Goal: Task Accomplishment & Management: Manage account settings

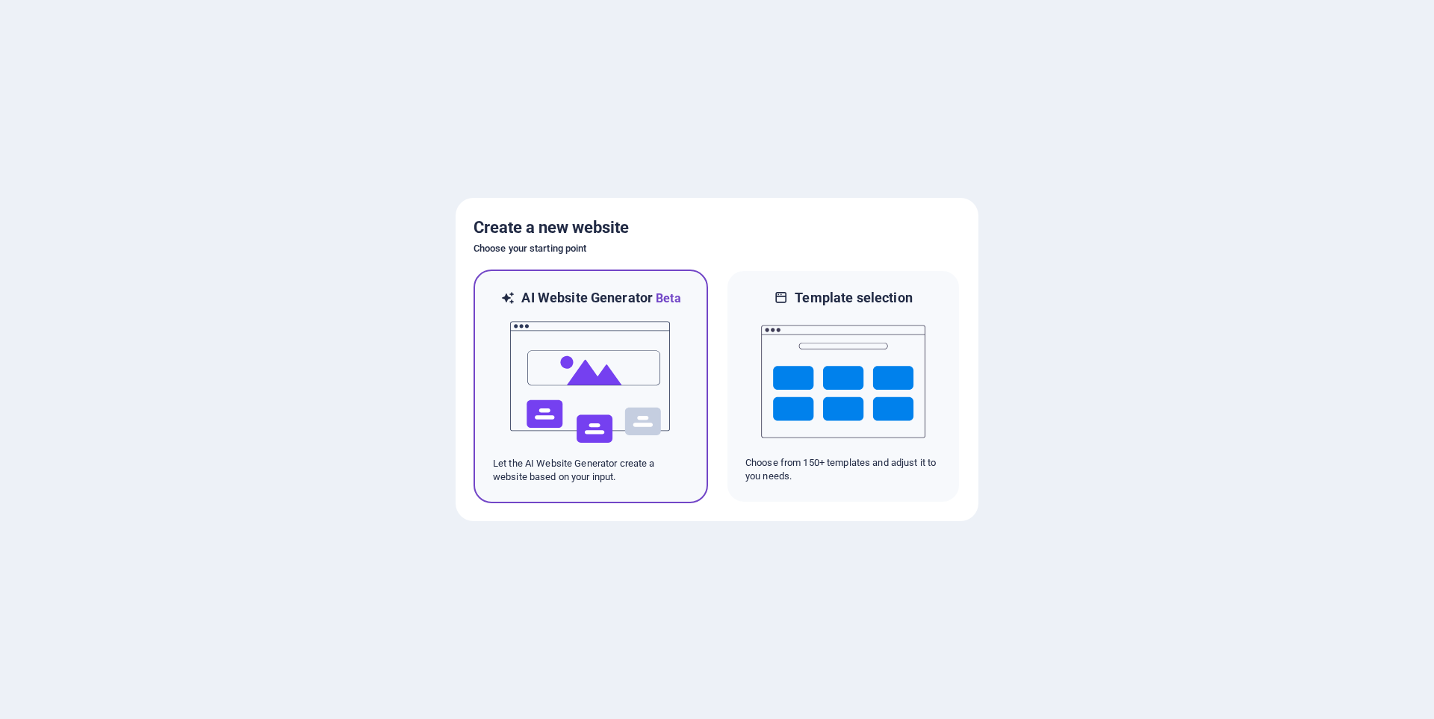
click at [648, 382] on img at bounding box center [590, 382] width 164 height 149
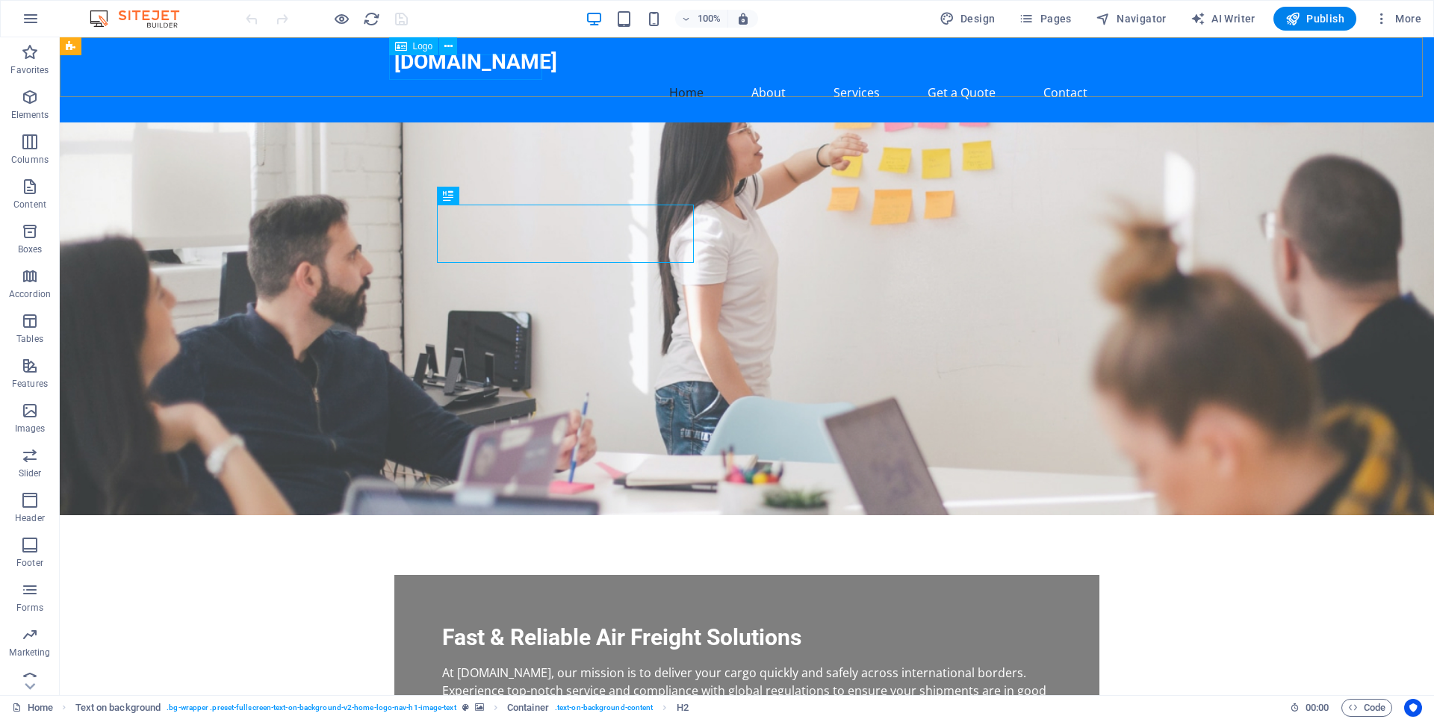
click at [418, 46] on span "Logo" at bounding box center [423, 46] width 20 height 9
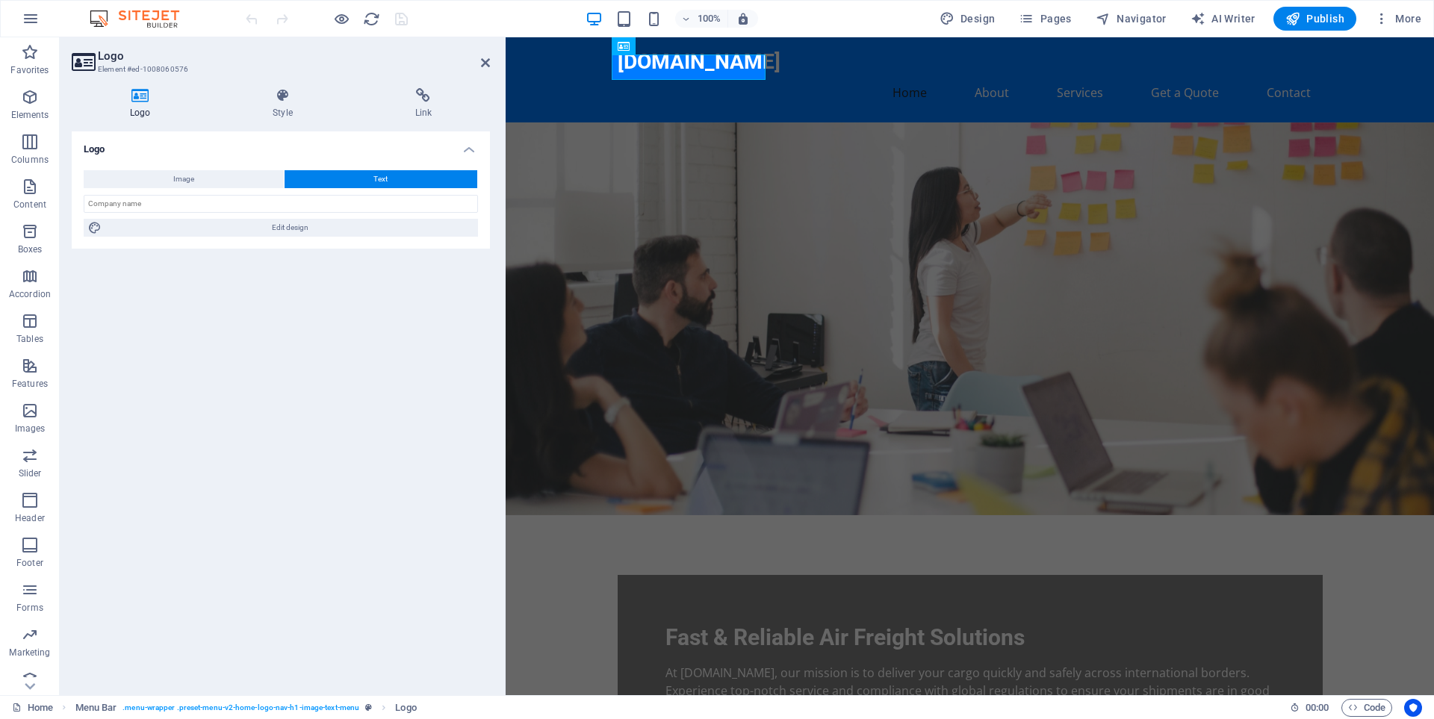
click at [145, 103] on h4 "Logo" at bounding box center [143, 103] width 143 height 31
click at [196, 181] on button "Image" at bounding box center [184, 179] width 200 height 18
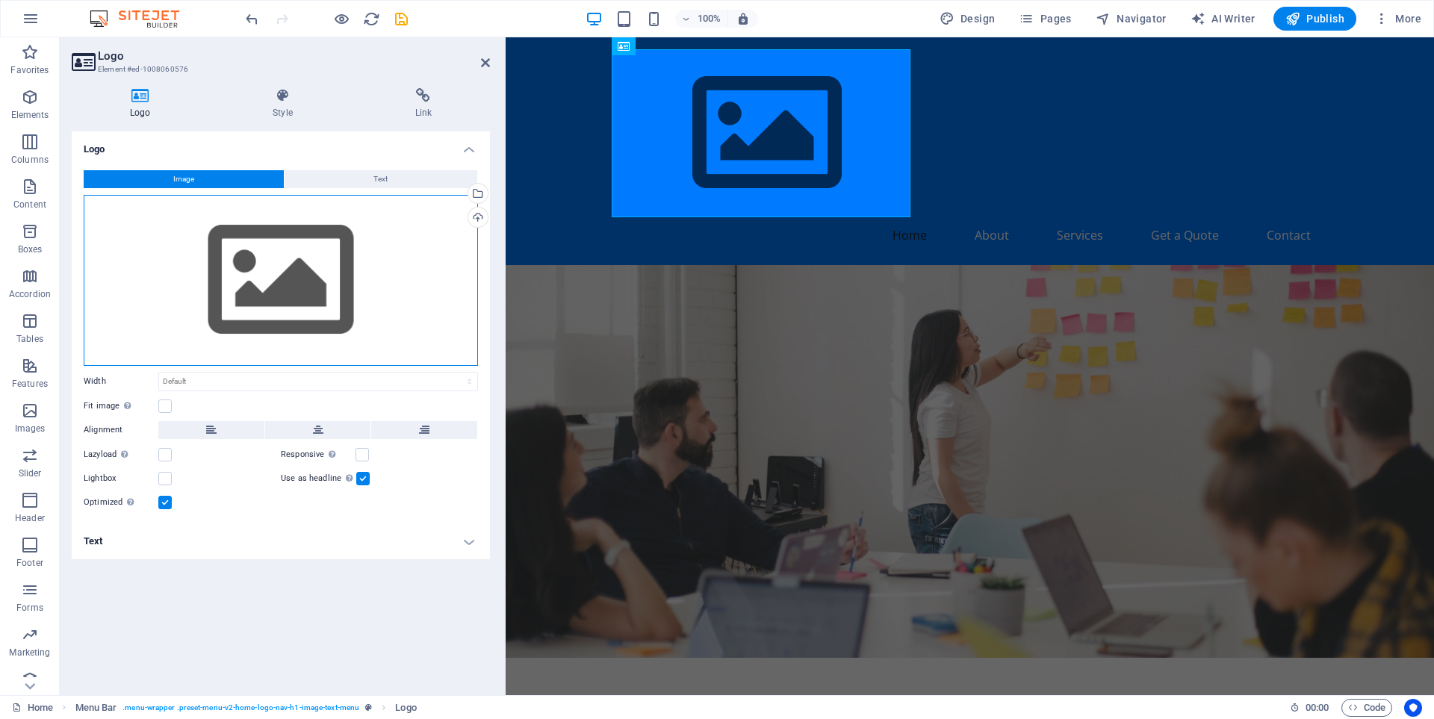
click at [320, 284] on div "Drag files here, click to choose files or select files from Files or our free s…" at bounding box center [281, 280] width 394 height 171
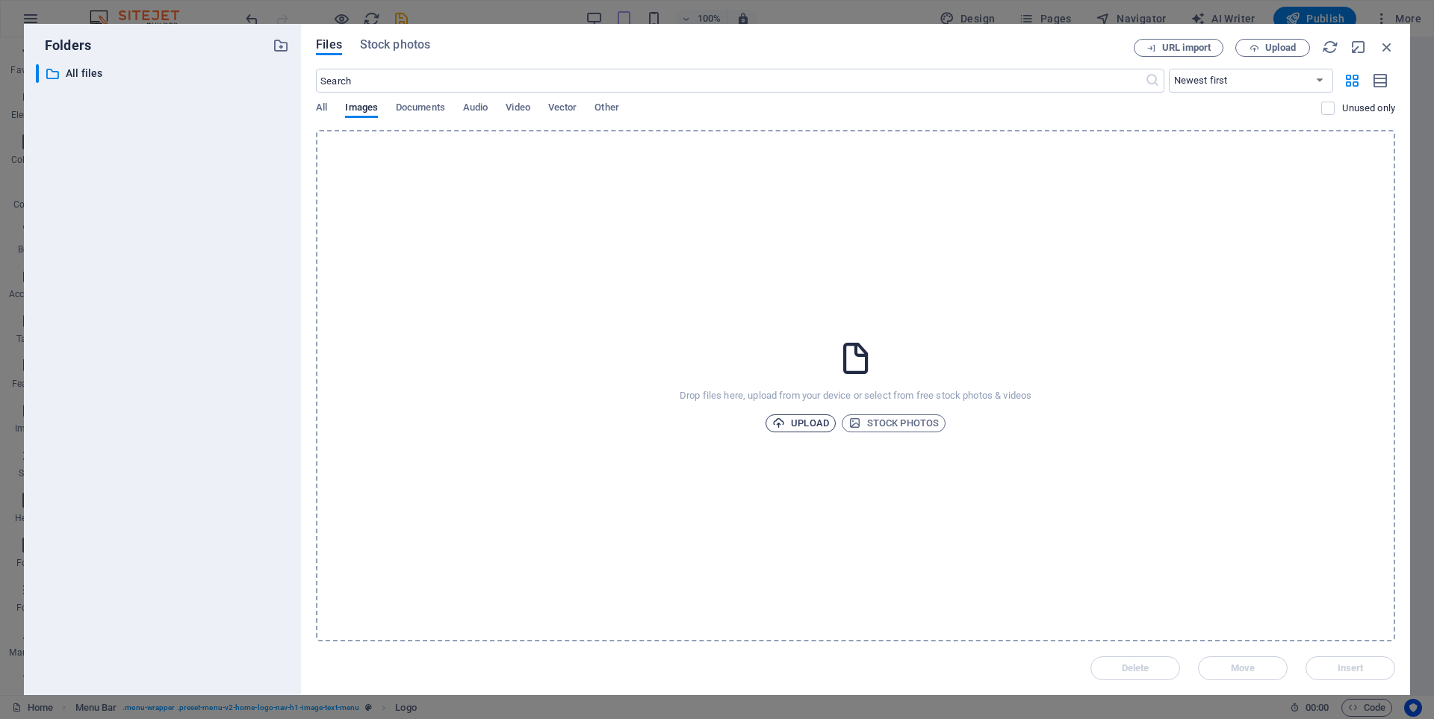
click at [807, 422] on span "Upload" at bounding box center [800, 423] width 57 height 18
click at [794, 429] on span "Upload" at bounding box center [800, 423] width 57 height 18
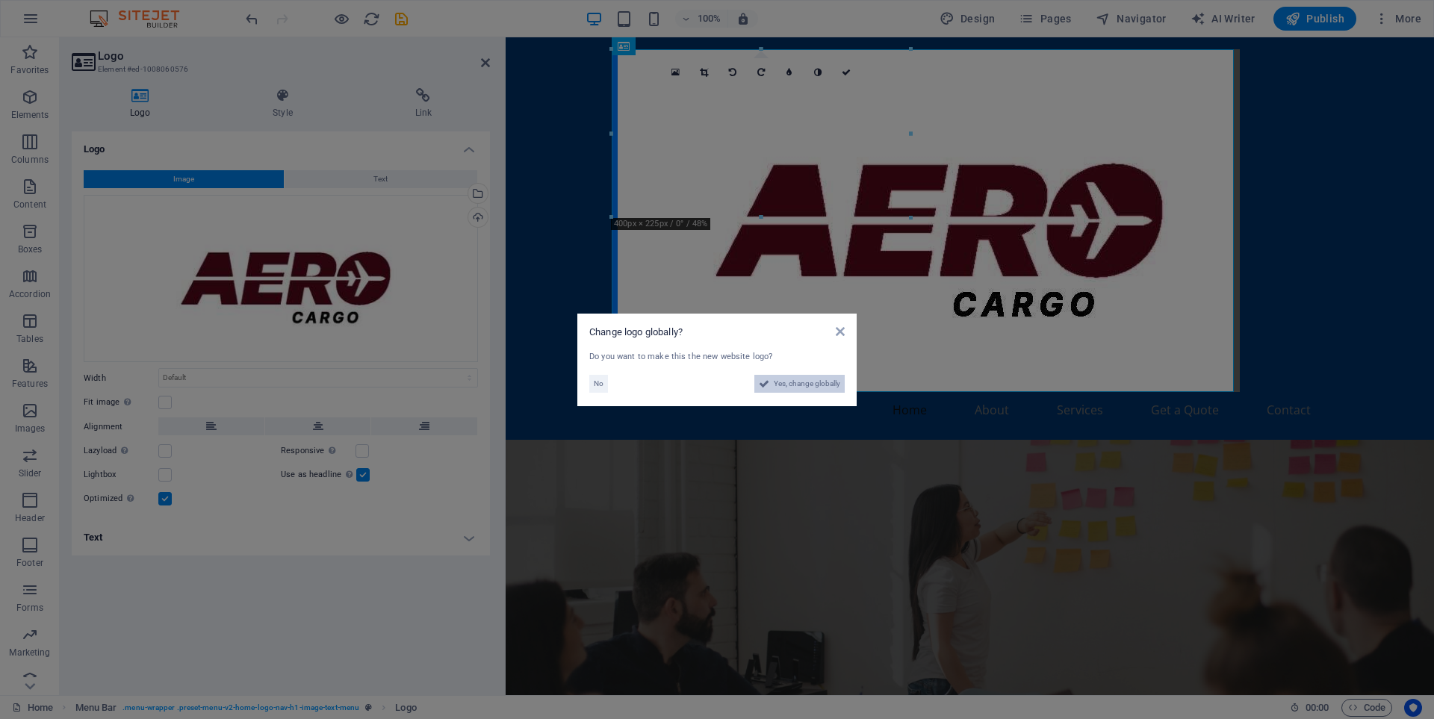
click at [795, 389] on span "Yes, change globally" at bounding box center [807, 384] width 66 height 18
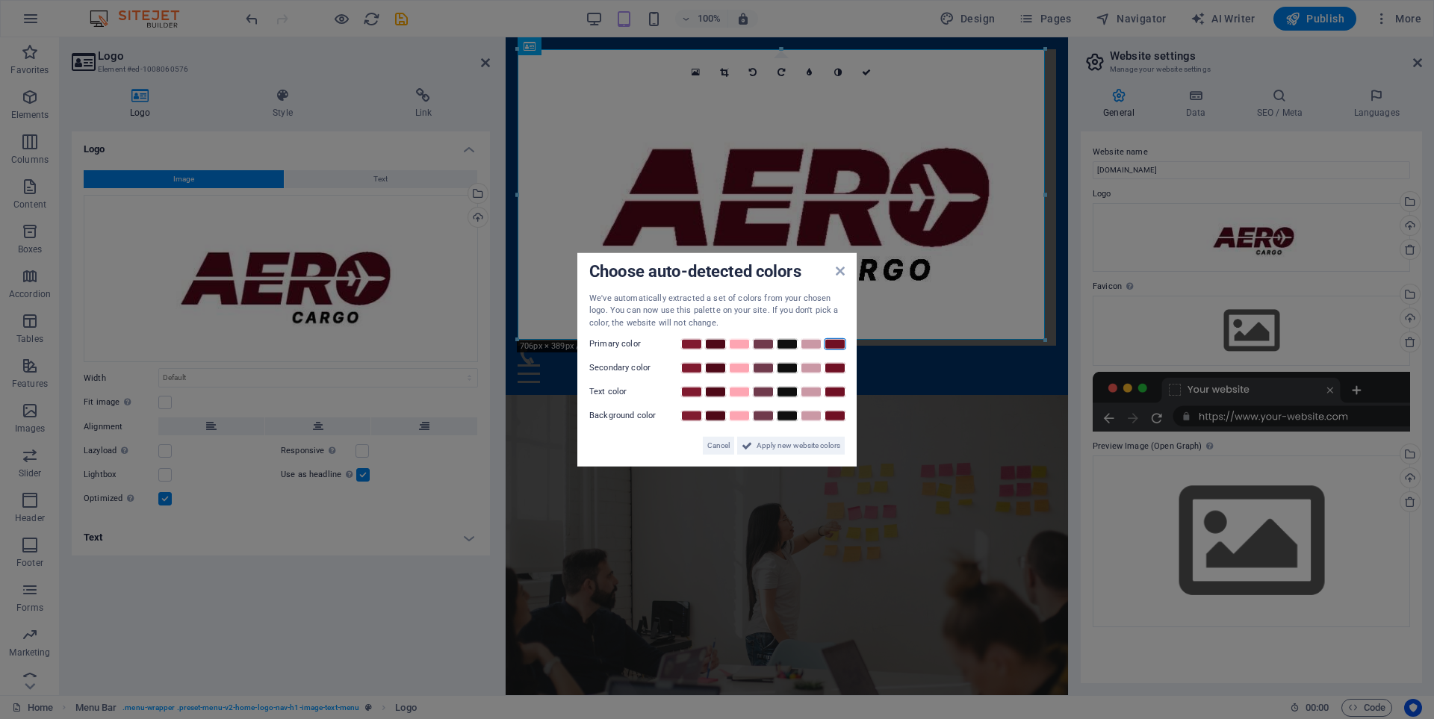
click at [840, 340] on link at bounding box center [835, 344] width 22 height 12
click at [724, 370] on link at bounding box center [715, 368] width 22 height 12
click at [792, 393] on link at bounding box center [787, 392] width 22 height 12
click at [788, 445] on span "Apply new website colors" at bounding box center [798, 446] width 84 height 18
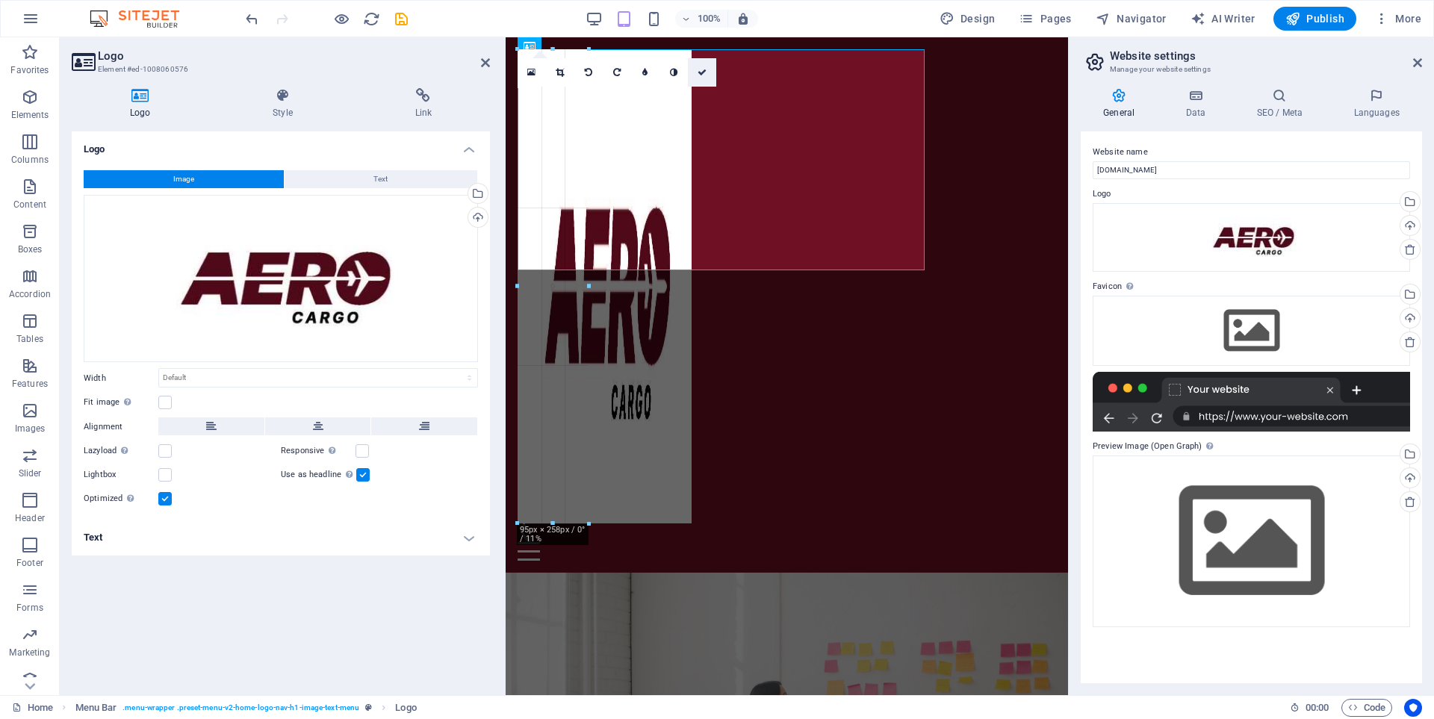
drag, startPoint x: 1046, startPoint y: 340, endPoint x: 693, endPoint y: 75, distance: 441.6
type input "200"
select select "px"
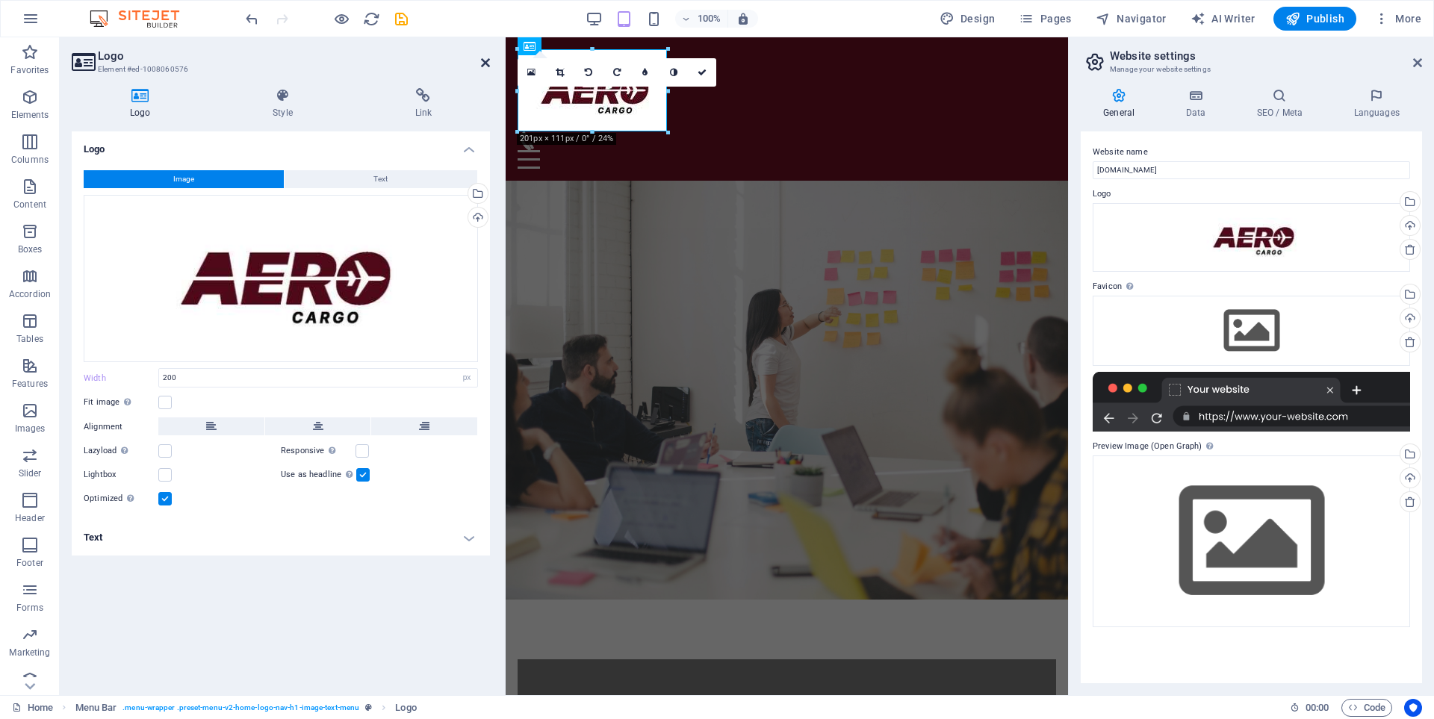
click at [482, 57] on icon at bounding box center [485, 63] width 9 height 12
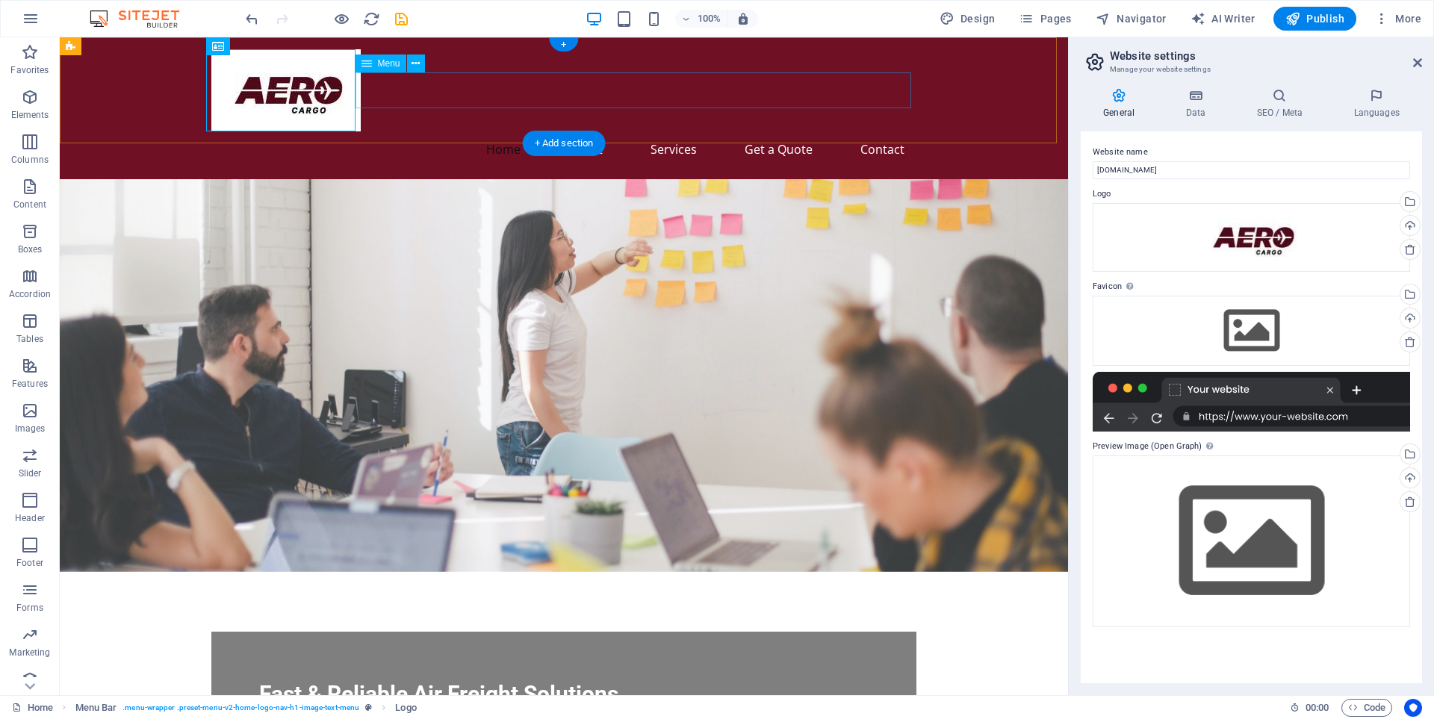
click at [400, 131] on nav "Home About Services Get a Quote Contact" at bounding box center [563, 149] width 705 height 36
click at [974, 77] on div "Home About Services Get a Quote Contact" at bounding box center [564, 108] width 1008 height 142
click at [999, 77] on div "Home About Services Get a Quote Contact" at bounding box center [564, 108] width 1008 height 142
select select "header"
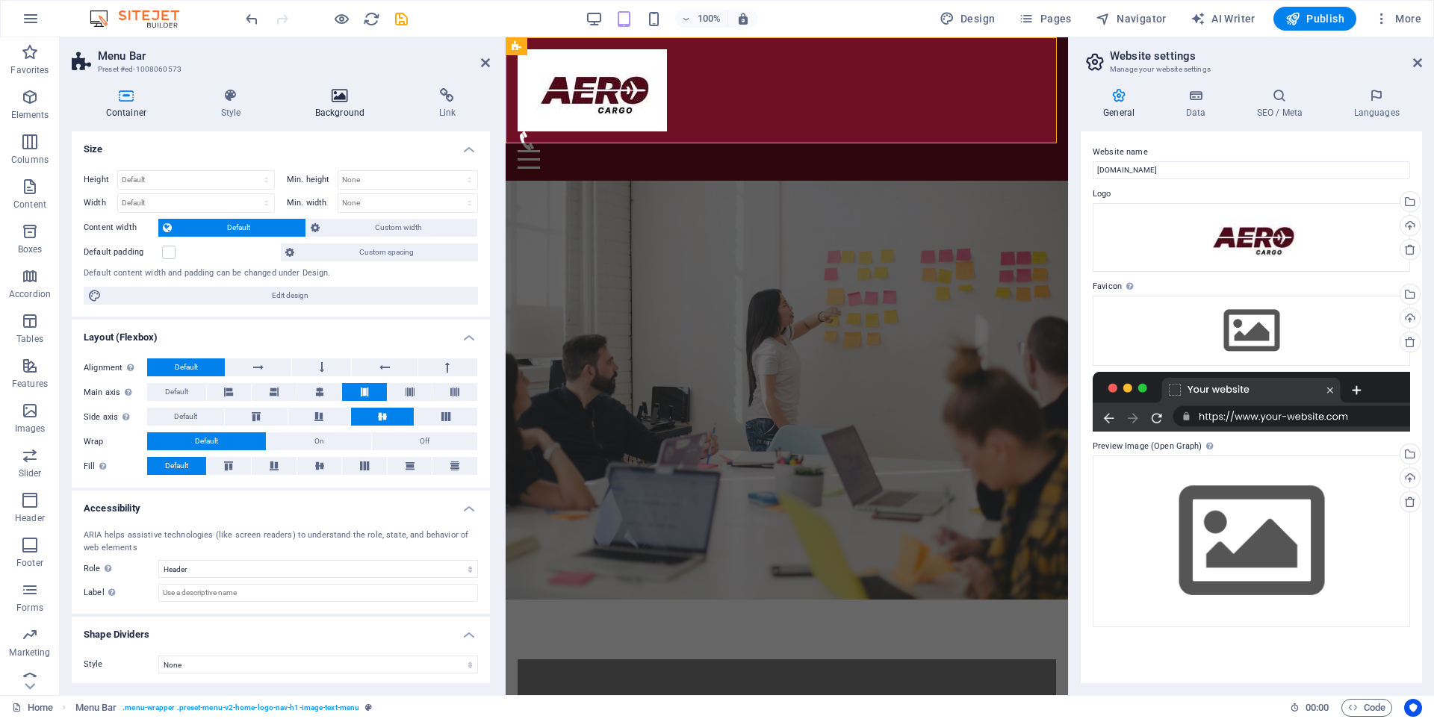
click at [342, 96] on icon at bounding box center [340, 95] width 118 height 15
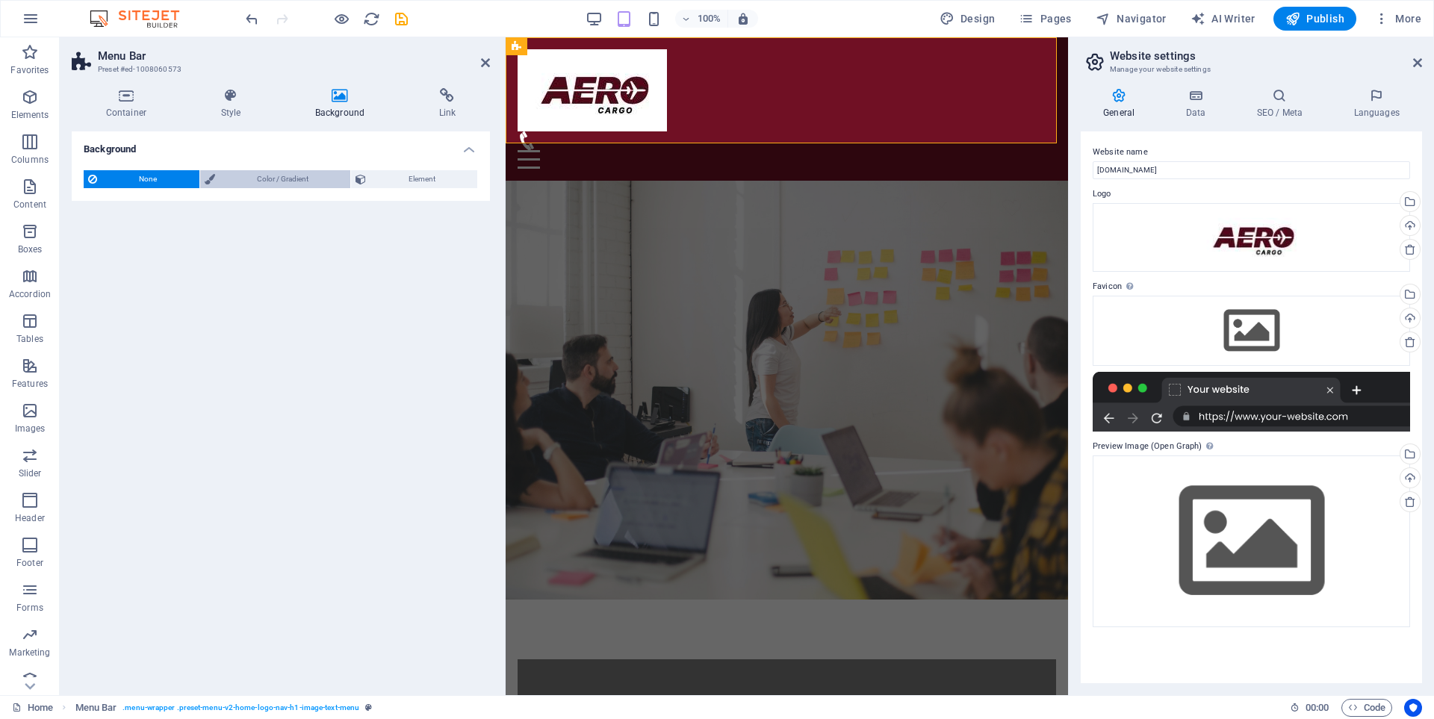
click at [285, 178] on span "Color / Gradient" at bounding box center [283, 179] width 127 height 18
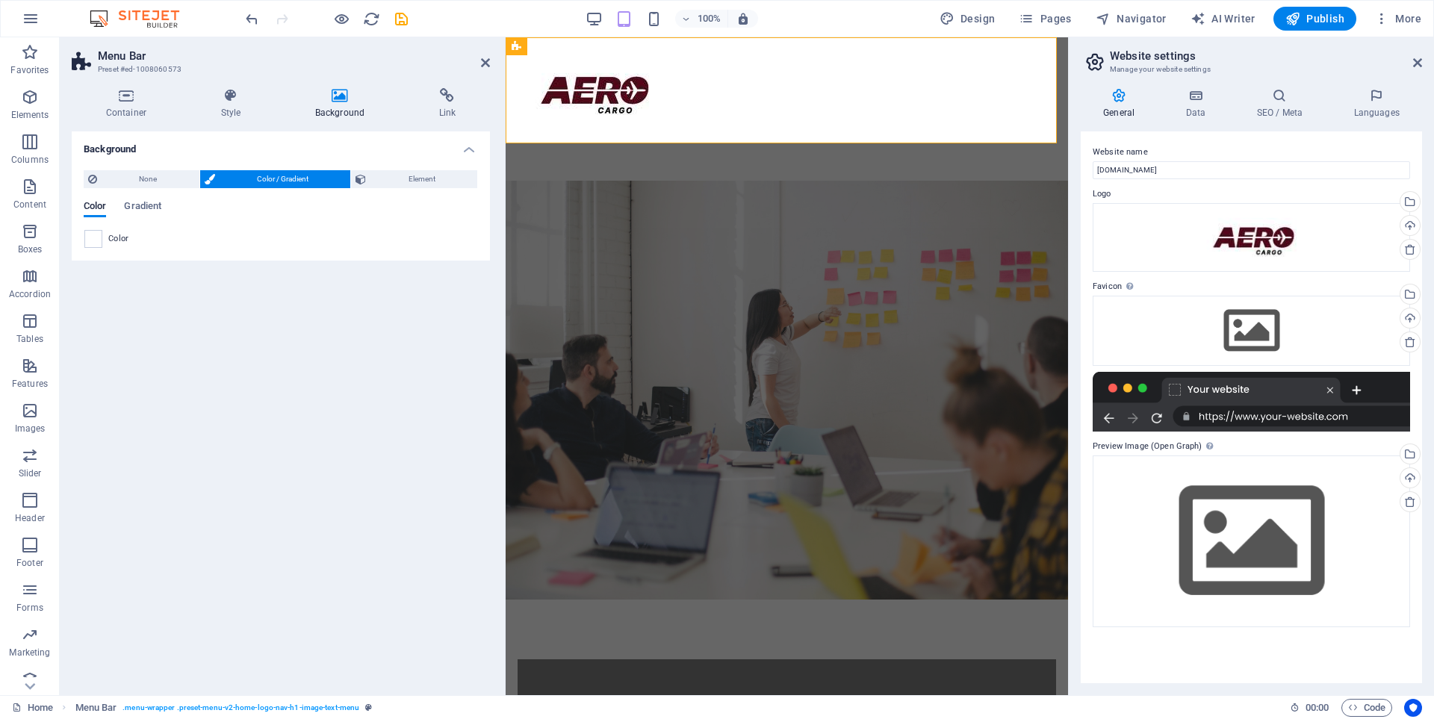
click at [206, 313] on div "Background None Color / Gradient Element Stretch background to full-width Color…" at bounding box center [281, 407] width 418 height 552
click at [399, 19] on icon "save" at bounding box center [401, 18] width 17 height 17
checkbox input "false"
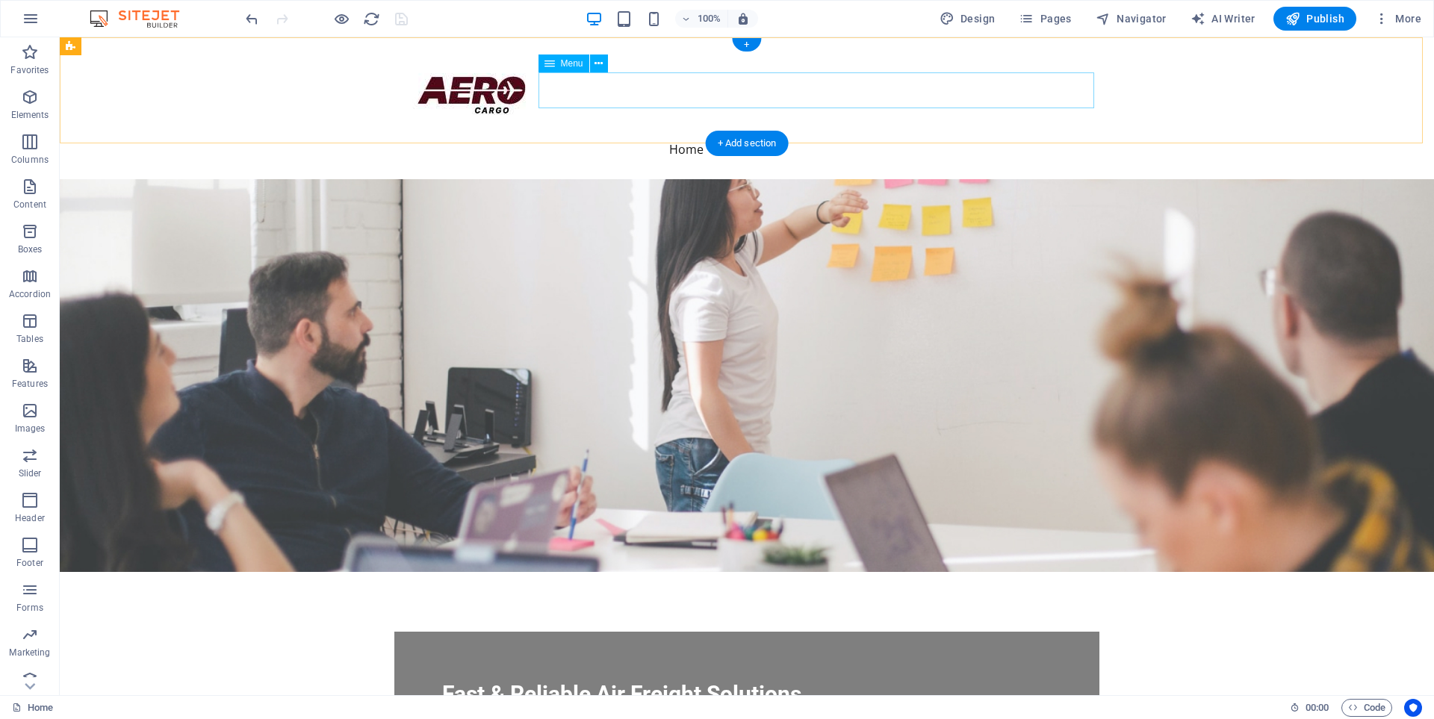
click at [756, 131] on nav "Home About Services Get a Quote Contact" at bounding box center [746, 149] width 705 height 36
click at [738, 131] on nav "Home About Services Get a Quote Contact" at bounding box center [746, 149] width 705 height 36
select select
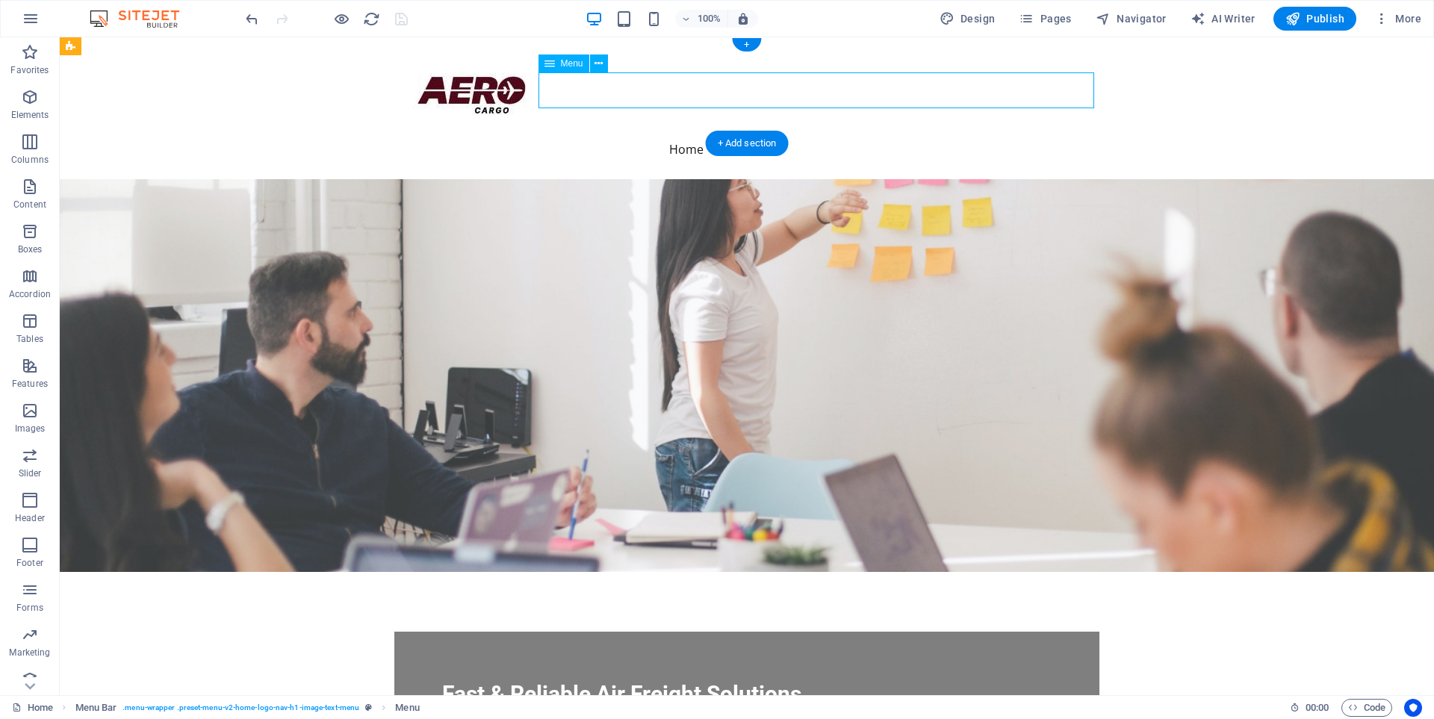
select select
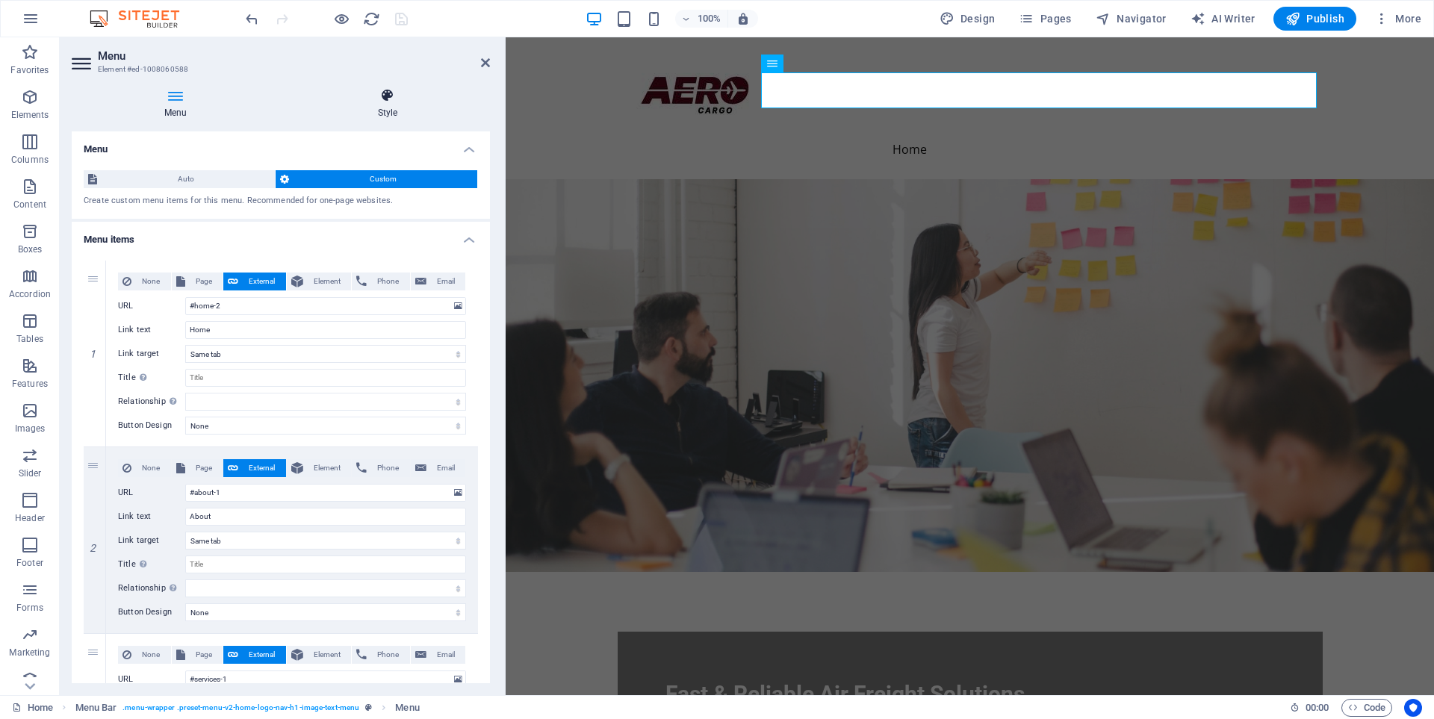
click at [384, 103] on h4 "Style" at bounding box center [387, 103] width 205 height 31
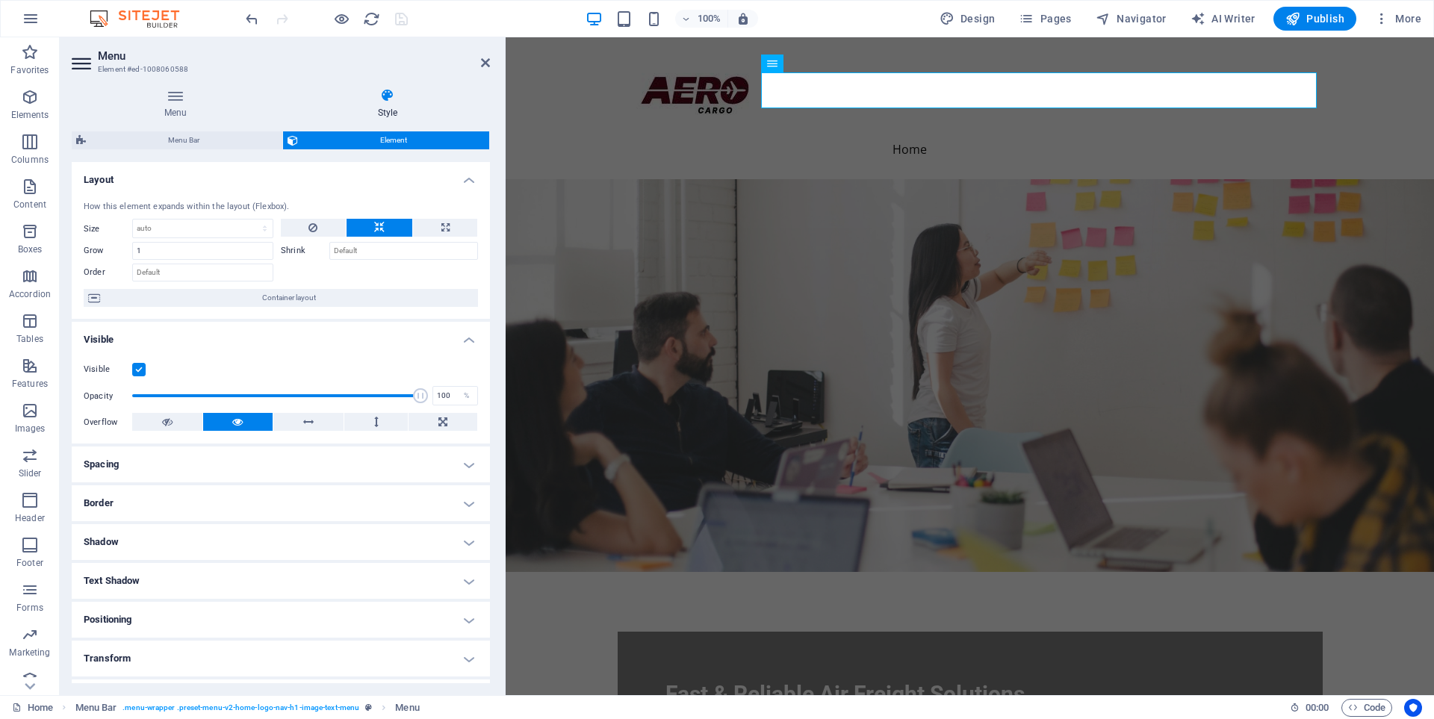
scroll to position [110, 0]
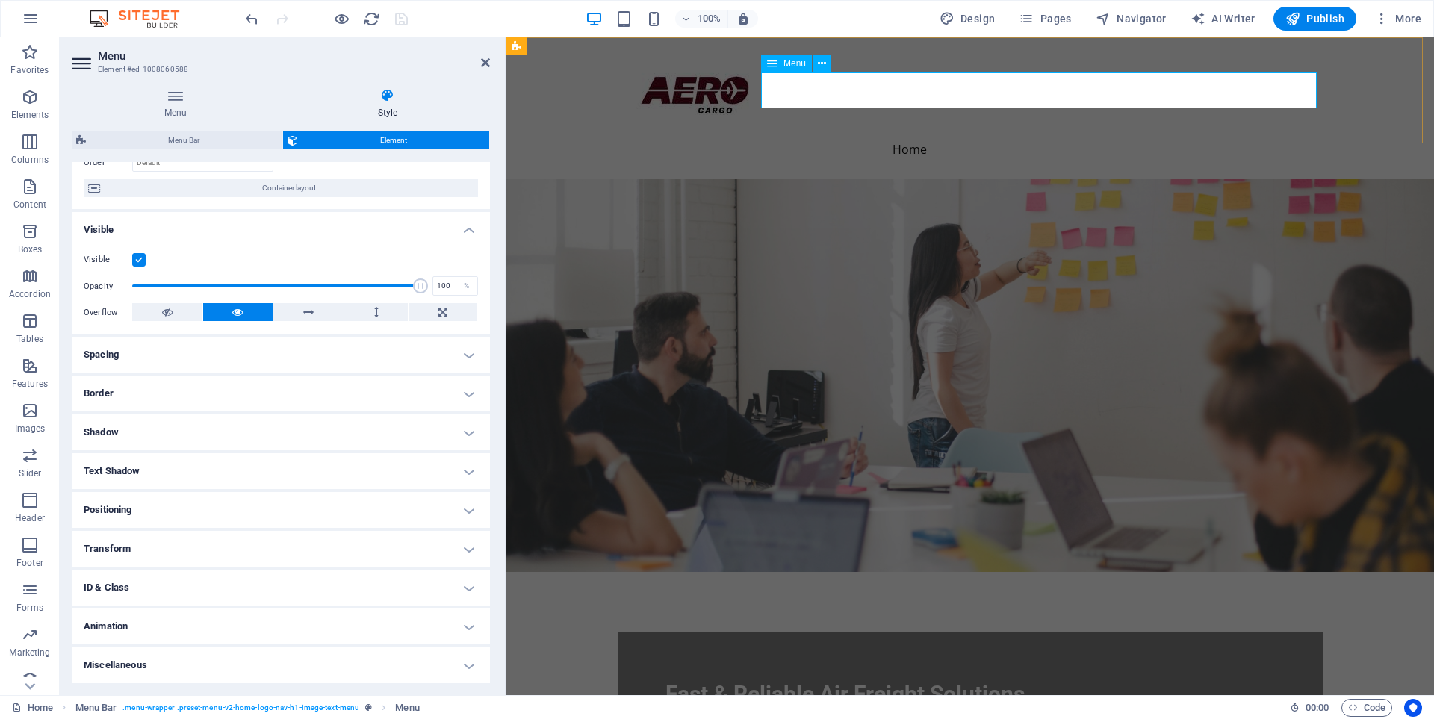
click at [899, 131] on nav "Home About Services Get a Quote Contact" at bounding box center [969, 149] width 705 height 36
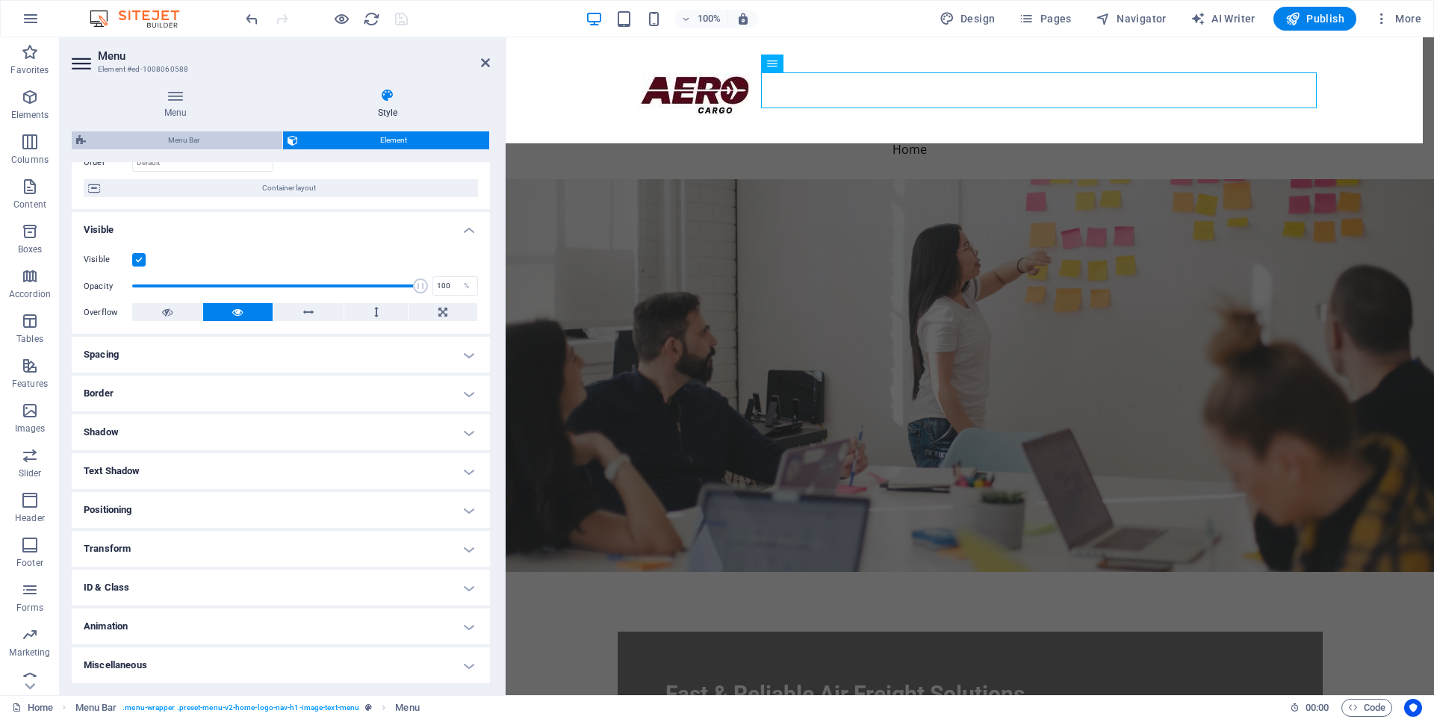
click at [210, 148] on span "Menu Bar" at bounding box center [183, 140] width 187 height 18
select select "rem"
select select "preset-menu-v2-home-logo-nav-h1-image-text-menu"
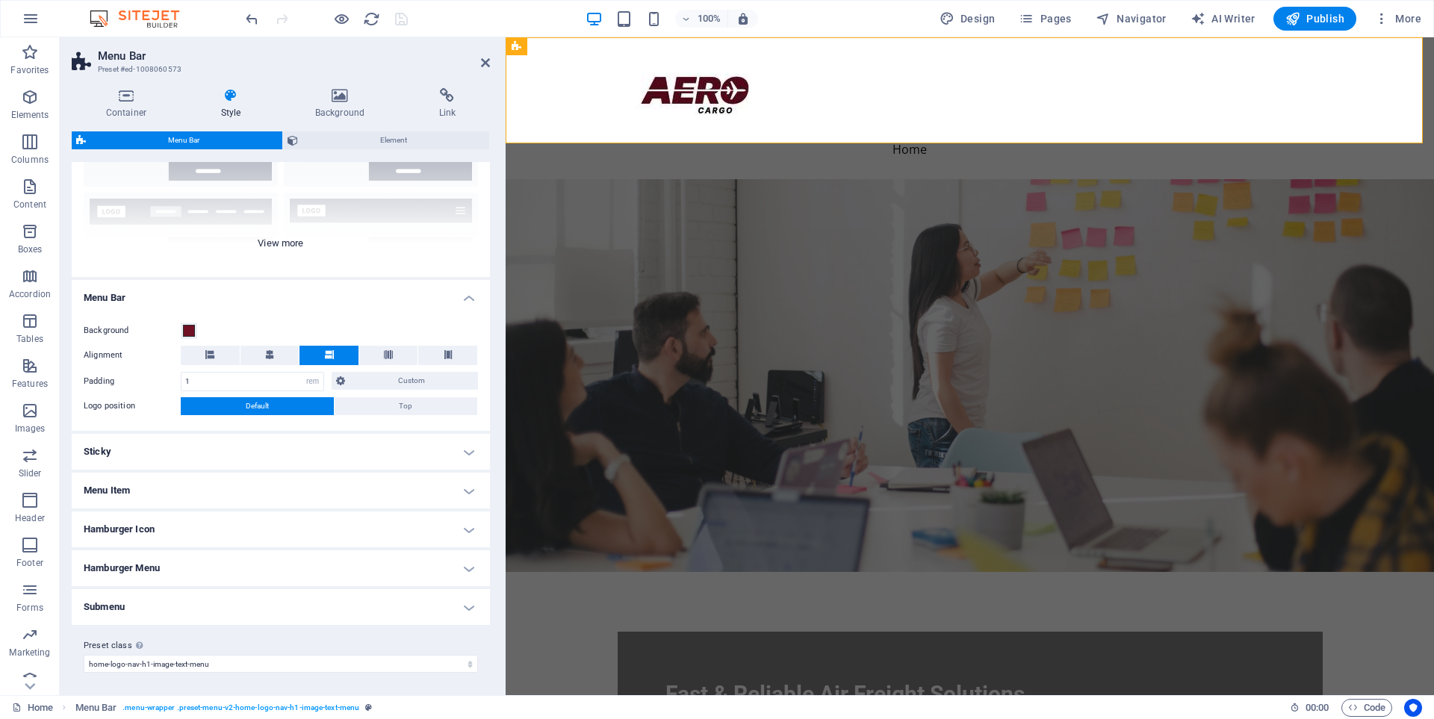
scroll to position [137, 0]
click at [190, 327] on span at bounding box center [189, 329] width 12 height 12
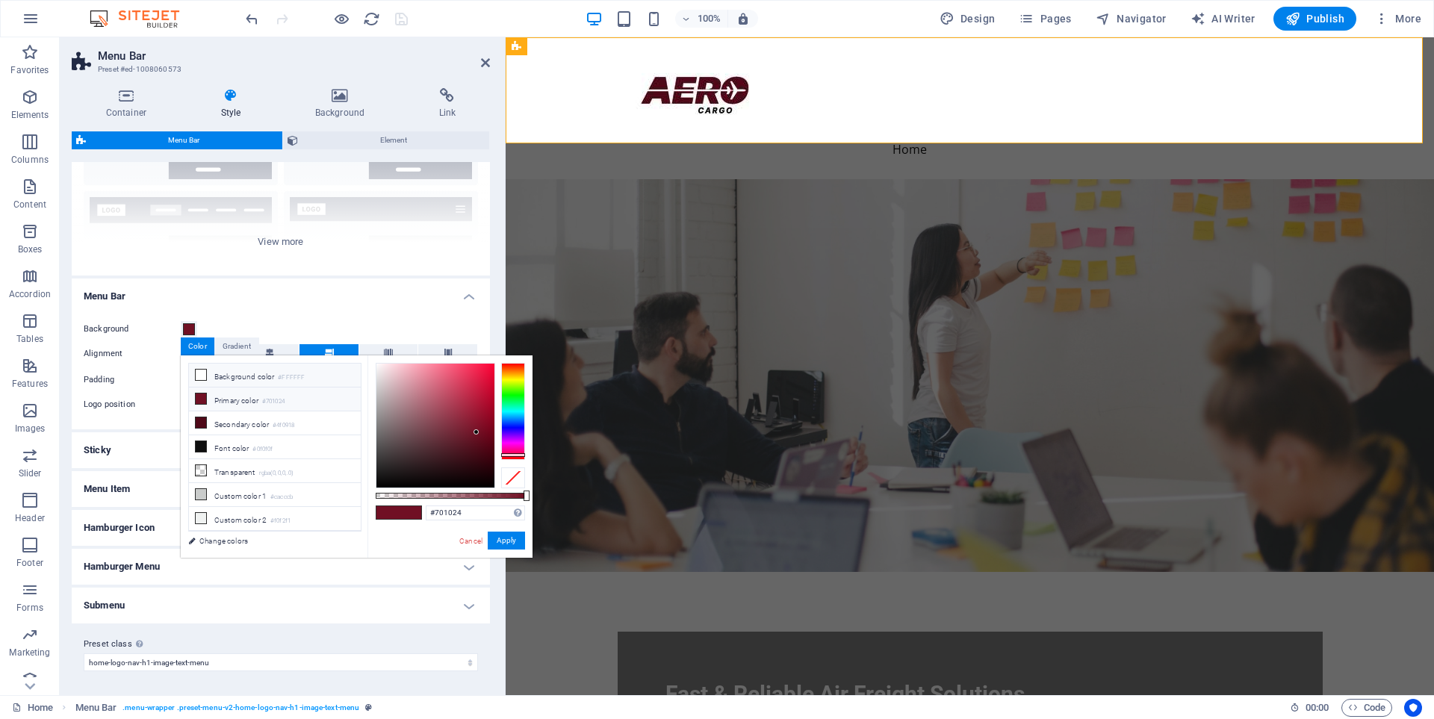
click at [211, 373] on li "Background color #FFFFFF" at bounding box center [275, 376] width 172 height 24
type input "#ffffff"
click at [507, 540] on button "Apply" at bounding box center [506, 541] width 37 height 18
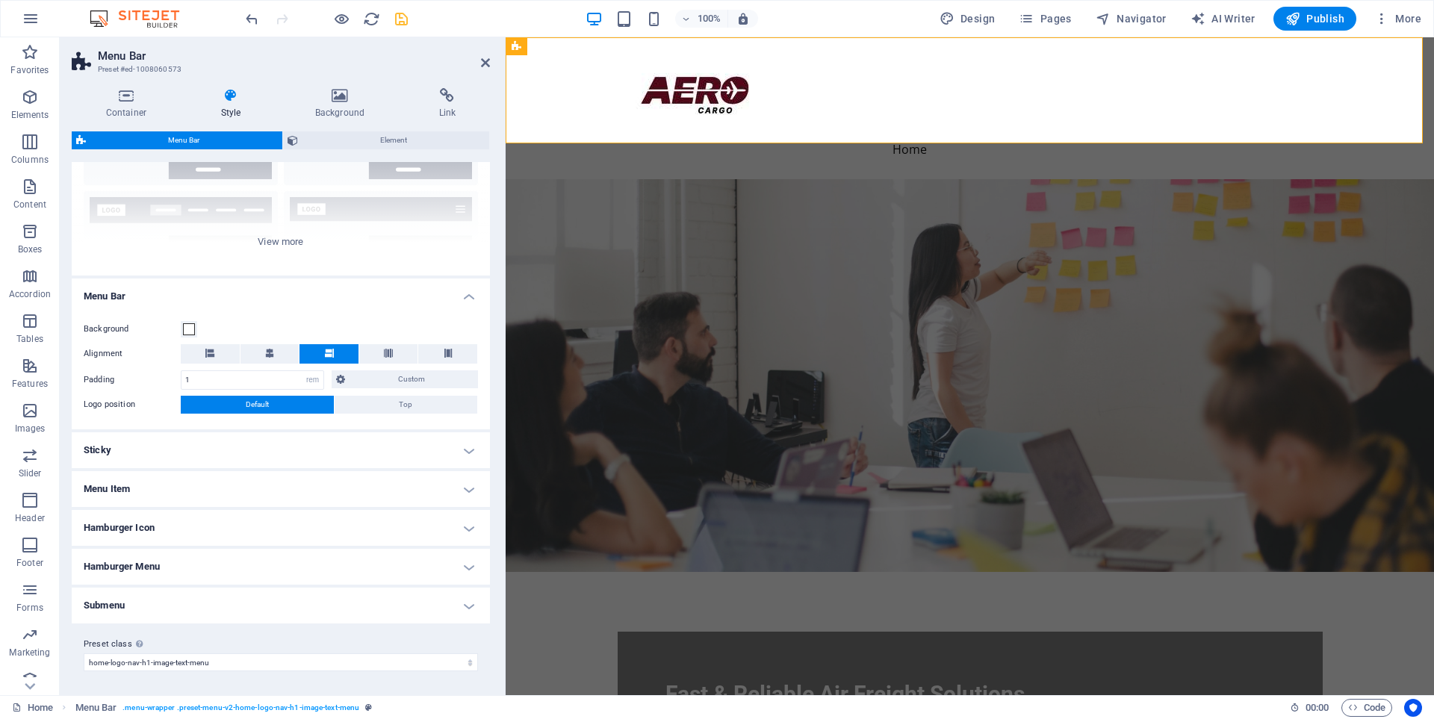
select select
click at [173, 497] on h4 "Menu Item" at bounding box center [281, 489] width 418 height 36
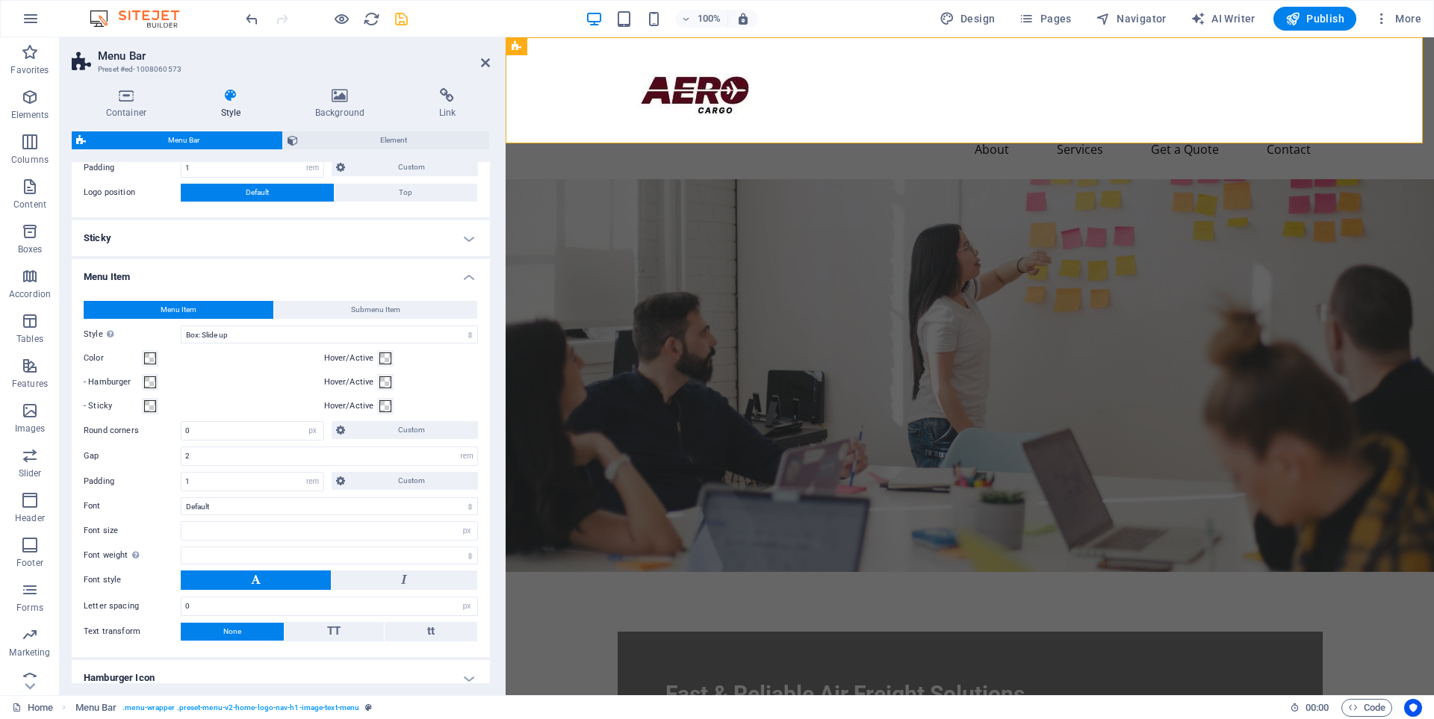
scroll to position [367, 0]
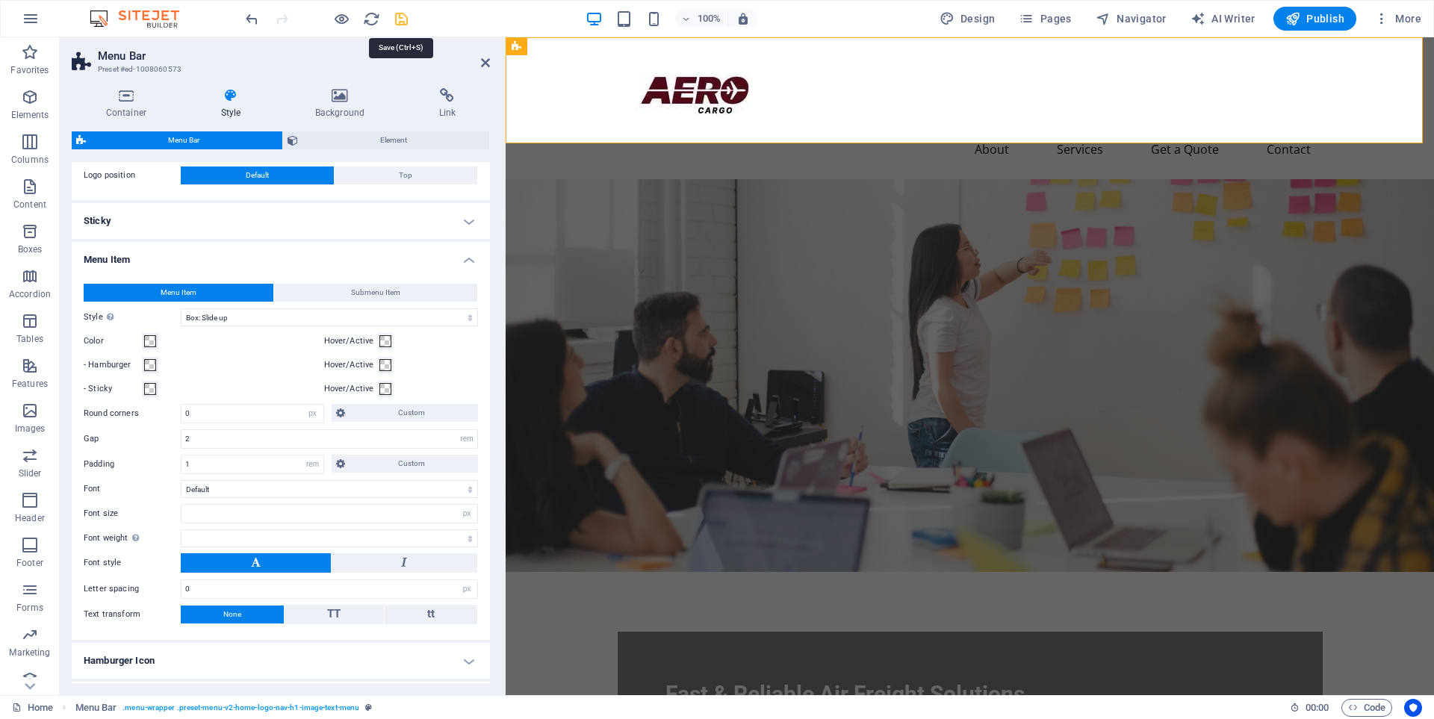
click at [401, 15] on icon "save" at bounding box center [401, 18] width 17 height 17
checkbox input "false"
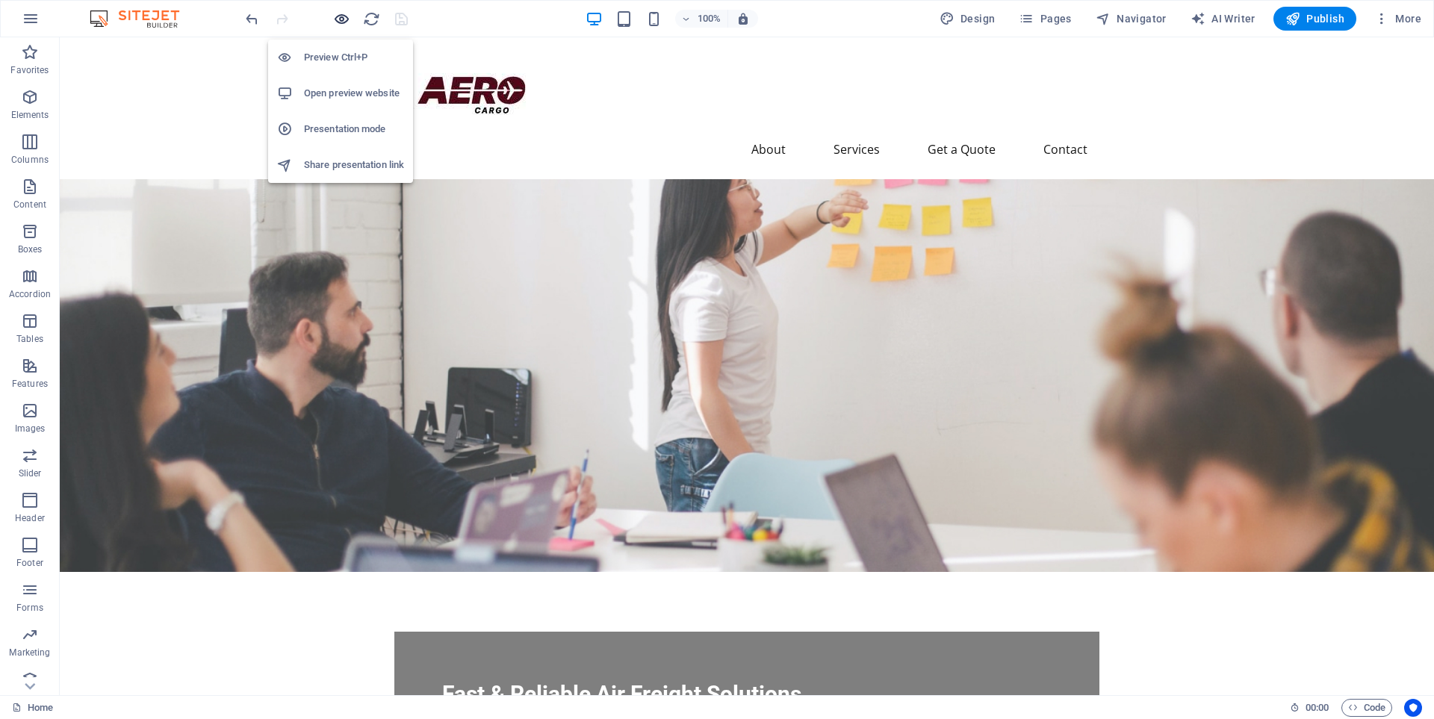
click at [340, 18] on icon "button" at bounding box center [341, 18] width 17 height 17
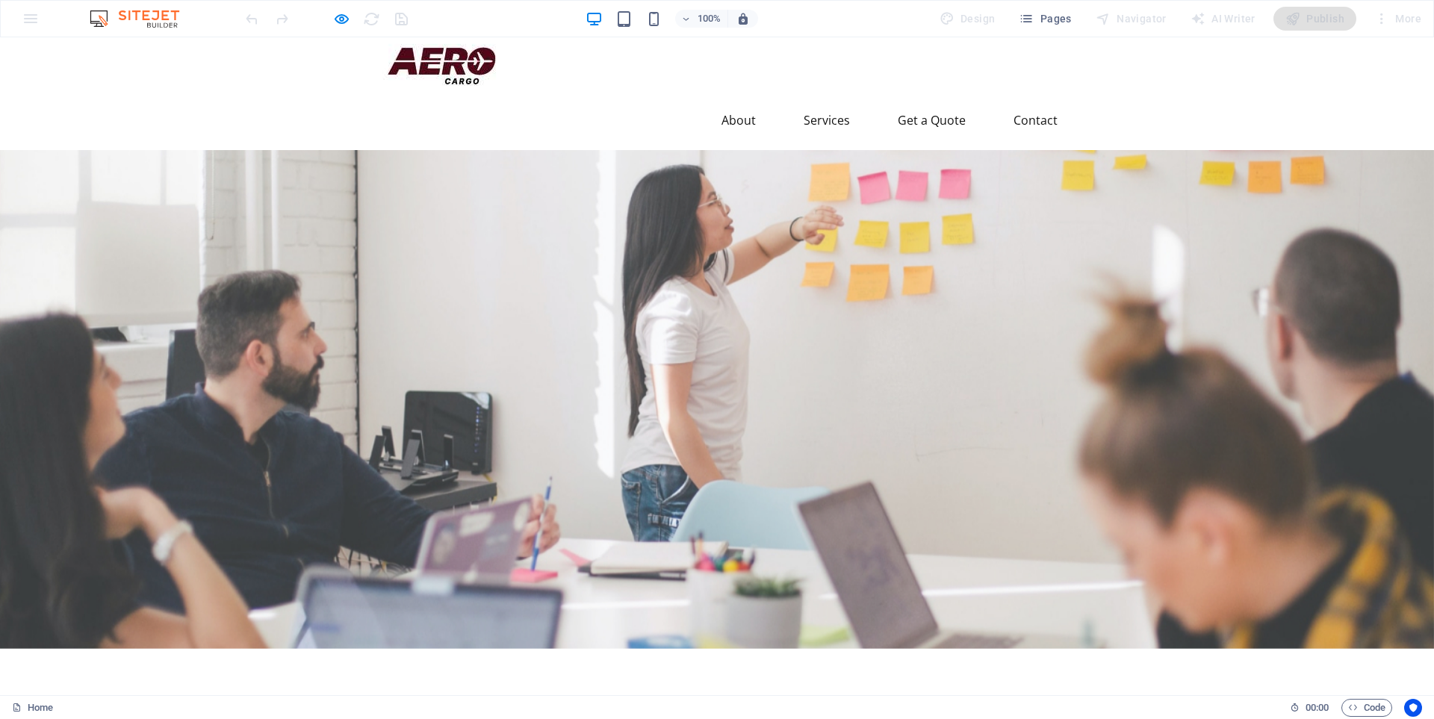
scroll to position [0, 0]
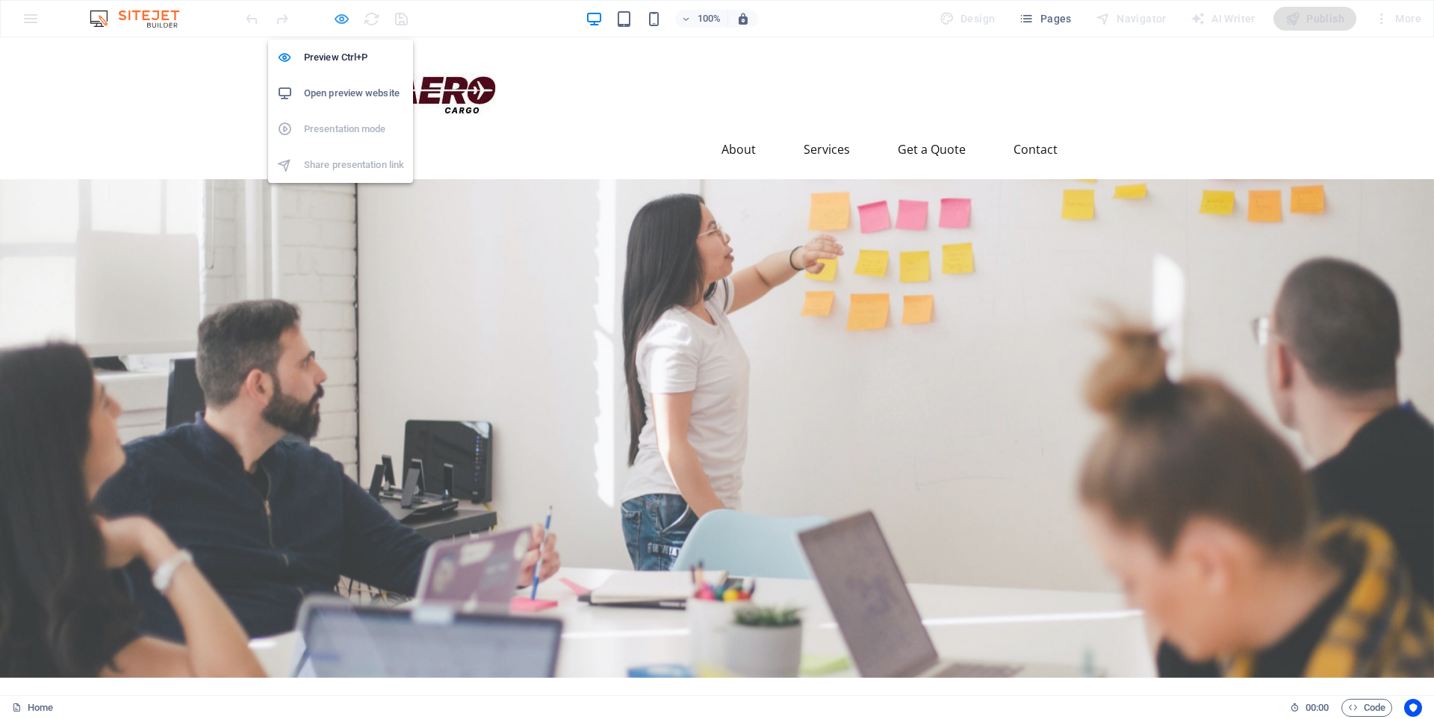
click at [339, 20] on icon "button" at bounding box center [341, 18] width 17 height 17
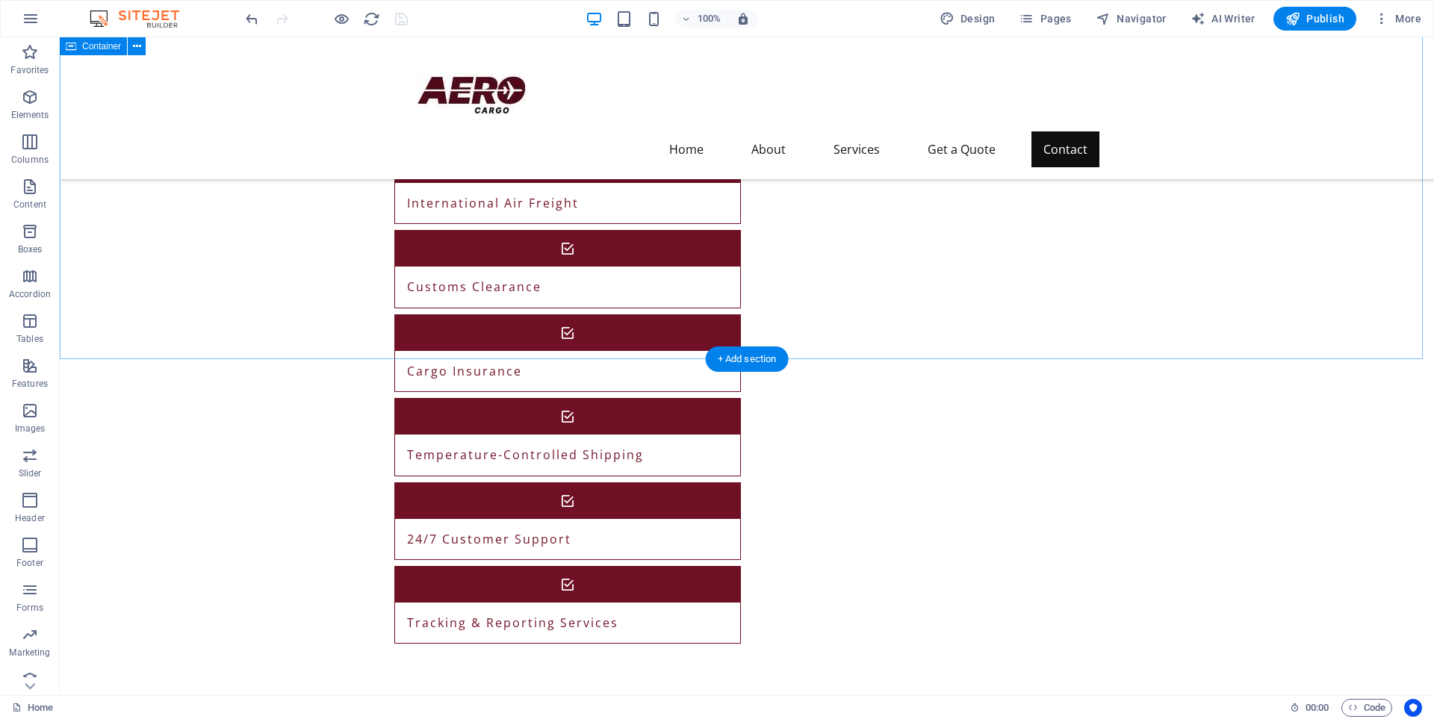
scroll to position [1504, 0]
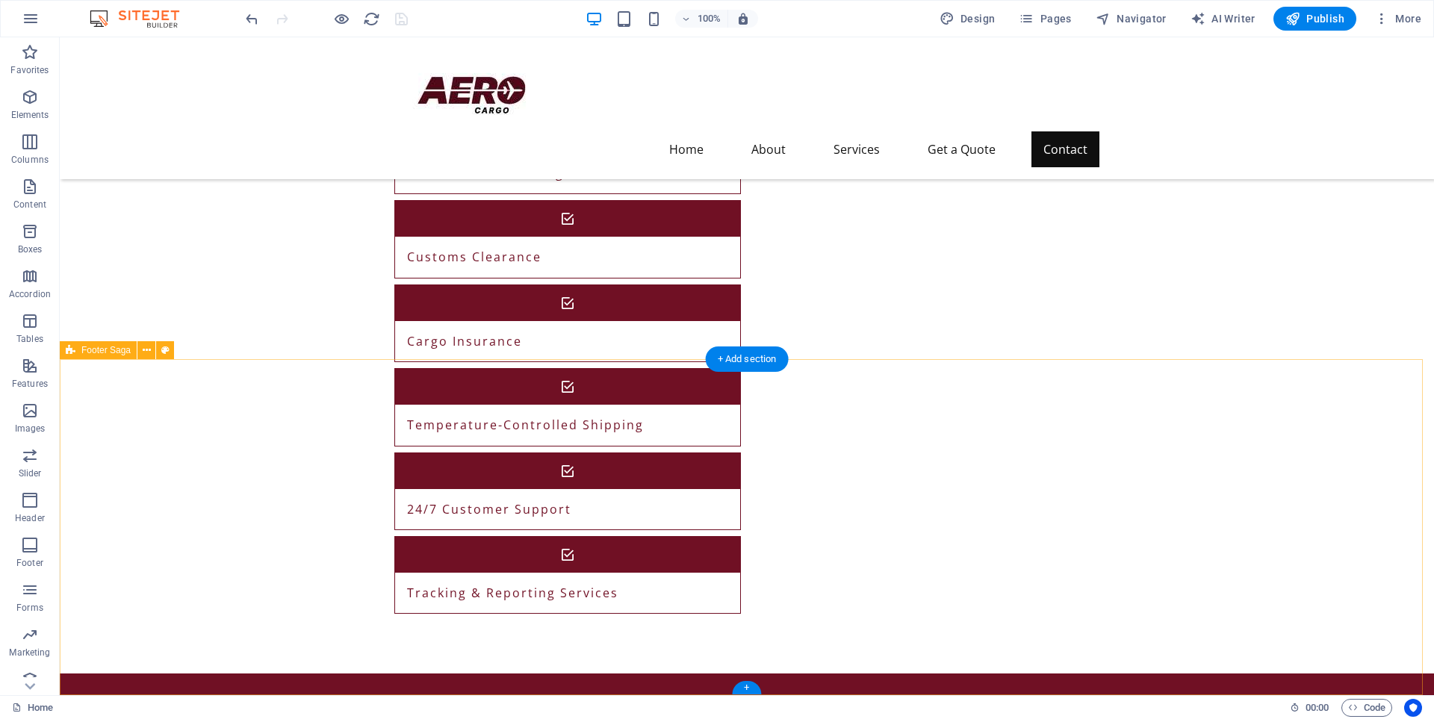
select select "footer"
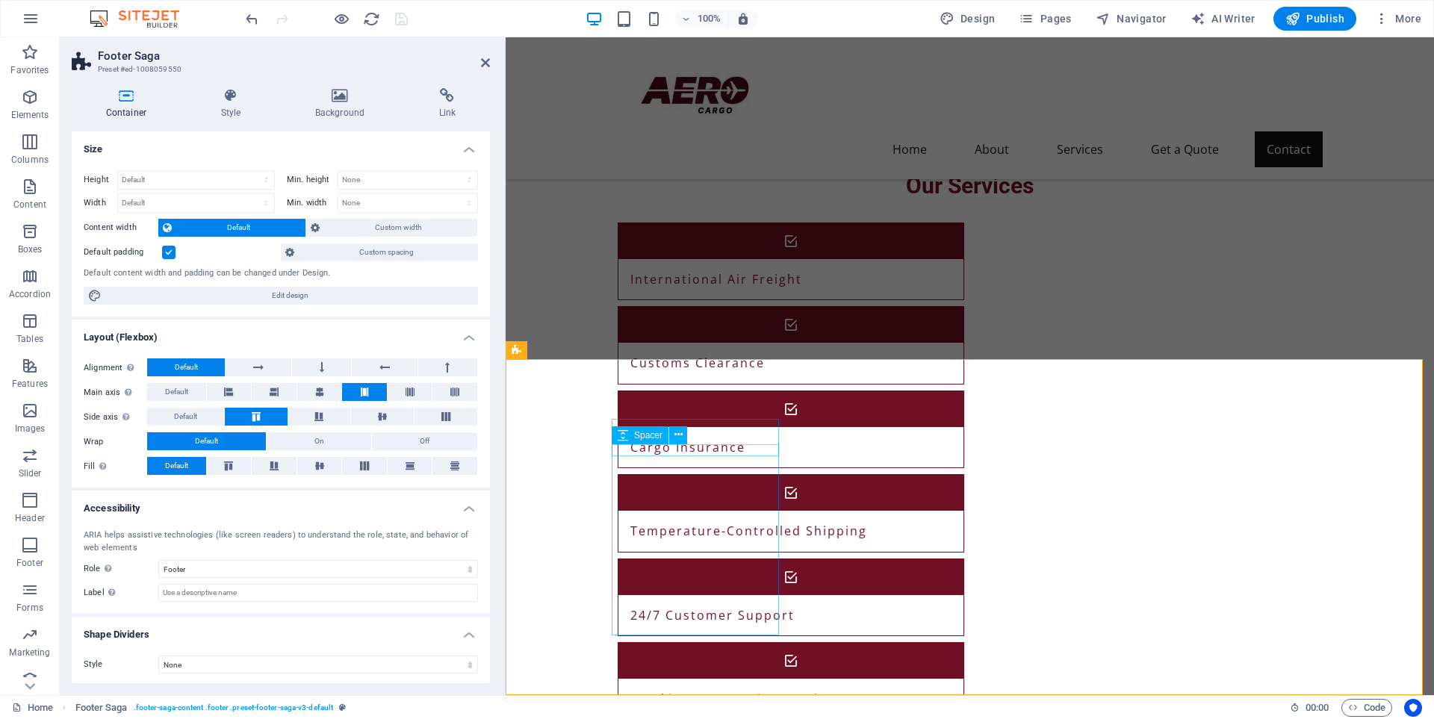
click at [993, 19] on span "Design" at bounding box center [967, 18] width 56 height 15
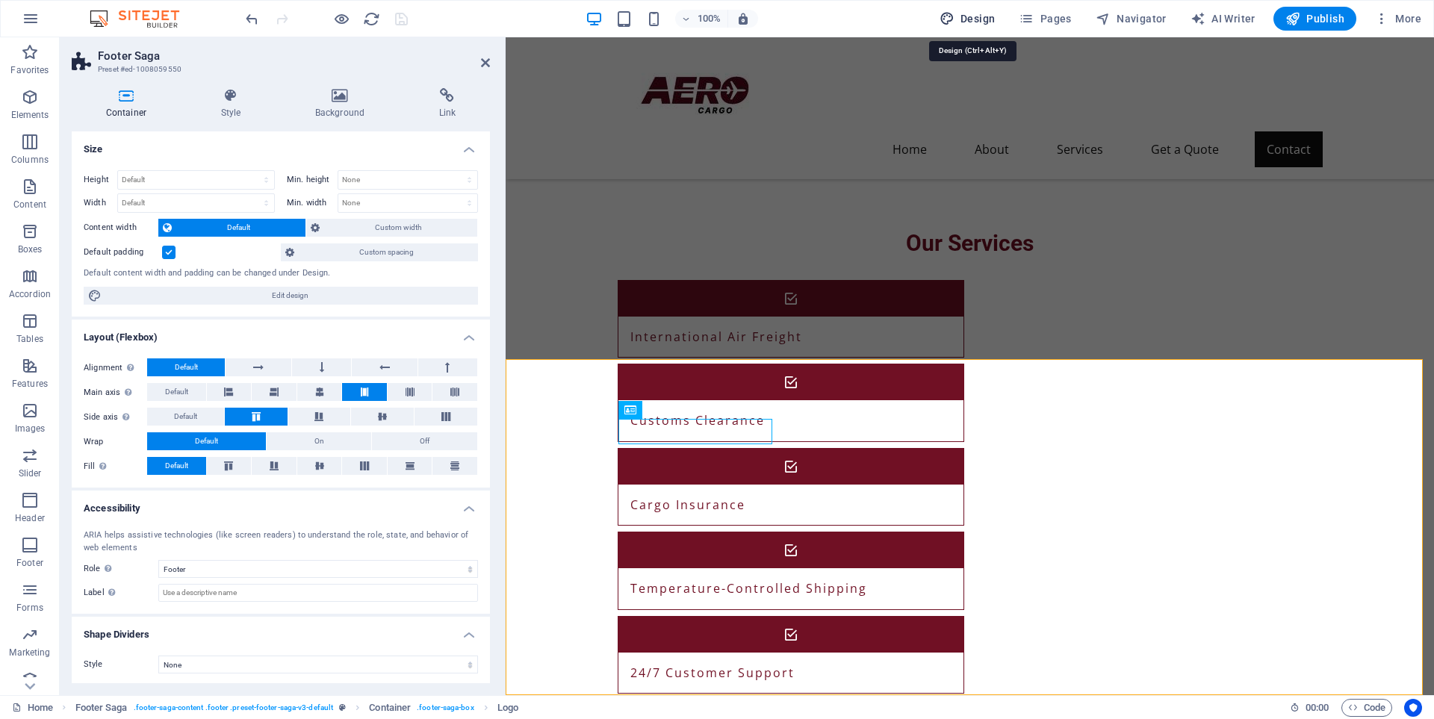
select select "px"
select select "200"
select select "px"
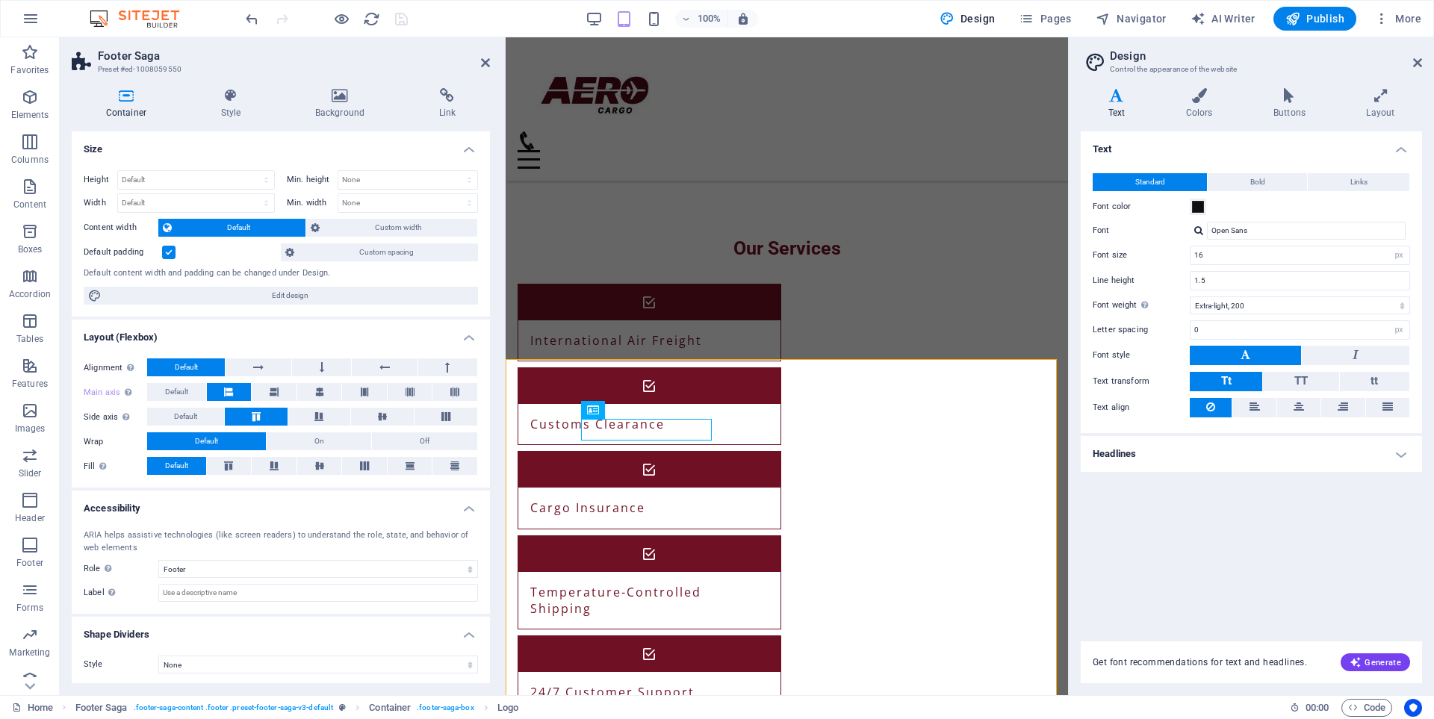
scroll to position [1580, 0]
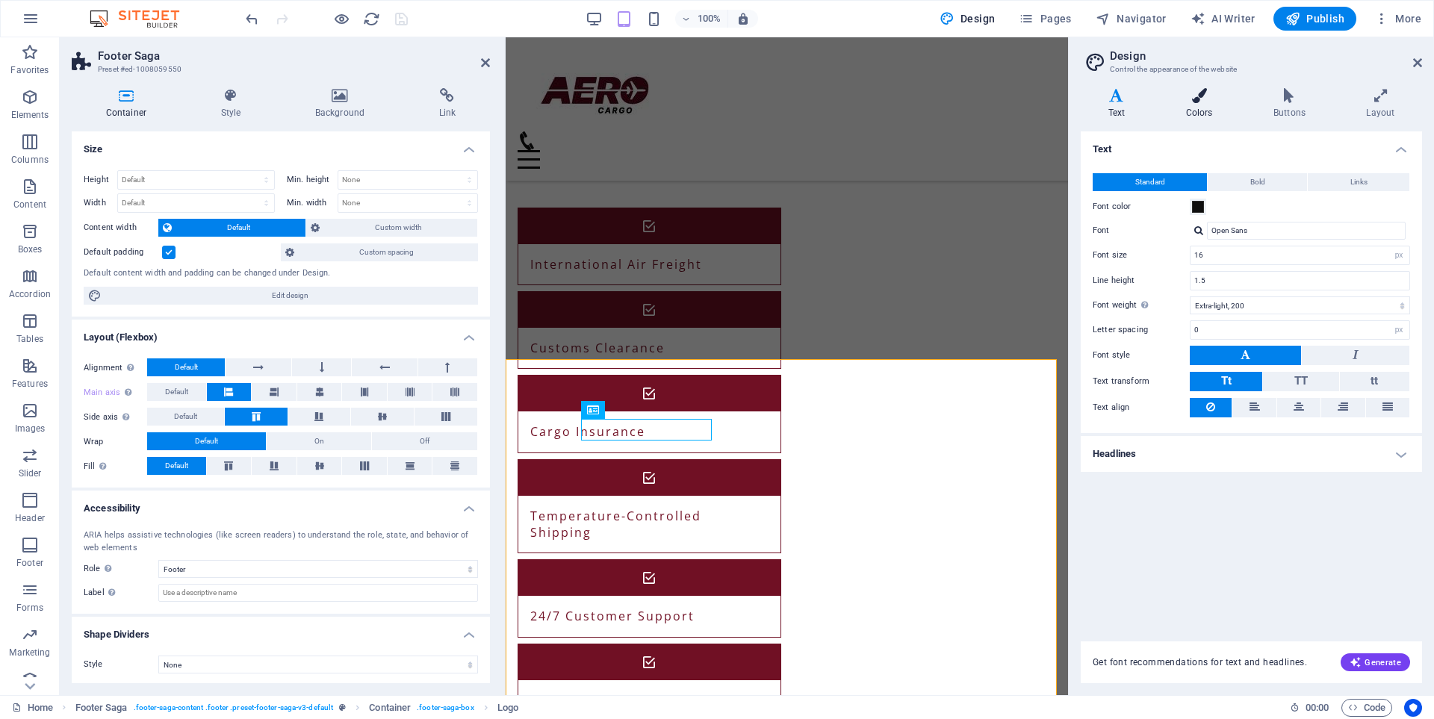
click at [1197, 113] on h4 "Colors" at bounding box center [1201, 103] width 87 height 31
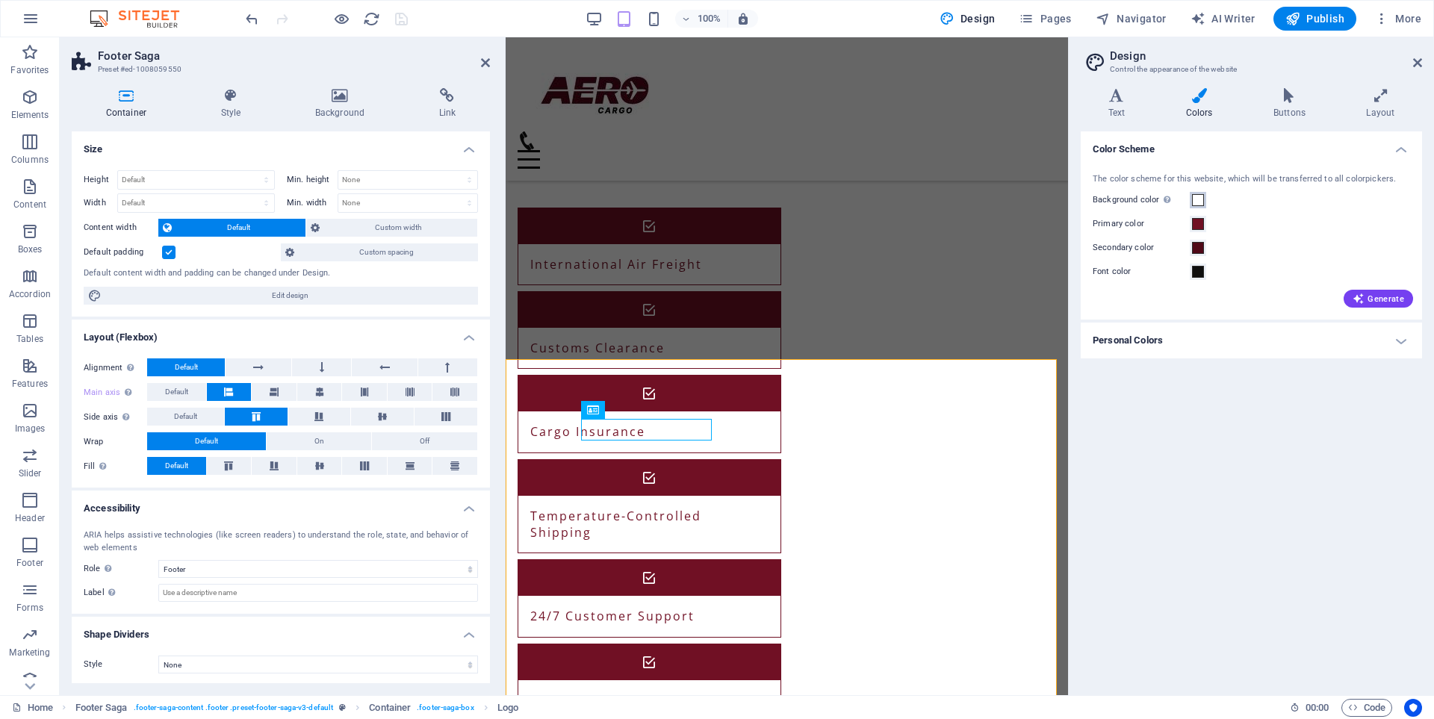
click at [1195, 199] on span at bounding box center [1198, 200] width 12 height 12
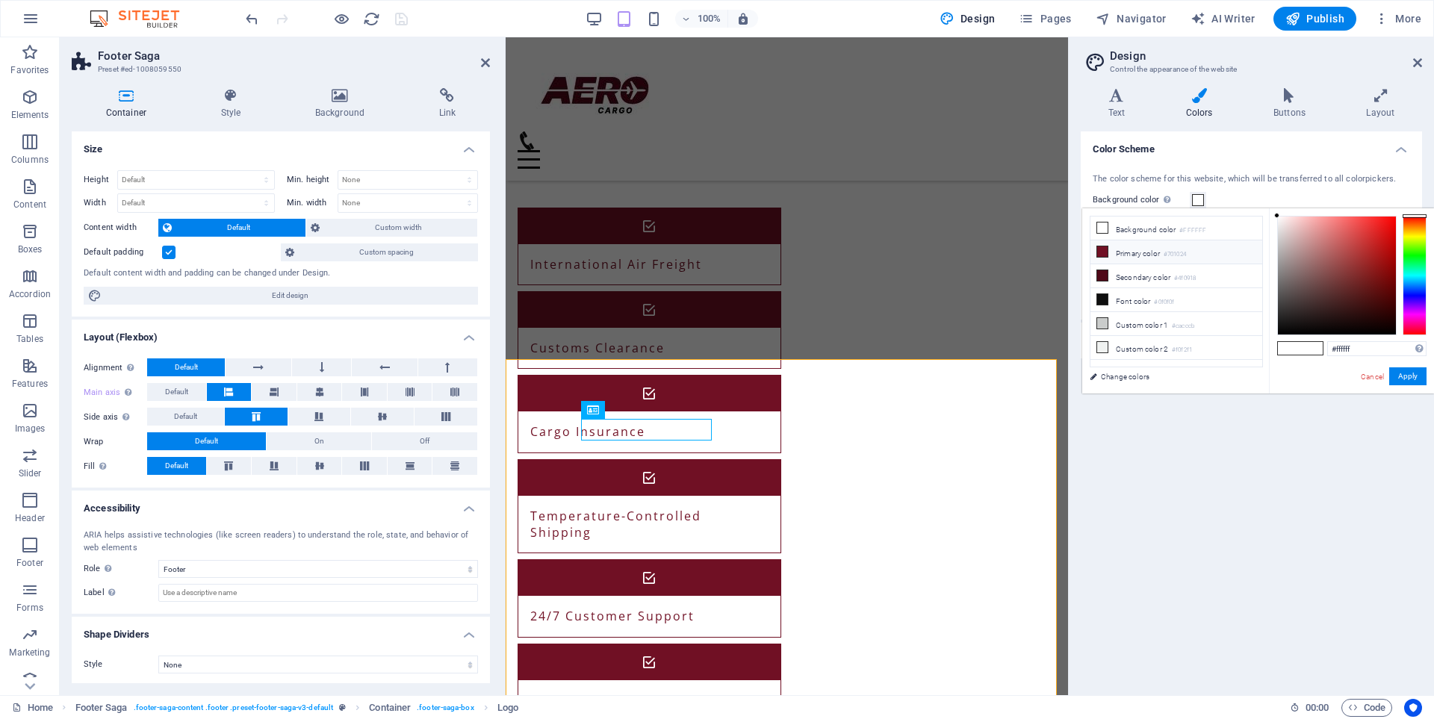
click at [1139, 249] on li "Primary color #701024" at bounding box center [1176, 252] width 172 height 24
click at [1141, 256] on li "Primary color #701024" at bounding box center [1176, 252] width 172 height 24
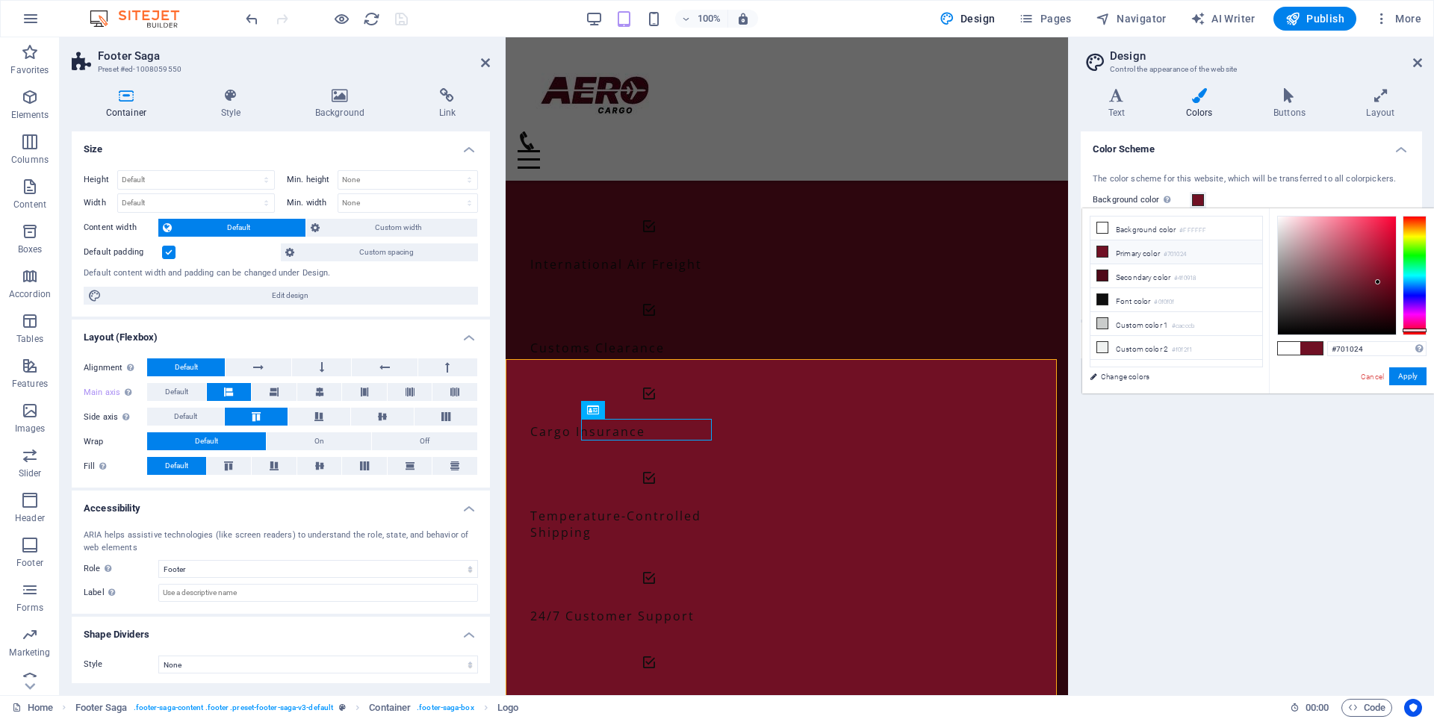
click at [1141, 256] on li "Primary color #701024" at bounding box center [1176, 252] width 172 height 24
click at [1405, 374] on button "Apply" at bounding box center [1407, 376] width 37 height 18
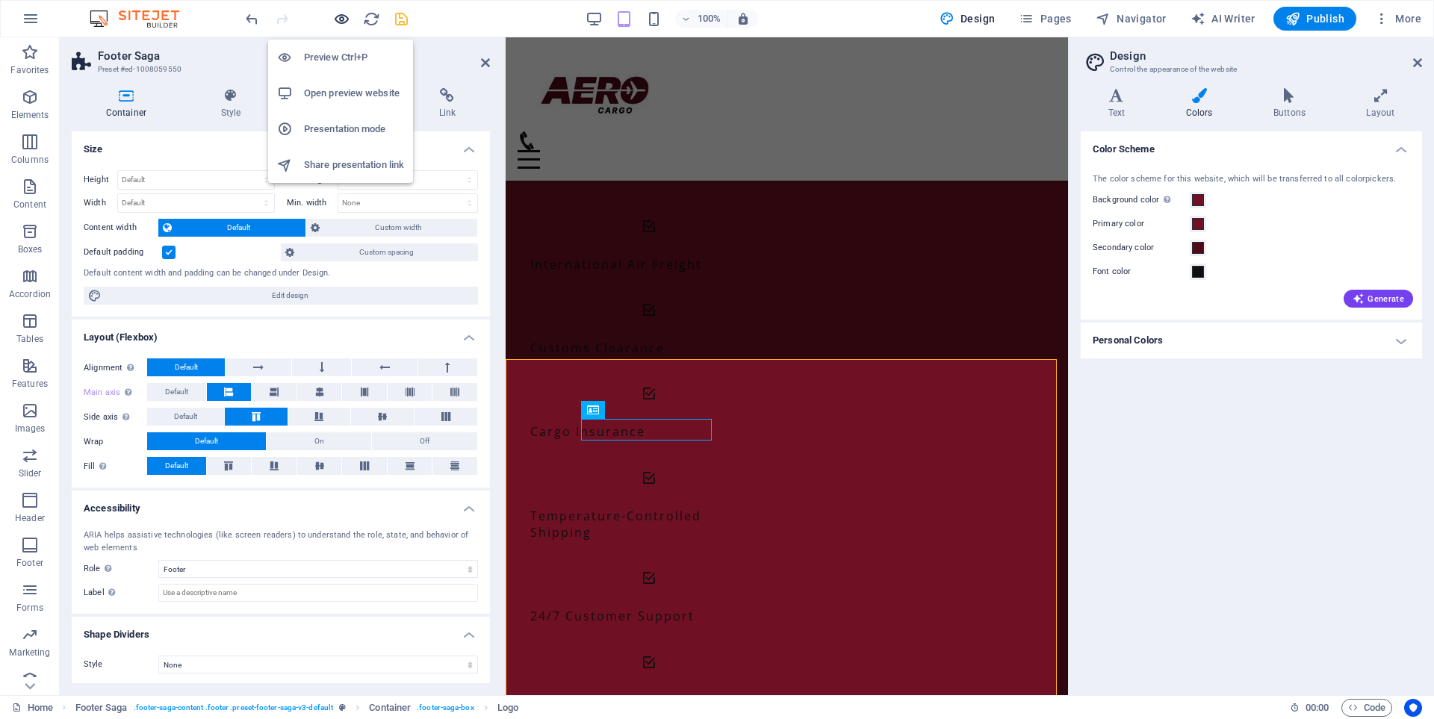
click at [343, 19] on icon "button" at bounding box center [341, 18] width 17 height 17
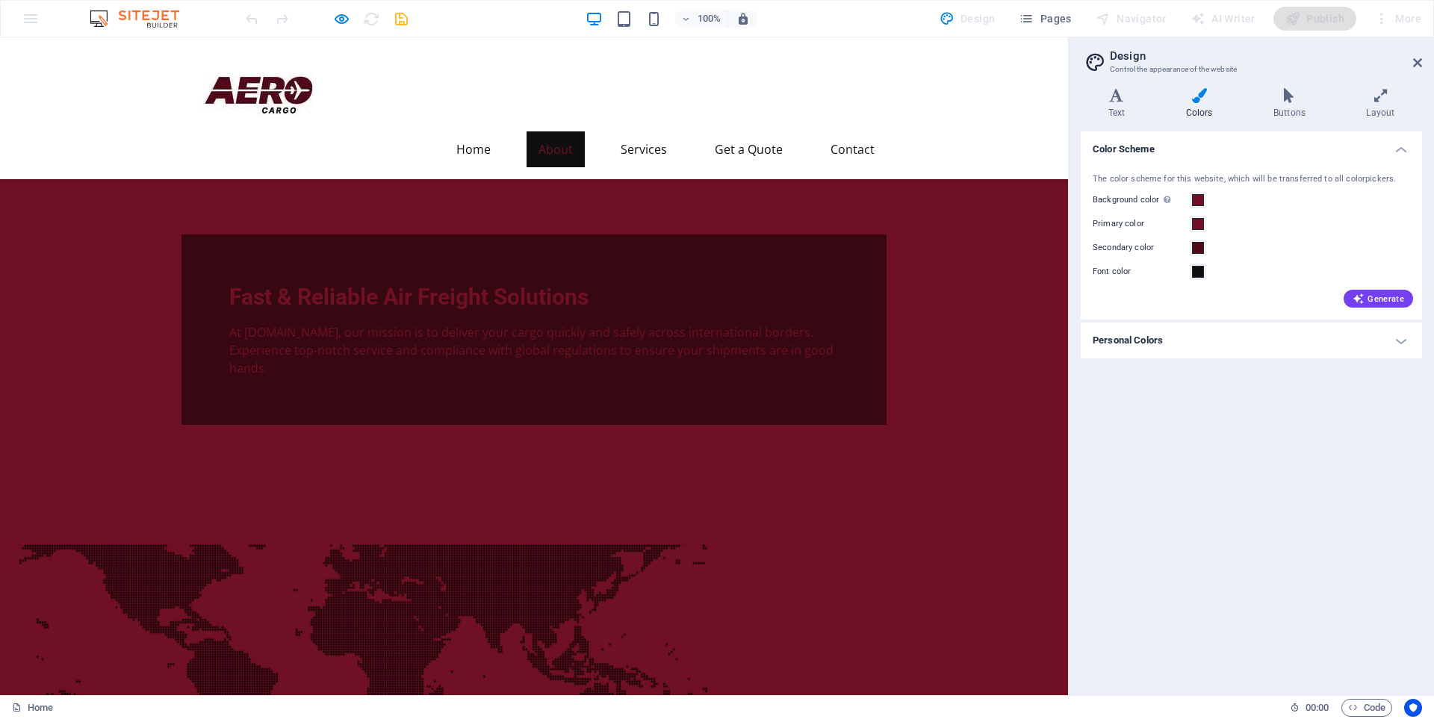
scroll to position [0, 0]
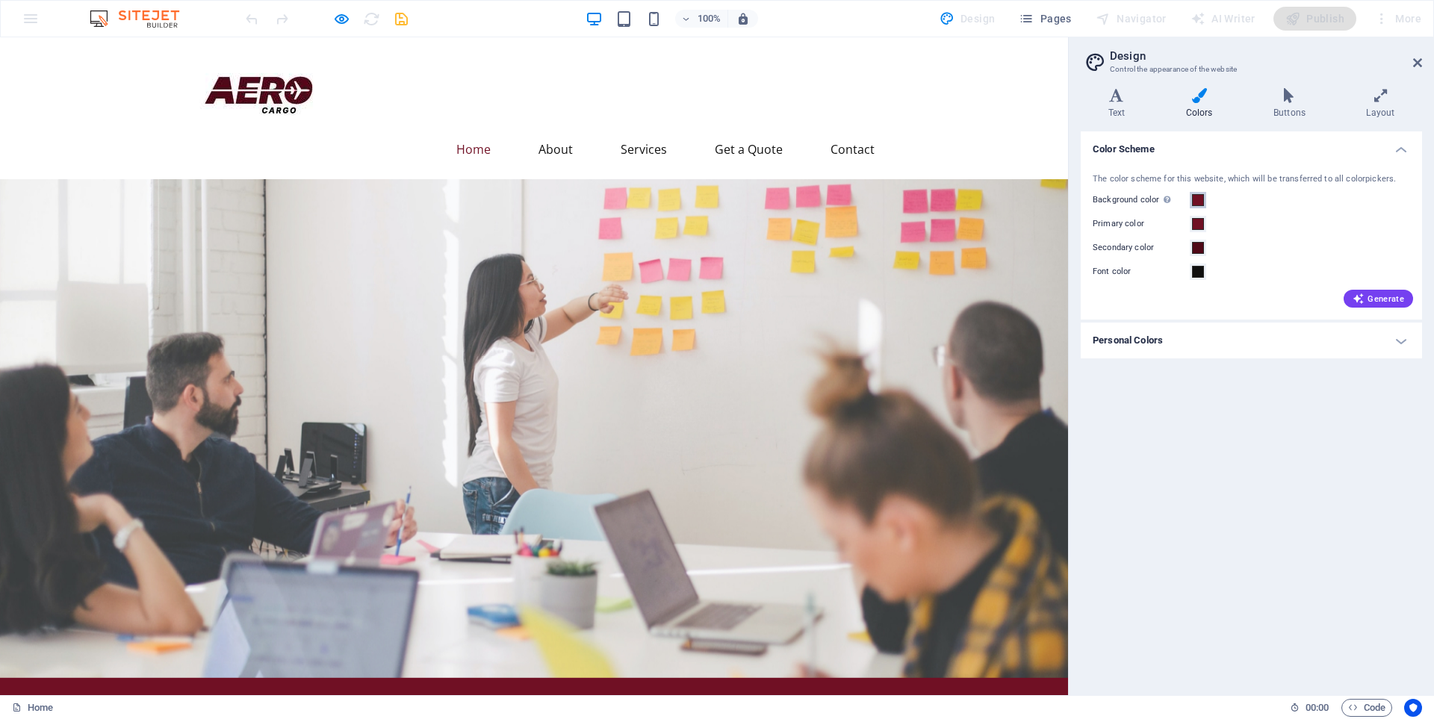
click at [1198, 195] on span at bounding box center [1198, 200] width 12 height 12
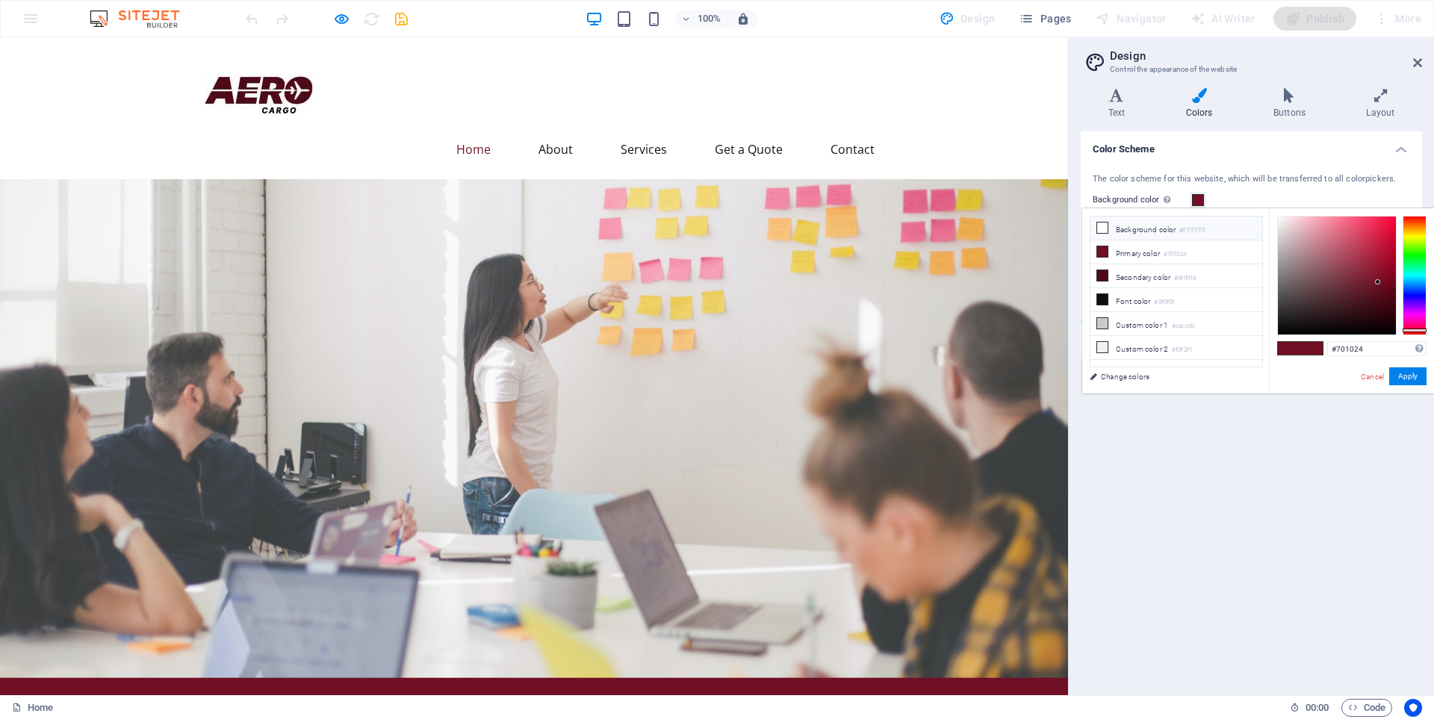
click at [1141, 224] on li "Background color #FFFFFF" at bounding box center [1176, 229] width 172 height 24
type input "#ffffff"
click at [1141, 224] on li "Background color #FFFFFF" at bounding box center [1176, 229] width 172 height 24
click at [1407, 375] on button "Apply" at bounding box center [1407, 376] width 37 height 18
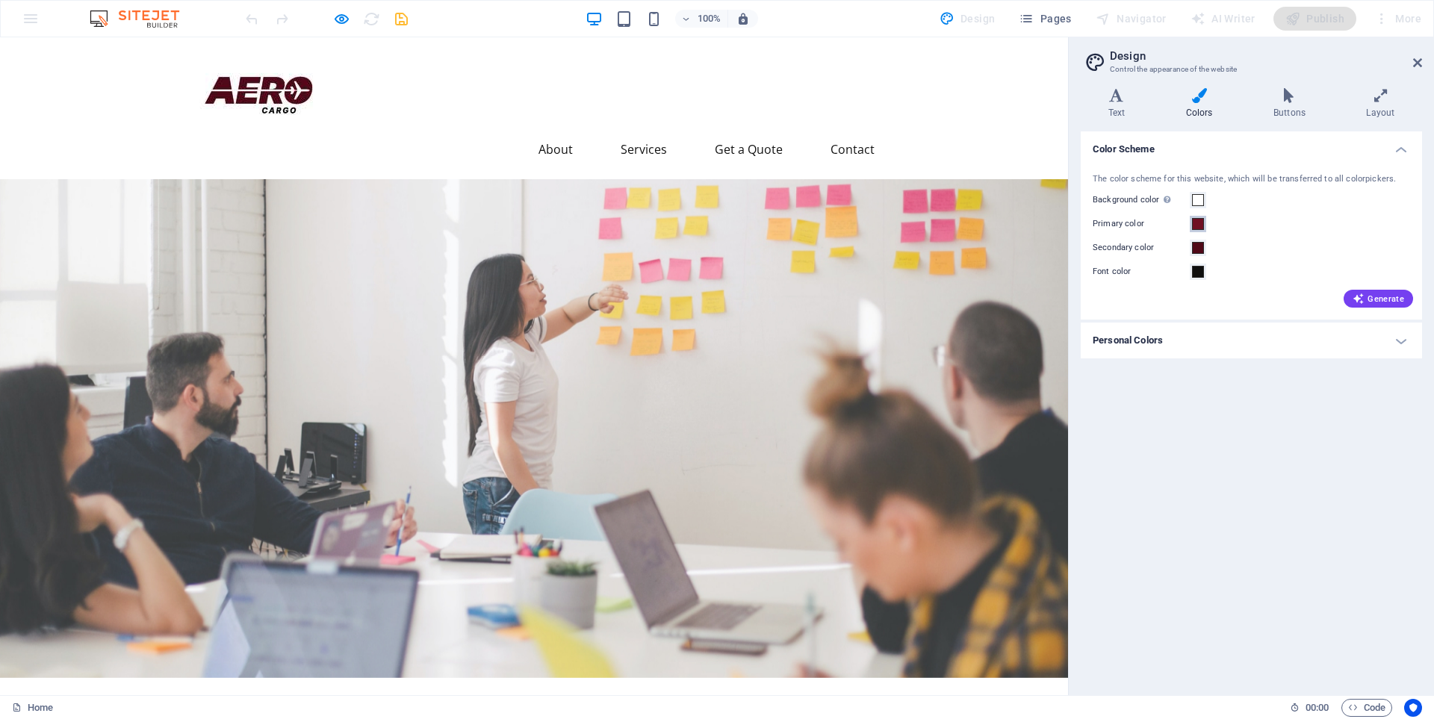
click at [1198, 220] on span at bounding box center [1198, 224] width 12 height 12
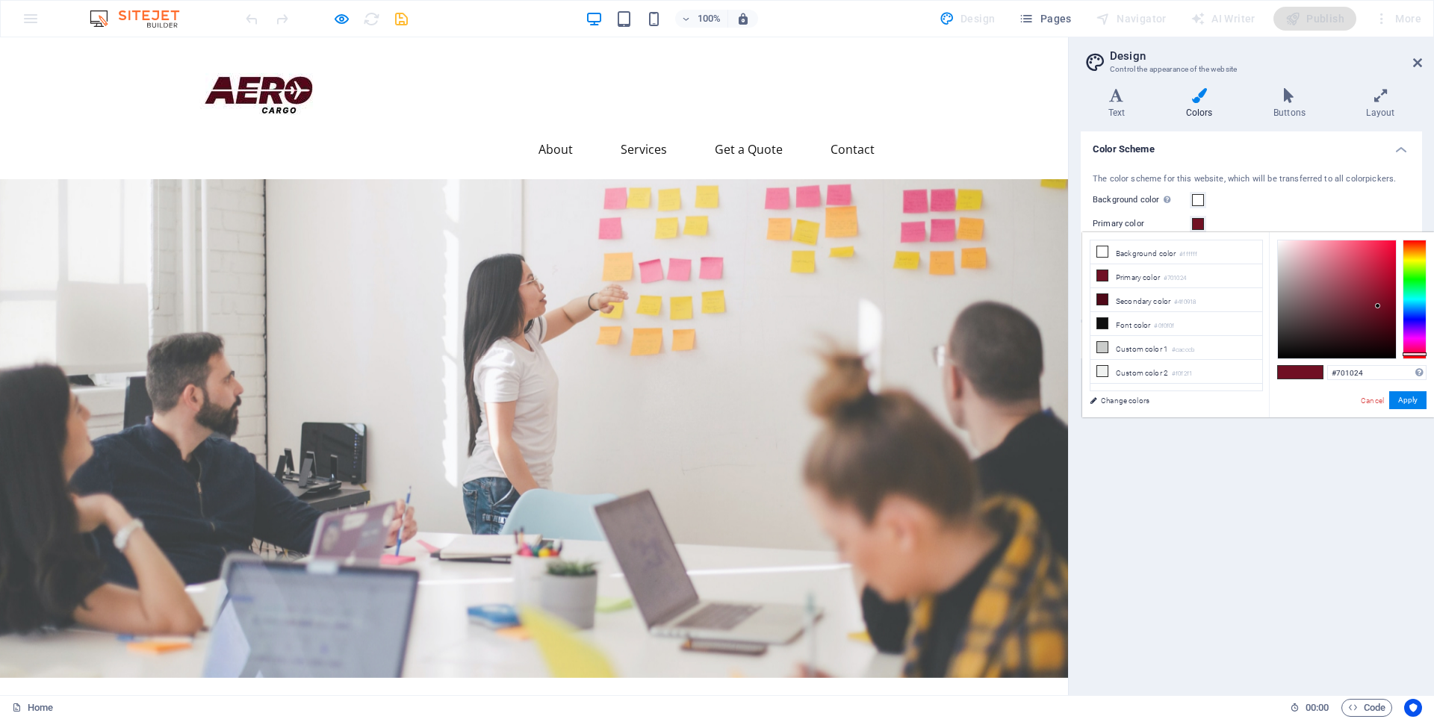
click at [1216, 497] on div "Color Scheme The color scheme for this website, which will be transferred to al…" at bounding box center [1250, 407] width 341 height 552
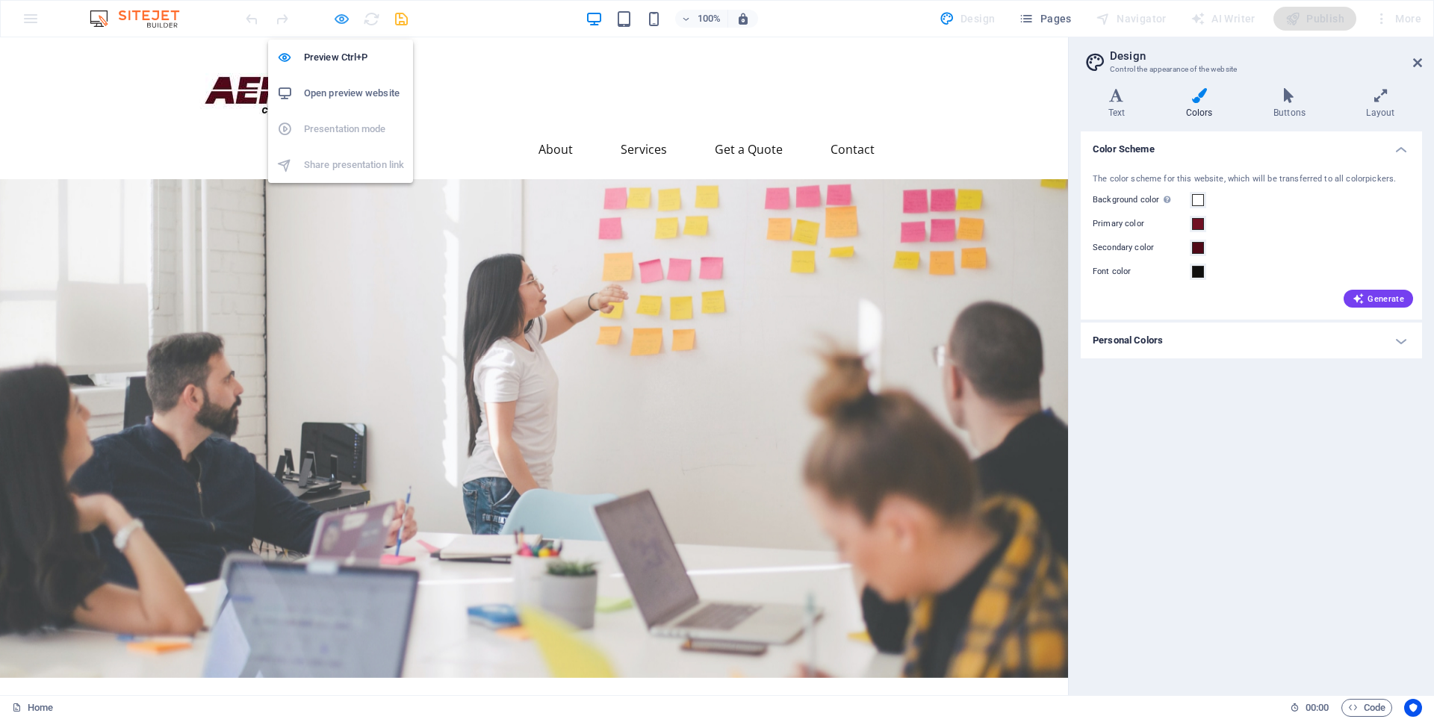
click at [337, 17] on icon "button" at bounding box center [341, 18] width 17 height 17
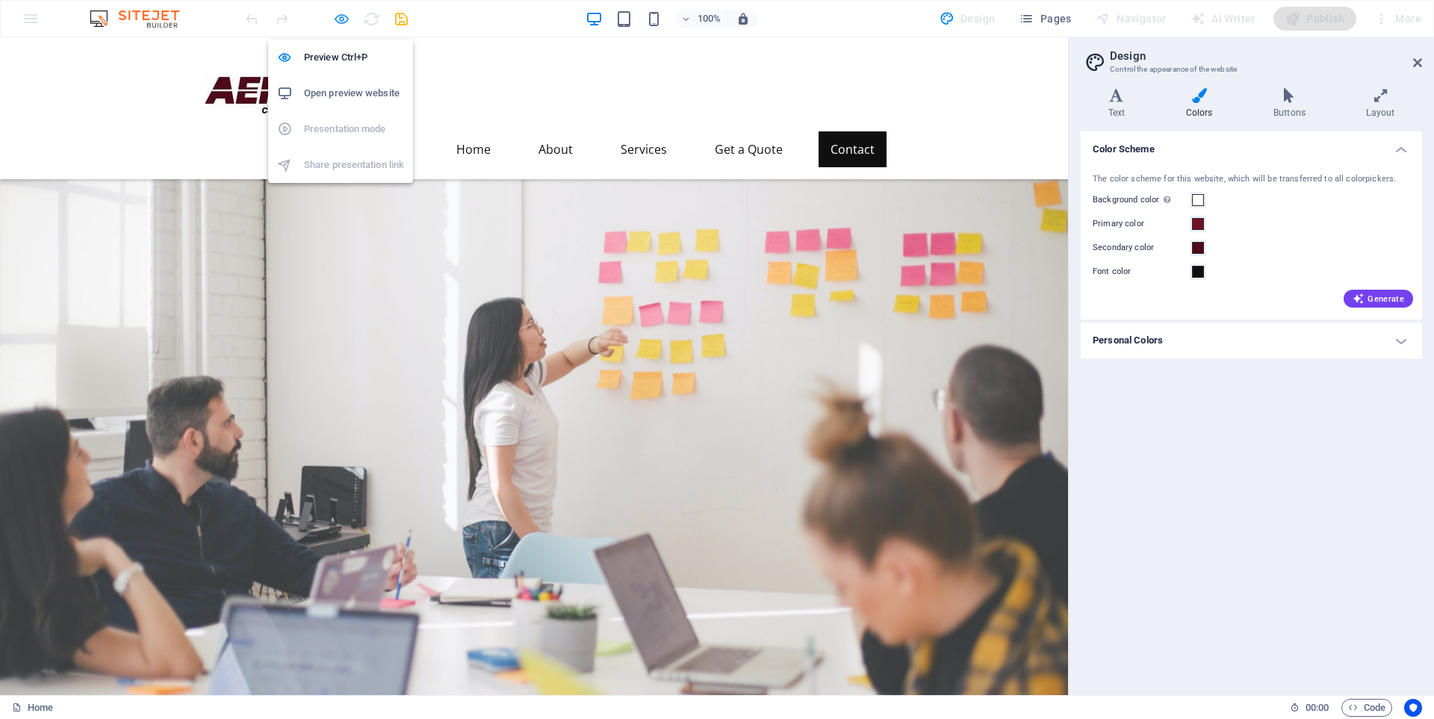
select select "footer"
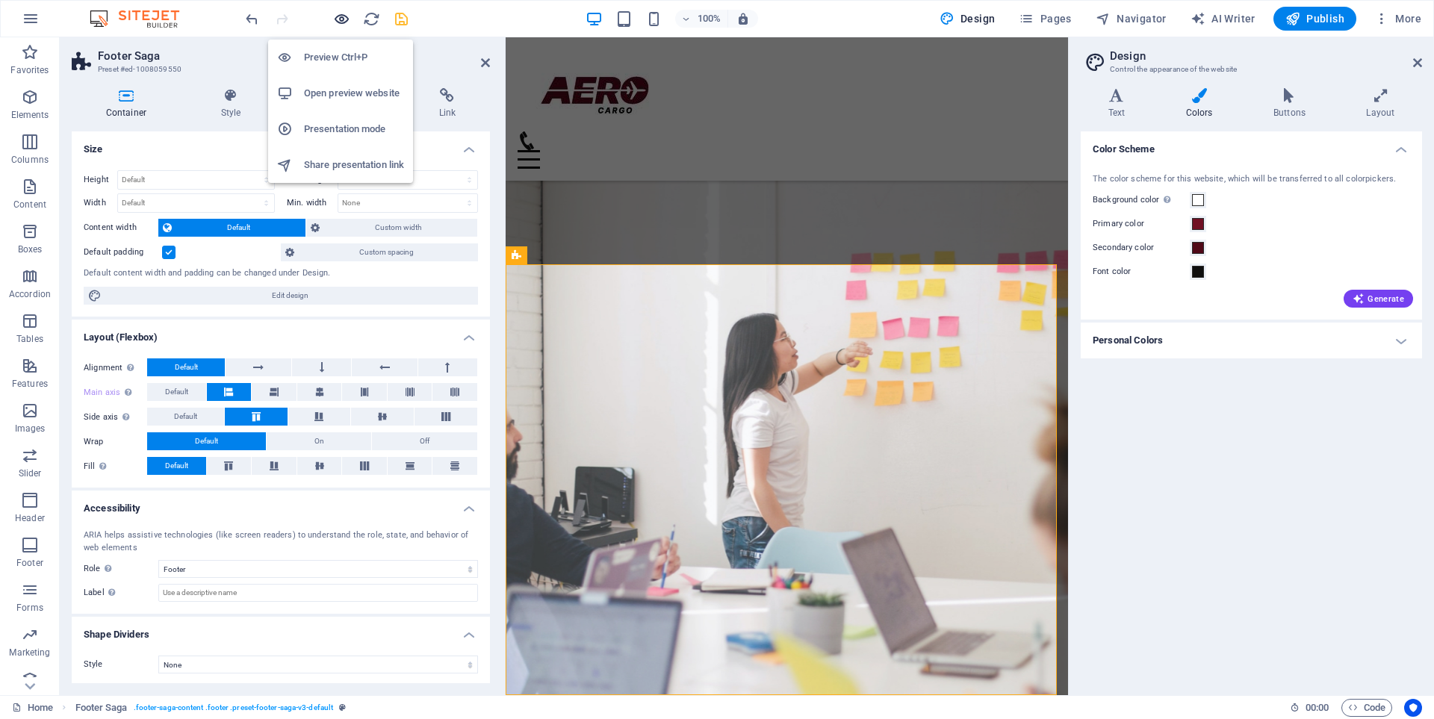
scroll to position [1675, 0]
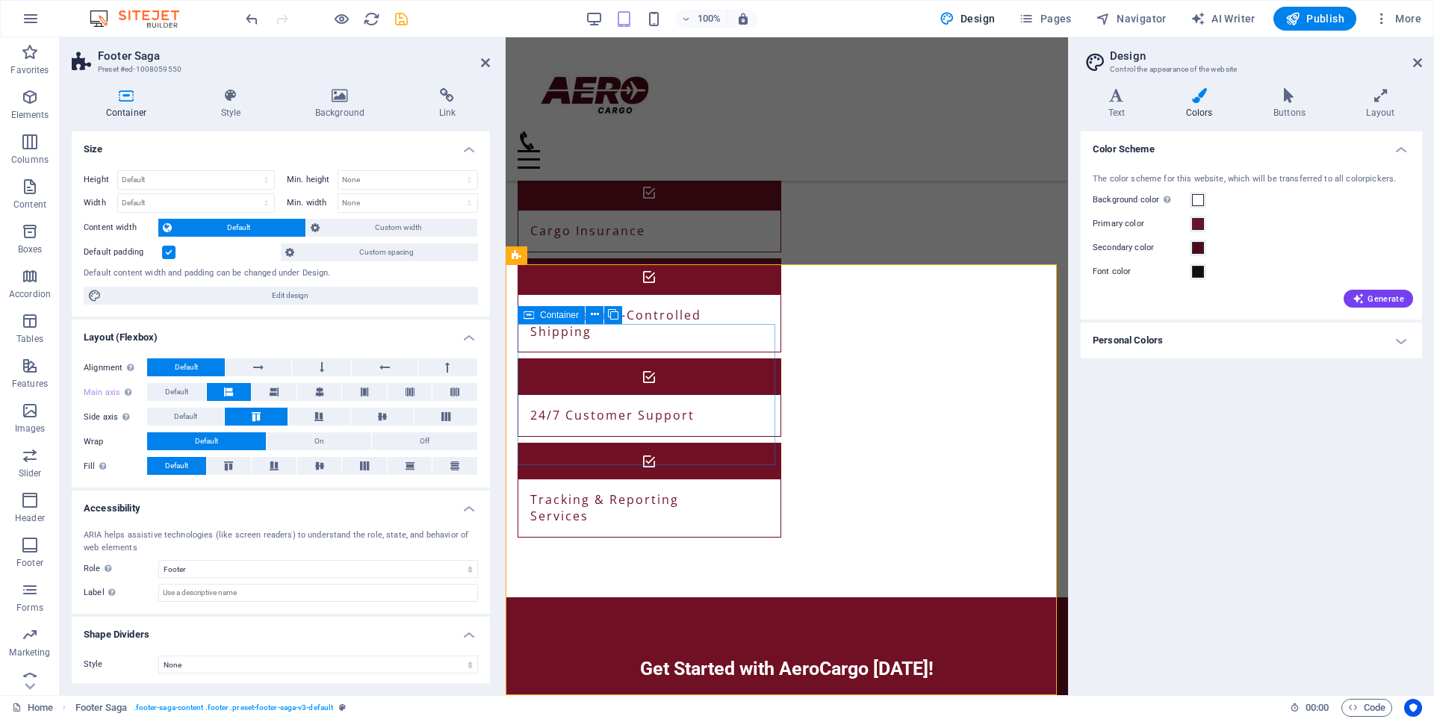
click at [535, 317] on div "Container" at bounding box center [550, 315] width 67 height 18
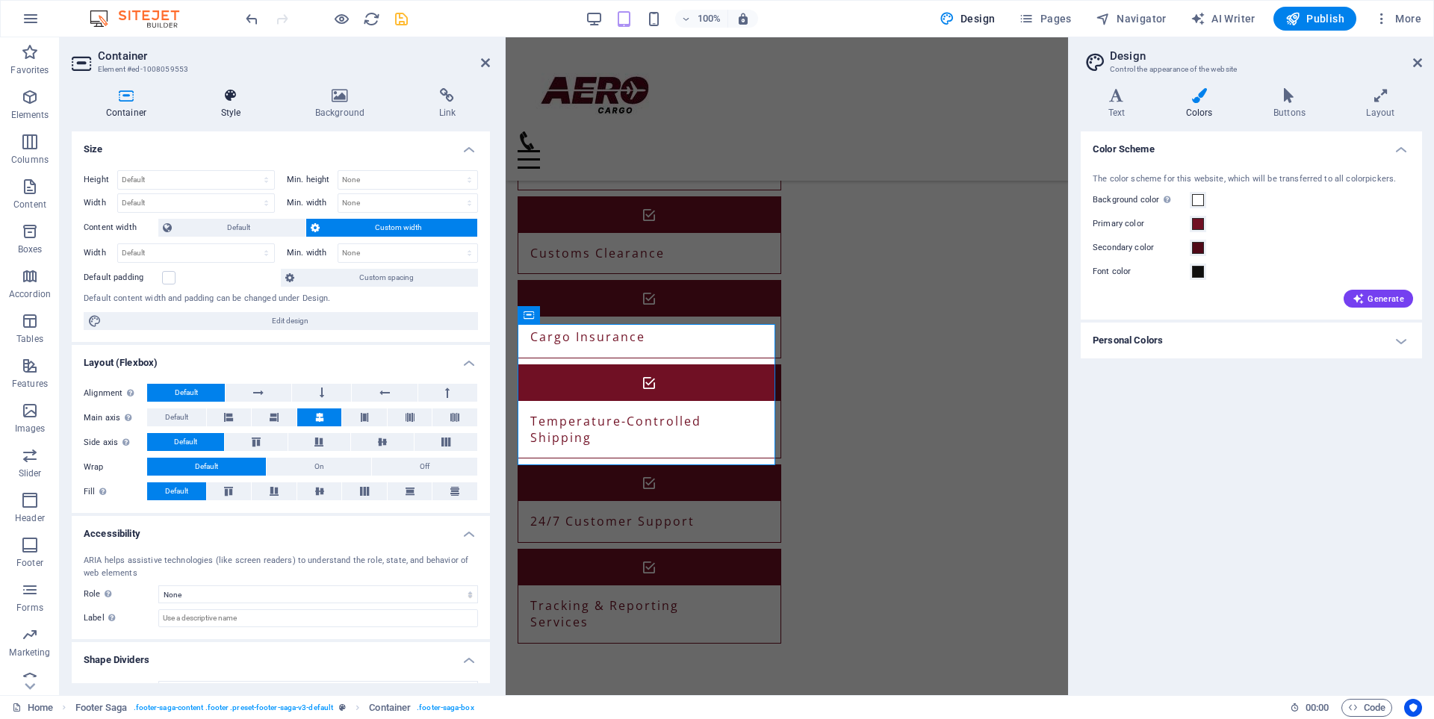
click at [228, 101] on icon at bounding box center [231, 95] width 88 height 15
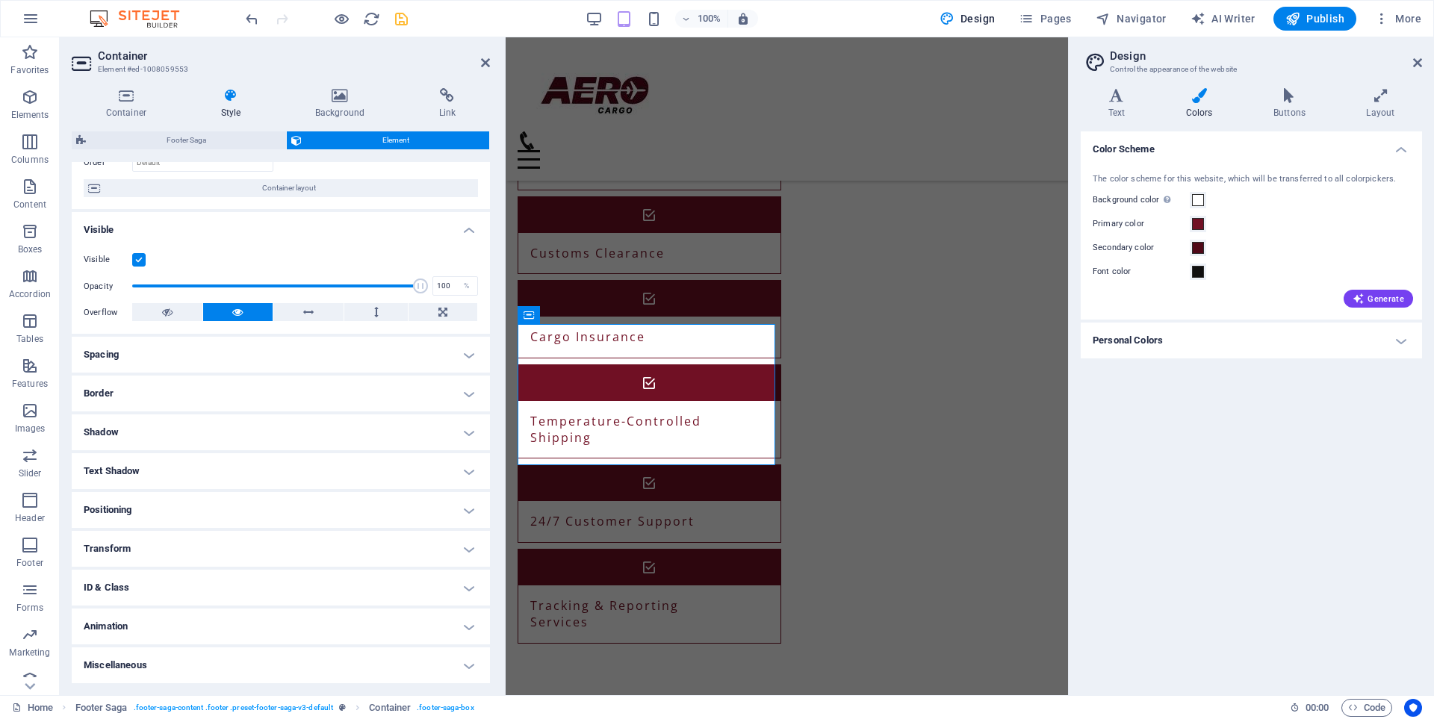
scroll to position [0, 0]
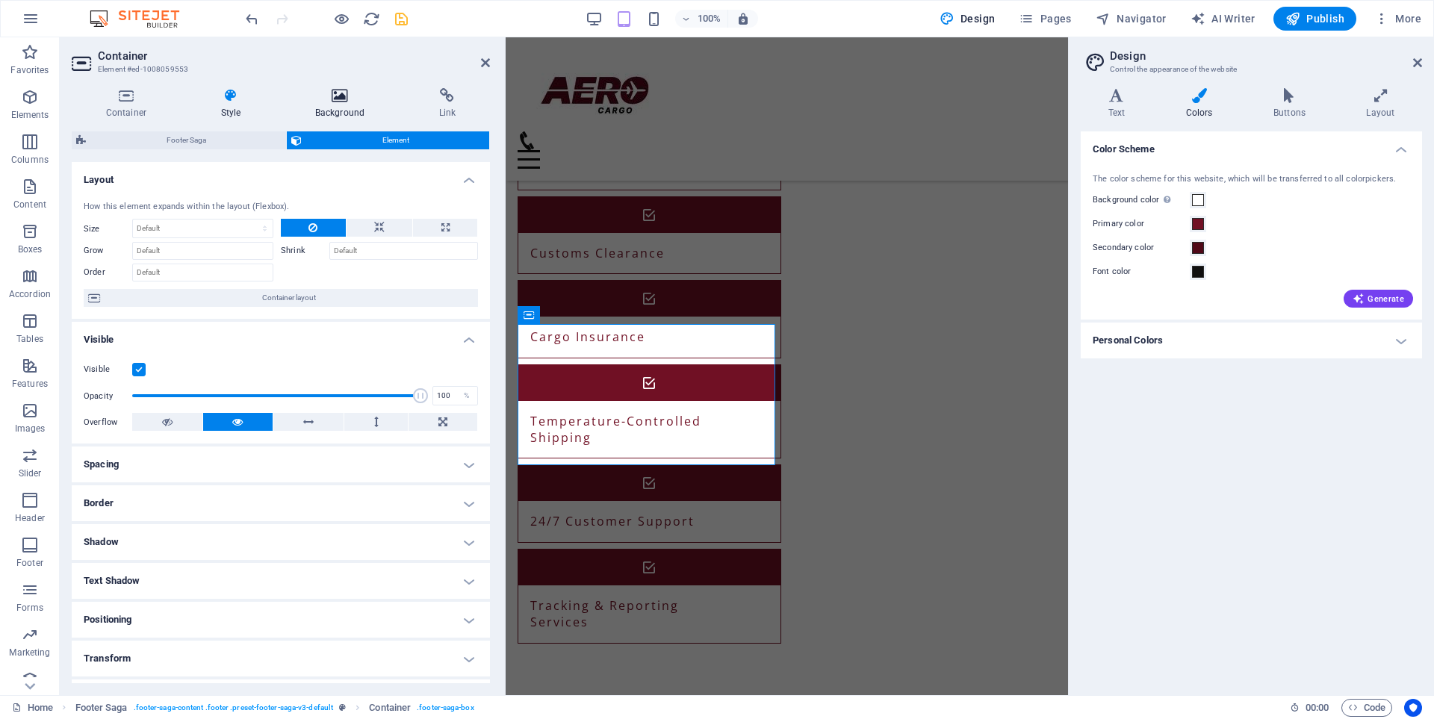
click at [327, 99] on icon at bounding box center [340, 95] width 118 height 15
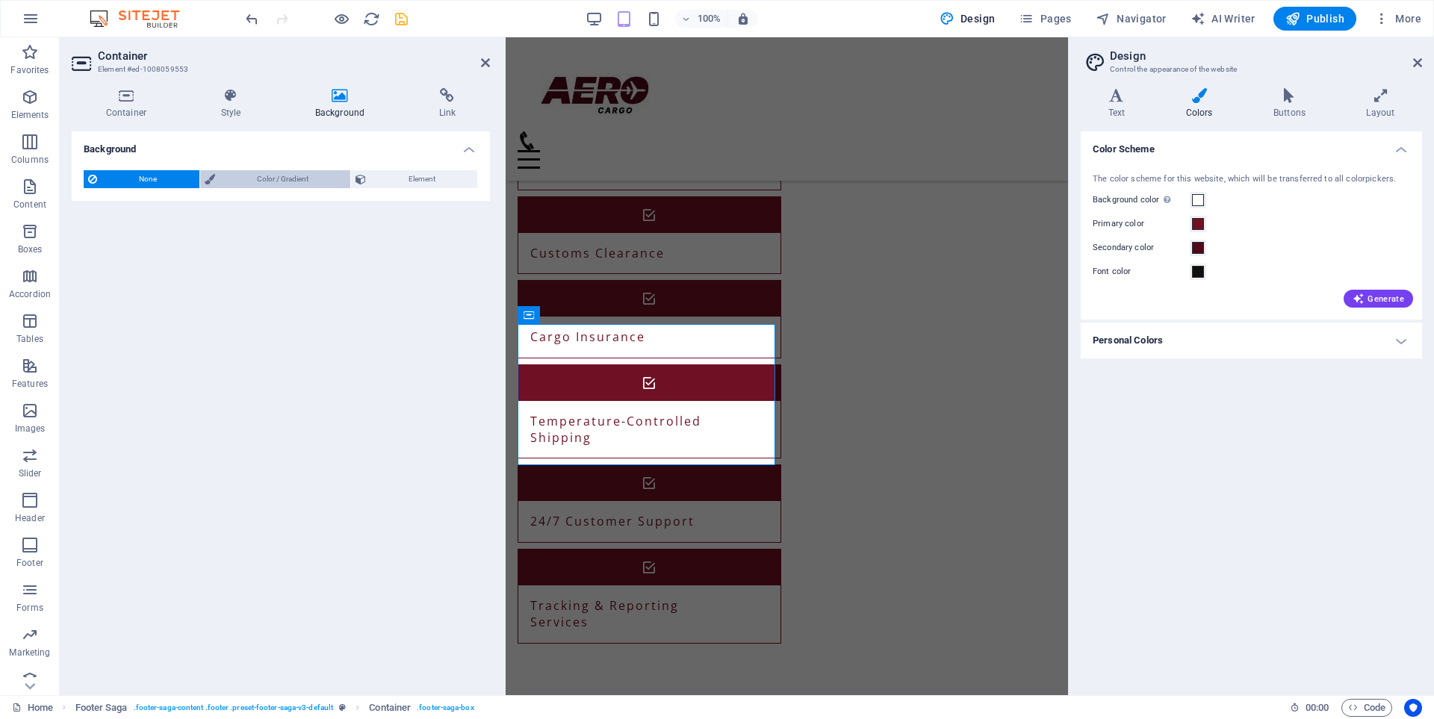
click at [281, 176] on span "Color / Gradient" at bounding box center [283, 179] width 127 height 18
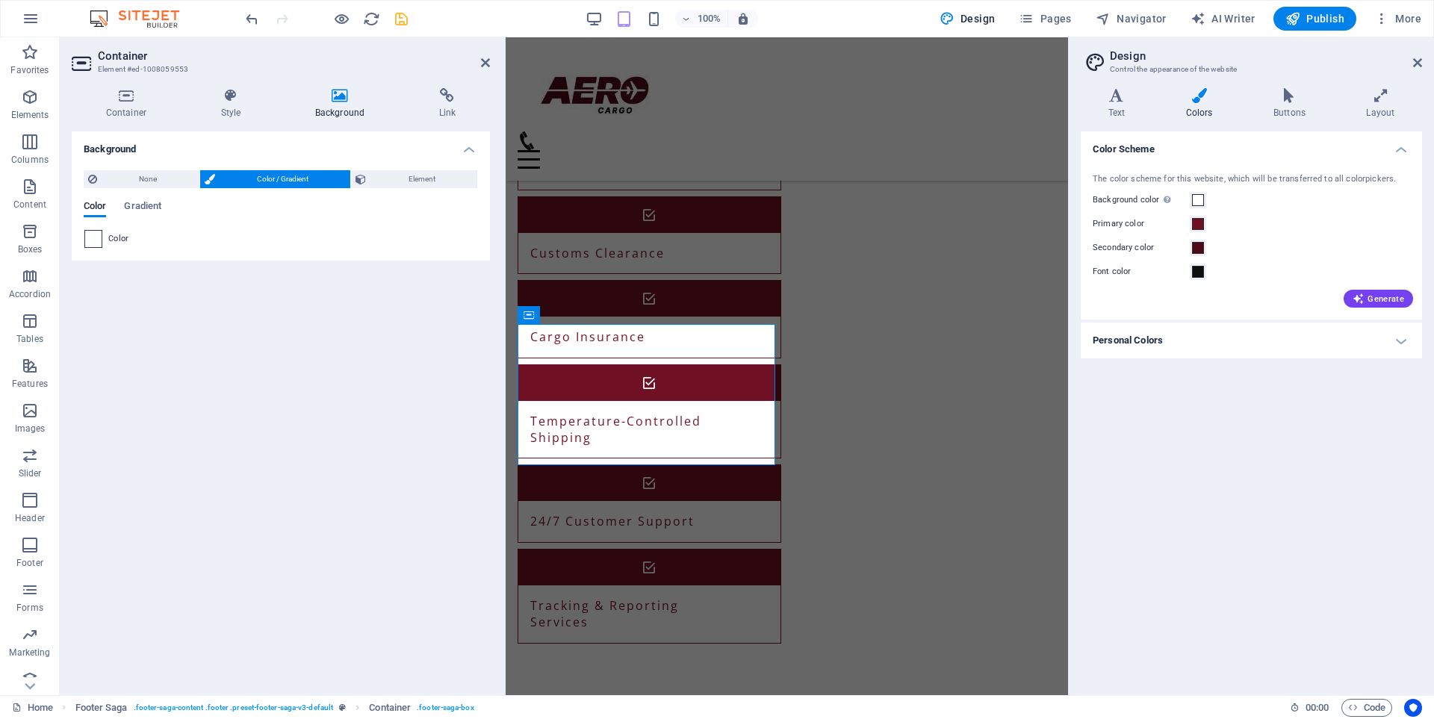
click at [88, 242] on span at bounding box center [93, 239] width 16 height 16
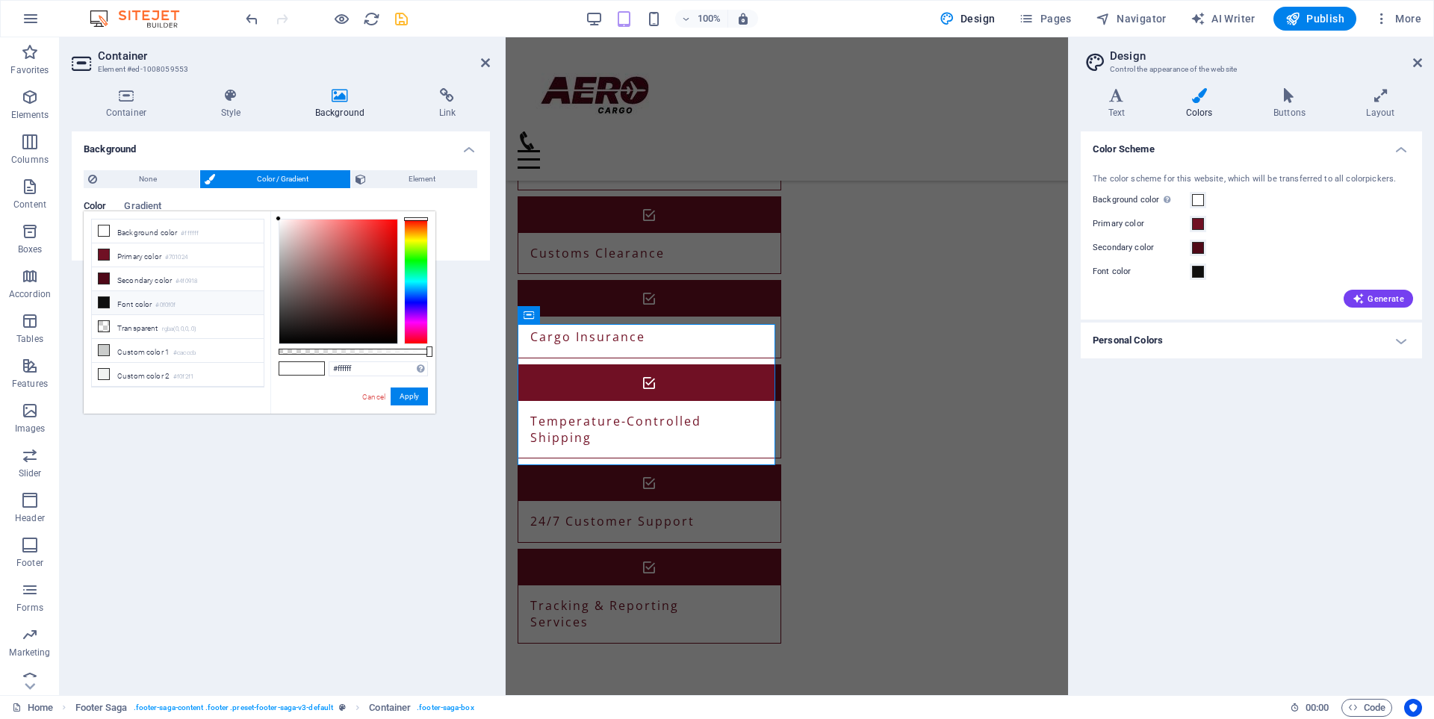
click at [137, 304] on li "Font color #0f0f0f" at bounding box center [178, 303] width 172 height 24
click at [121, 258] on li "Primary color #701024" at bounding box center [178, 255] width 172 height 24
type input "#701024"
click at [408, 396] on button "Apply" at bounding box center [409, 397] width 37 height 18
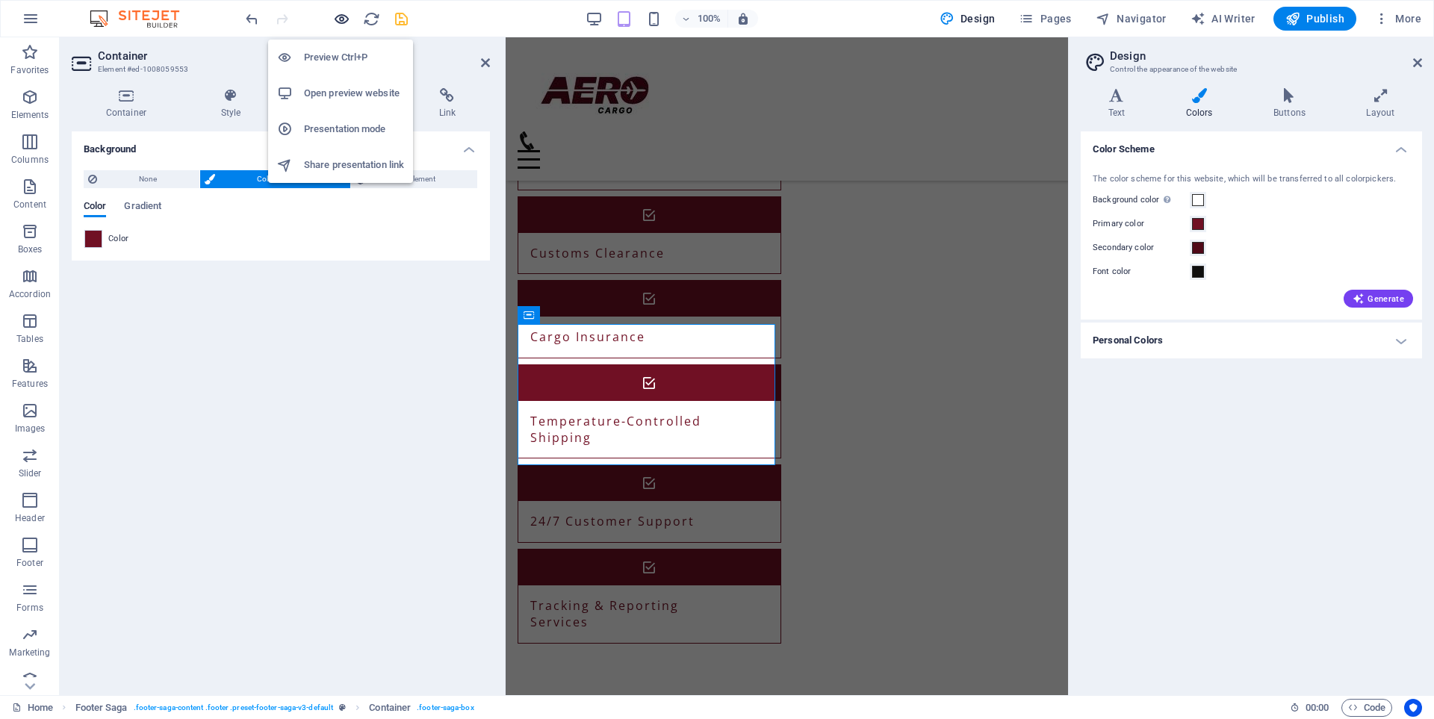
click at [343, 21] on icon "button" at bounding box center [341, 18] width 17 height 17
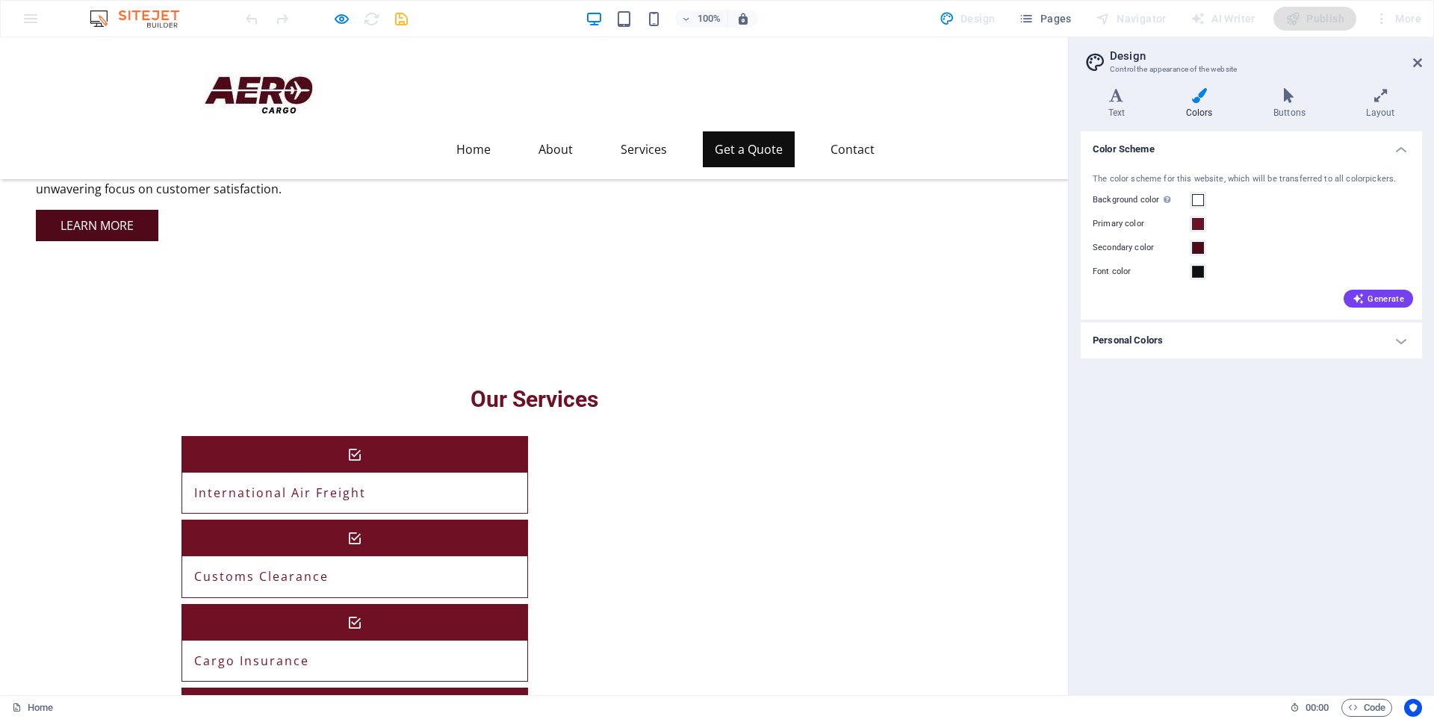
scroll to position [1504, 0]
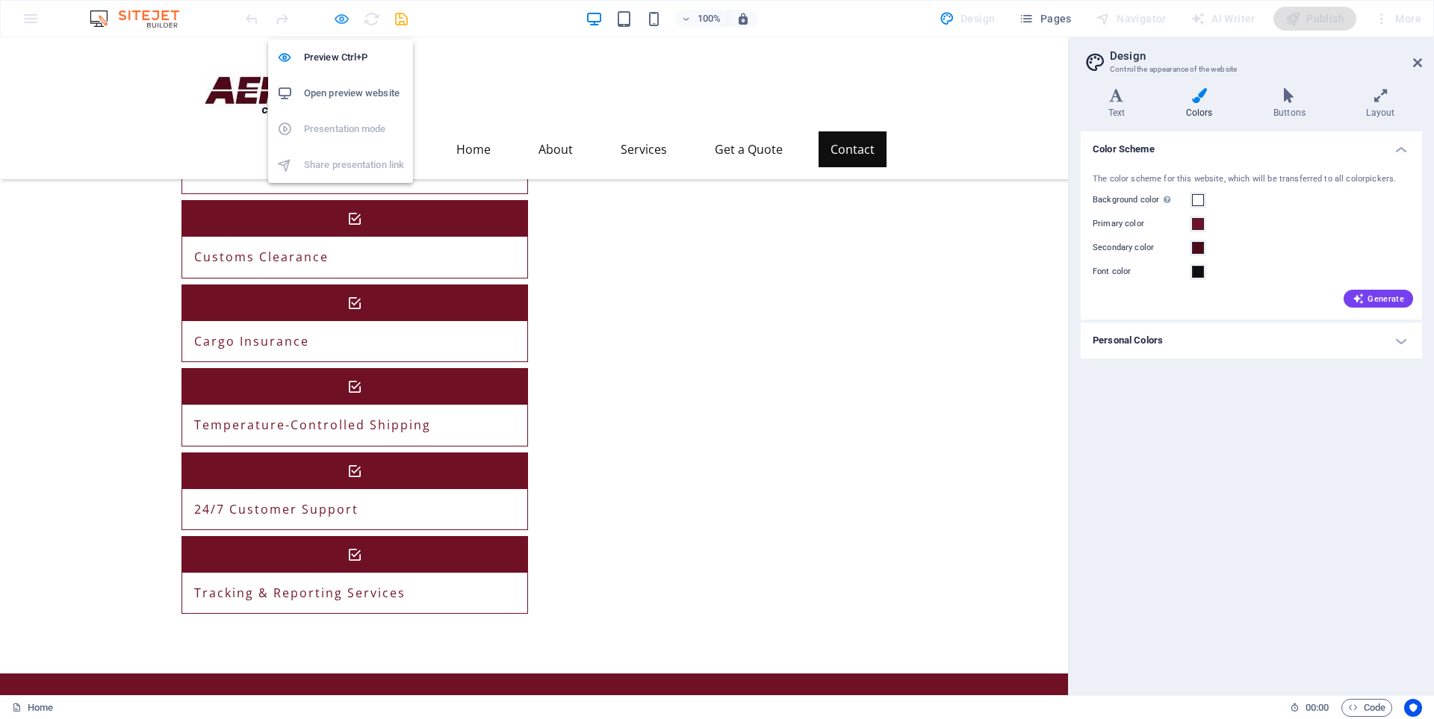
drag, startPoint x: 344, startPoint y: 29, endPoint x: 340, endPoint y: 20, distance: 9.7
click at [340, 20] on div at bounding box center [326, 19] width 167 height 24
click at [340, 20] on icon "button" at bounding box center [341, 18] width 17 height 17
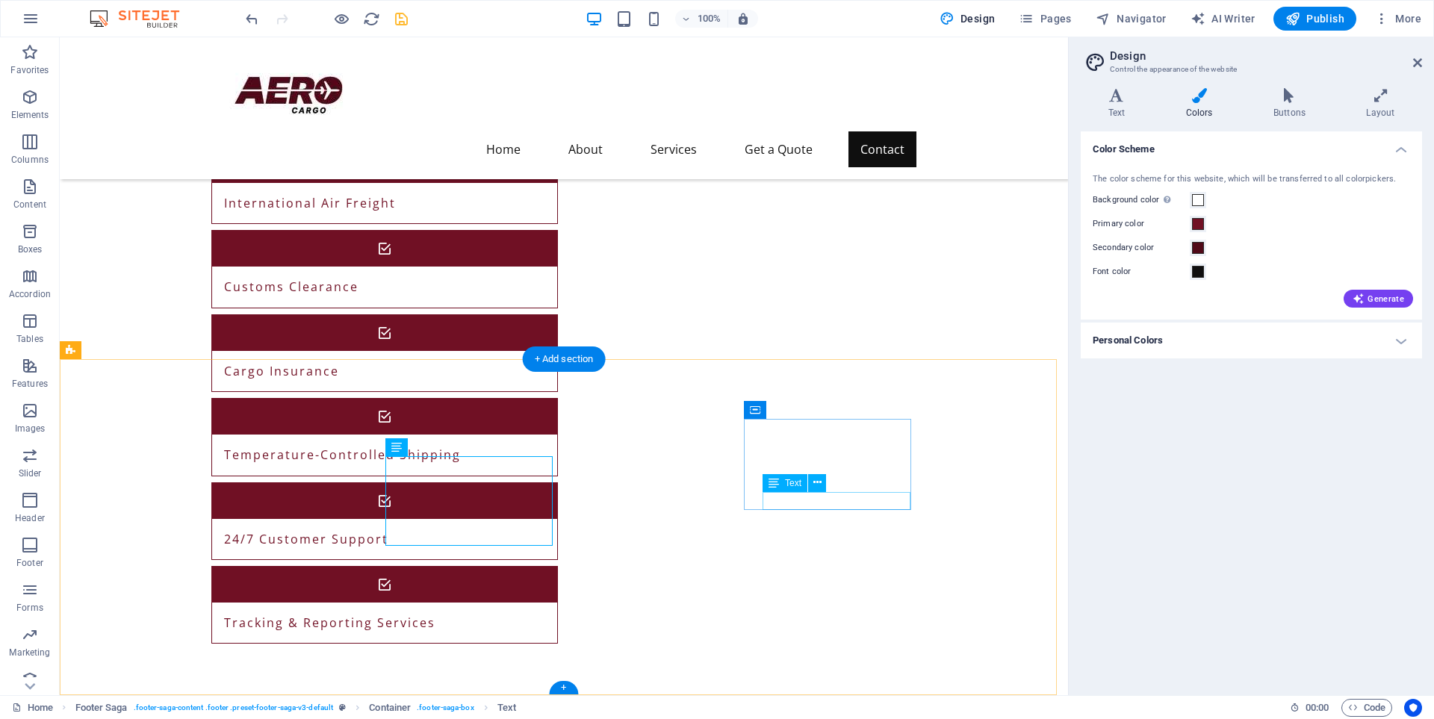
scroll to position [1504, 0]
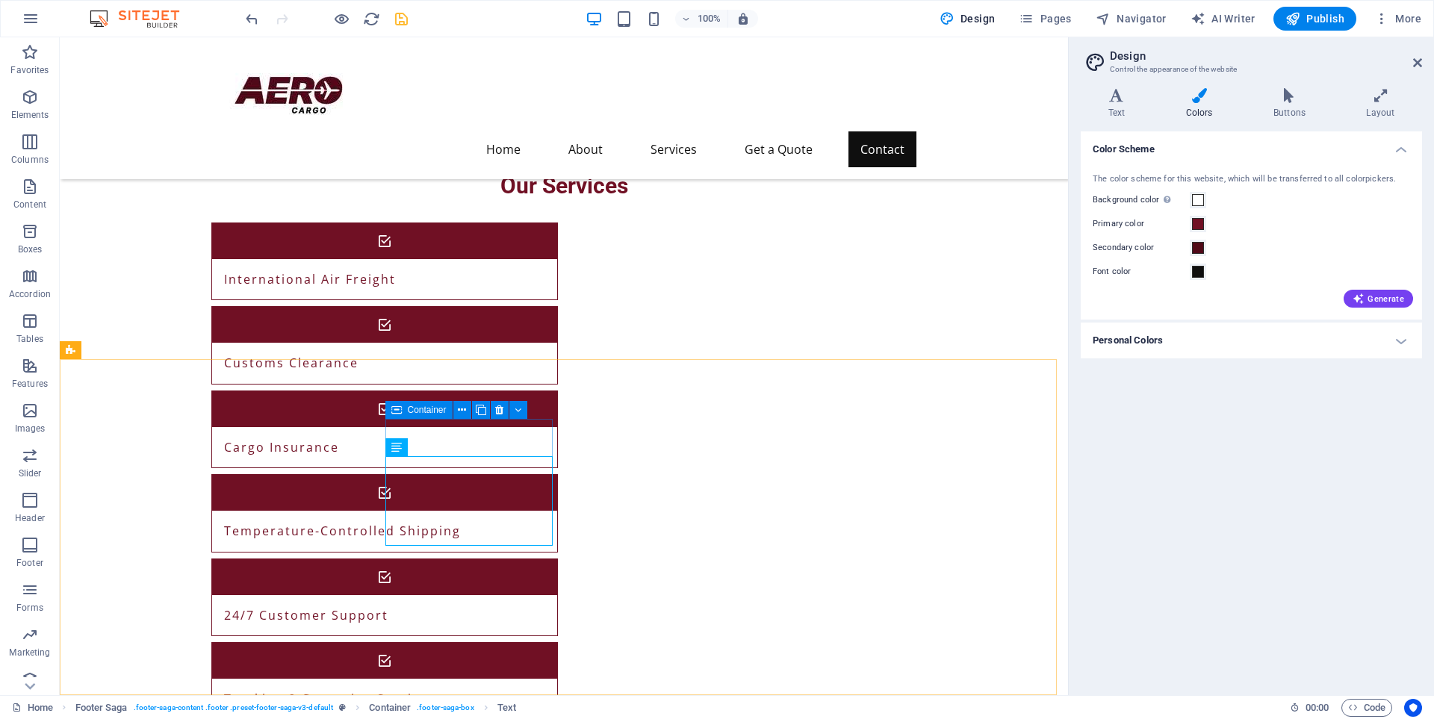
click at [393, 408] on icon at bounding box center [396, 410] width 10 height 18
click at [399, 410] on icon at bounding box center [396, 410] width 10 height 18
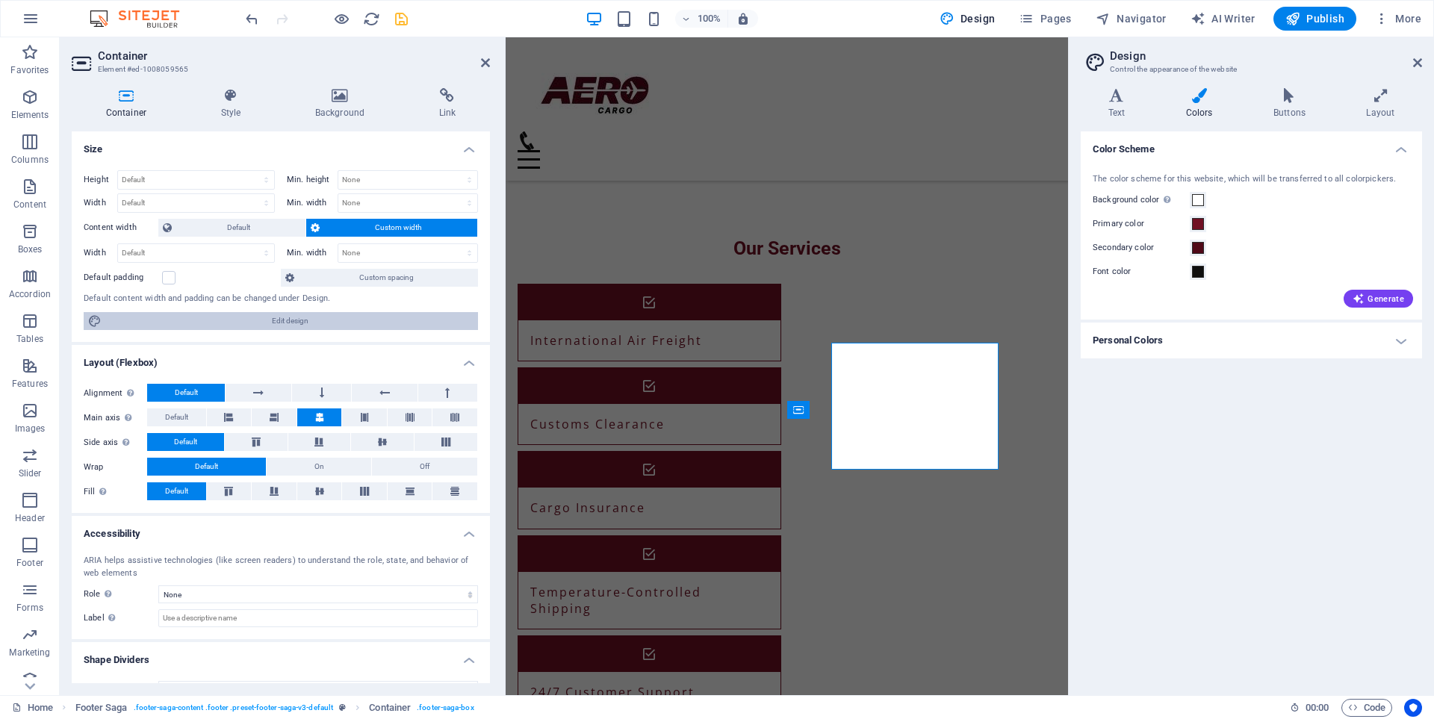
scroll to position [1580, 0]
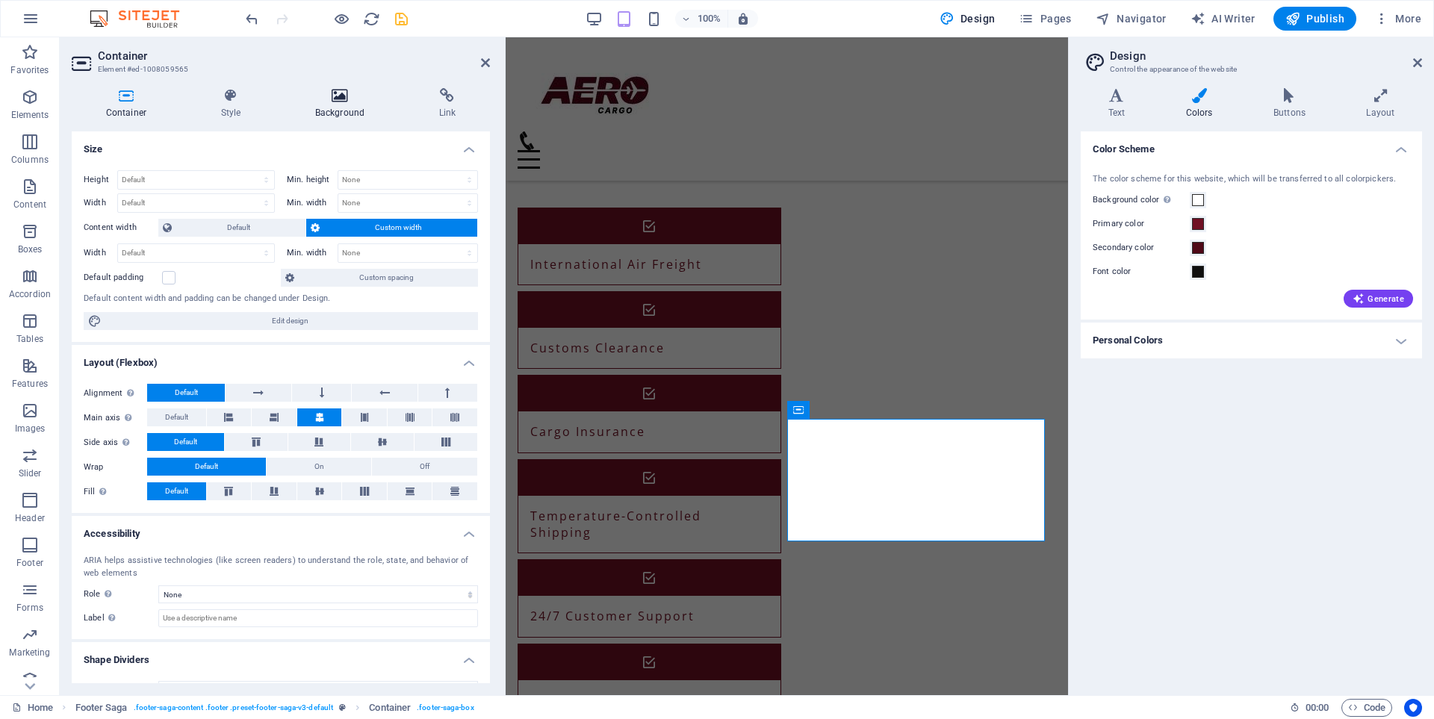
click at [337, 108] on h4 "Background" at bounding box center [343, 103] width 124 height 31
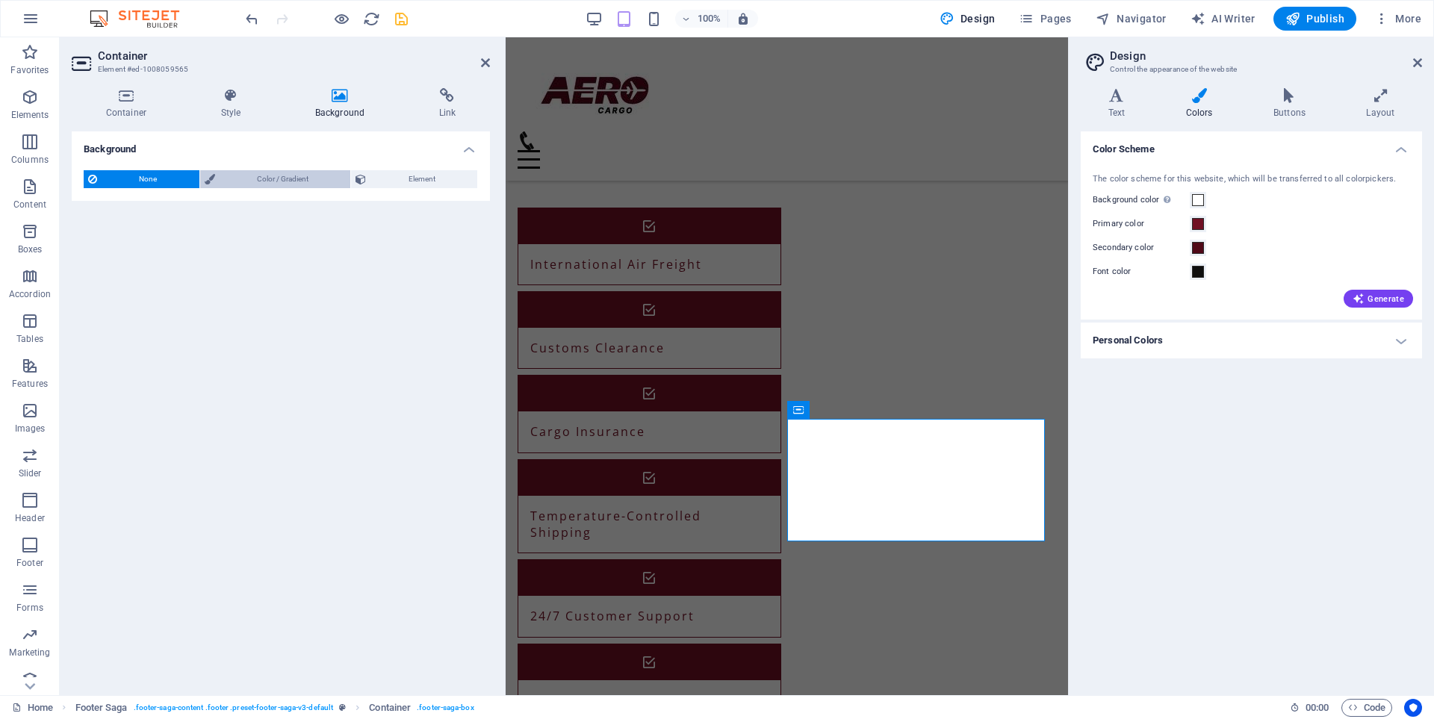
click at [285, 180] on span "Color / Gradient" at bounding box center [283, 179] width 127 height 18
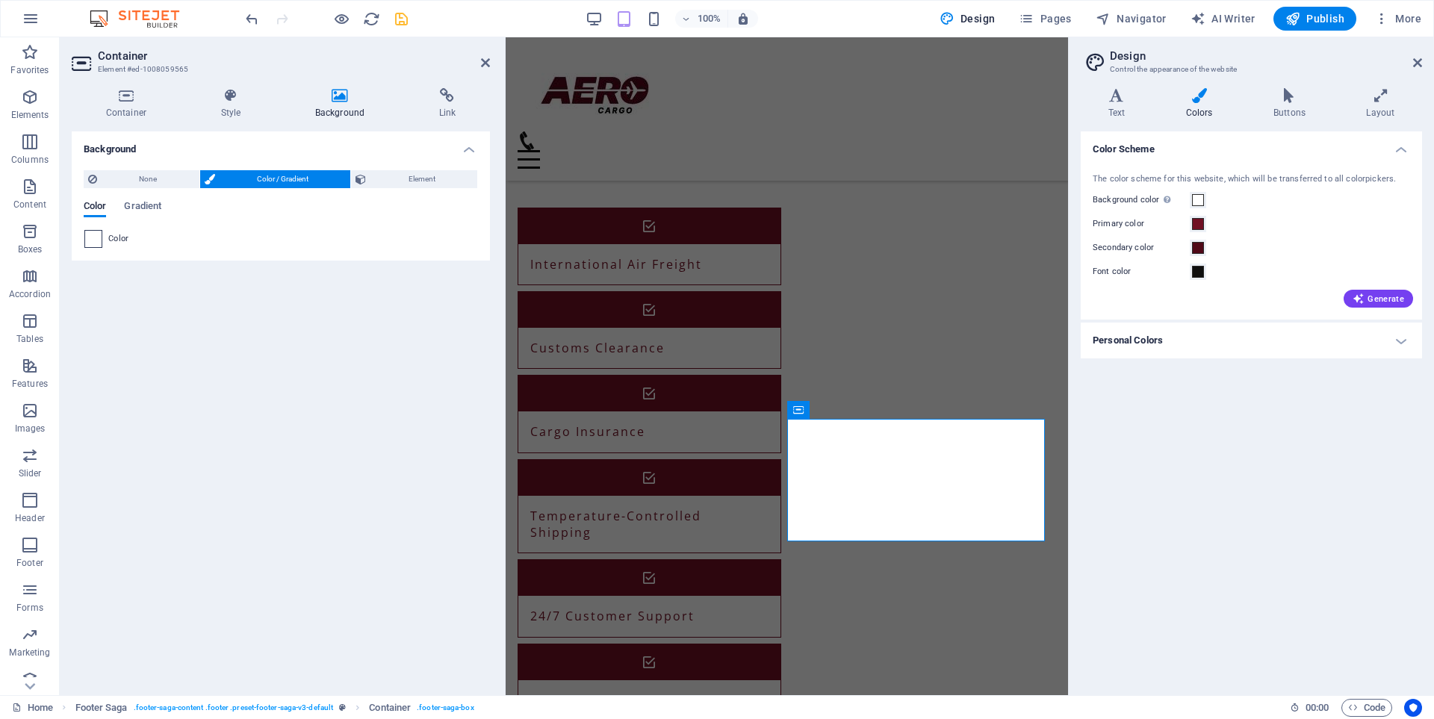
drag, startPoint x: 113, startPoint y: 239, endPoint x: 93, endPoint y: 237, distance: 20.3
click at [93, 237] on div "Color" at bounding box center [280, 239] width 393 height 18
click at [93, 237] on span at bounding box center [93, 239] width 16 height 16
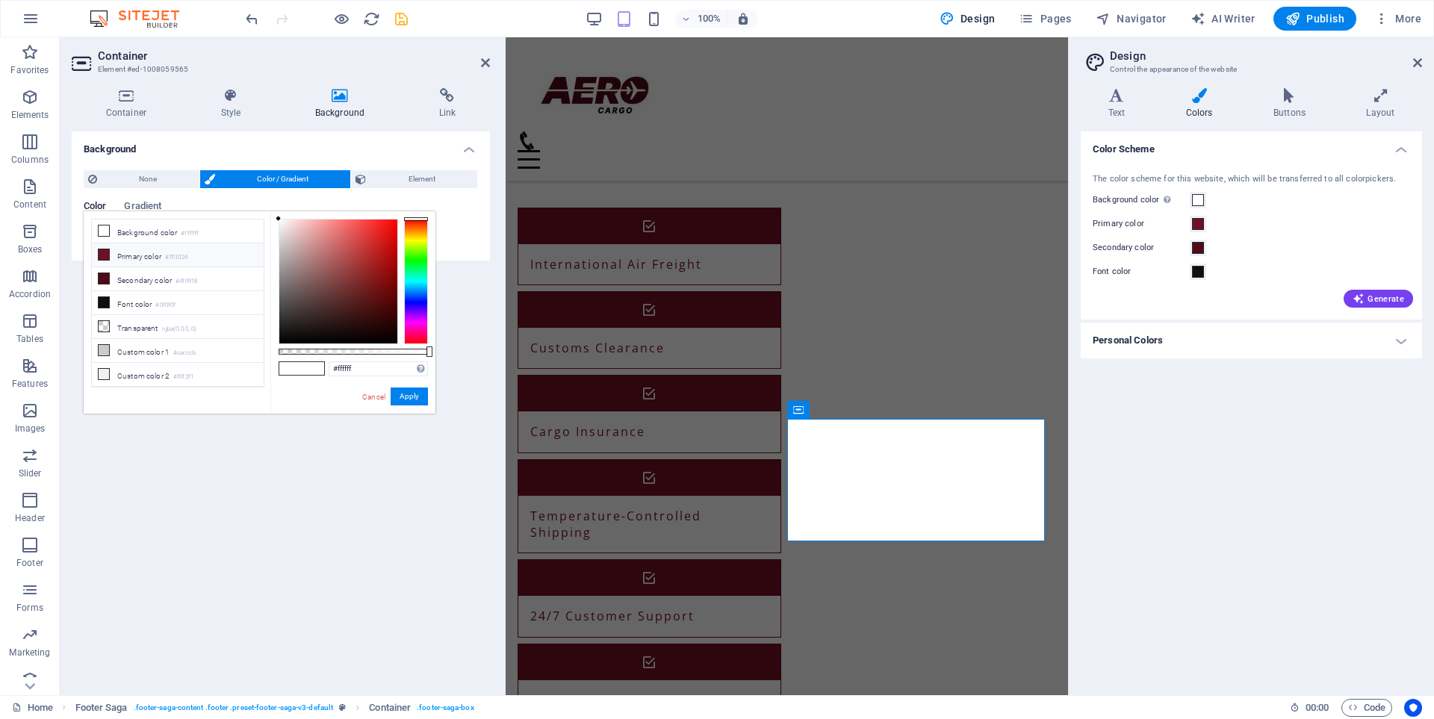
click at [105, 249] on icon at bounding box center [104, 254] width 10 height 10
type input "#701024"
click at [404, 396] on button "Apply" at bounding box center [409, 397] width 37 height 18
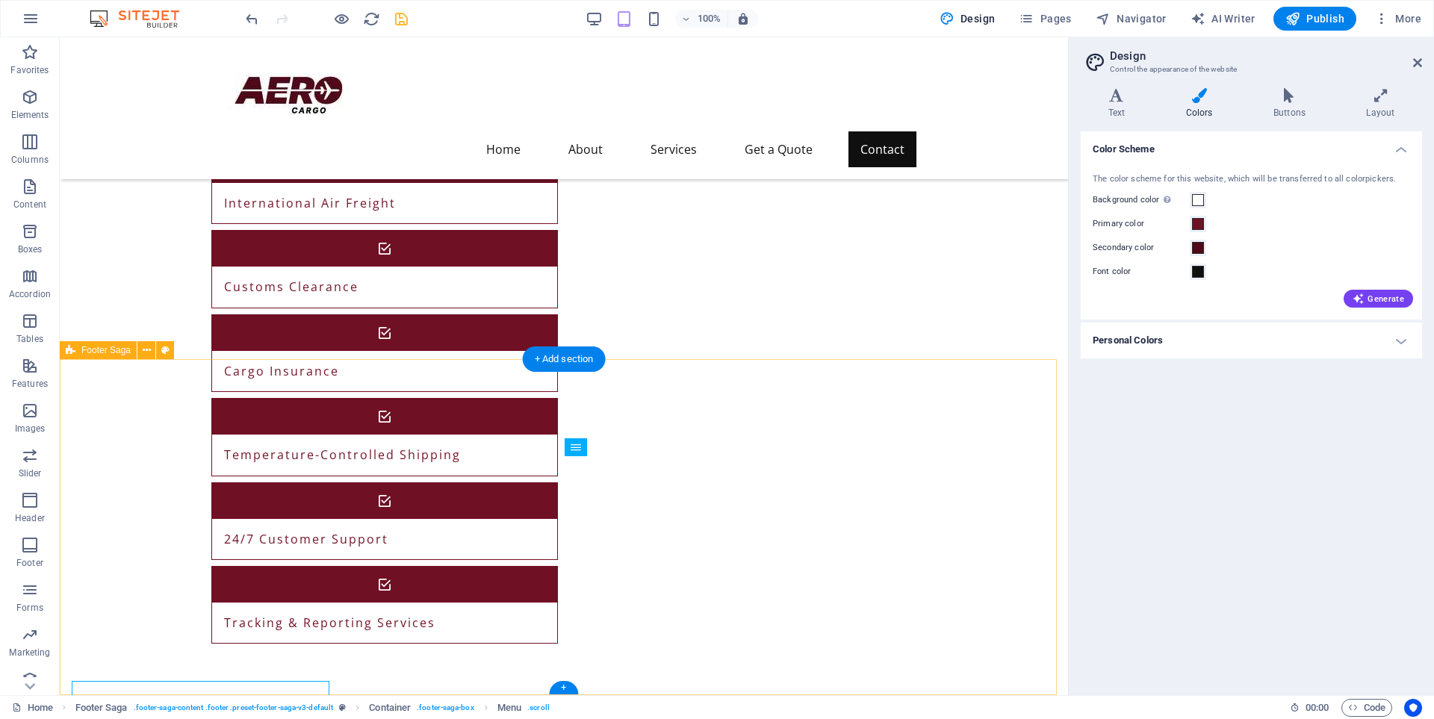
scroll to position [1504, 0]
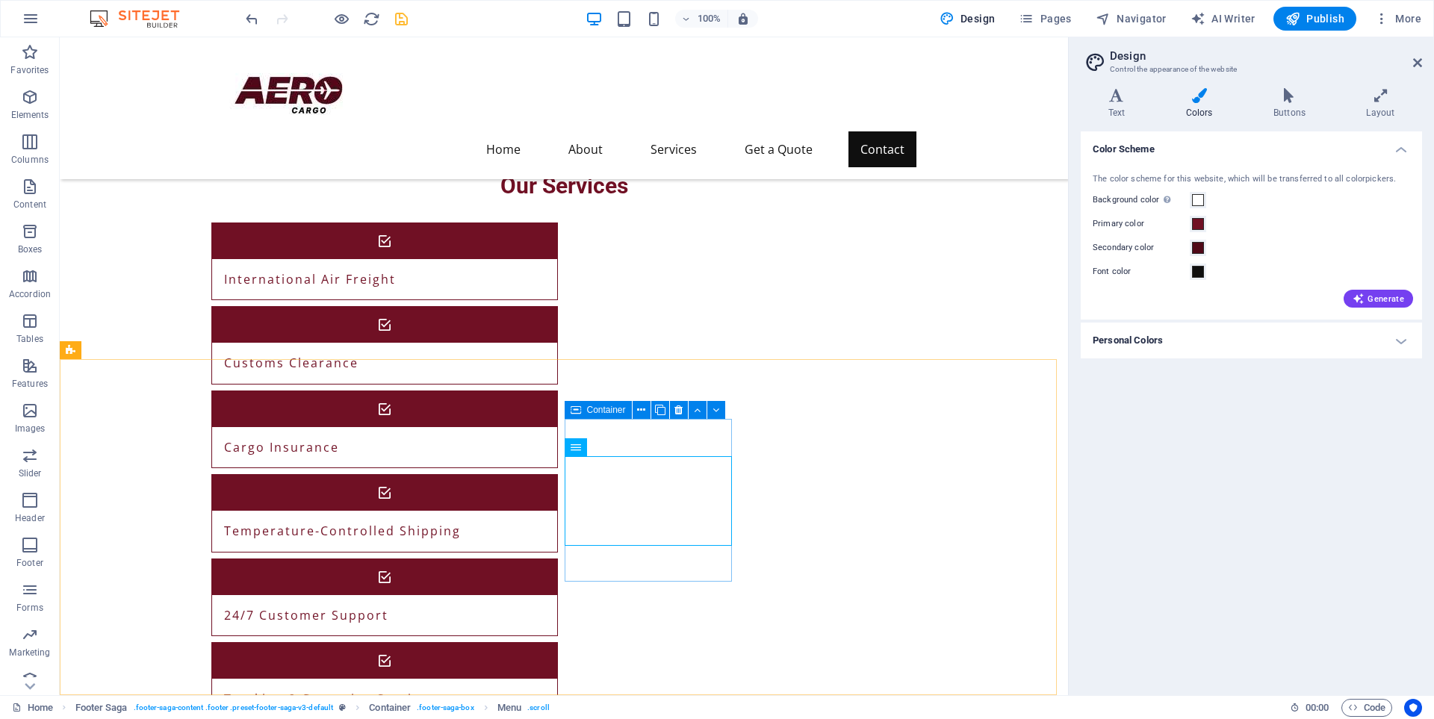
click at [581, 412] on div "Container" at bounding box center [597, 410] width 67 height 18
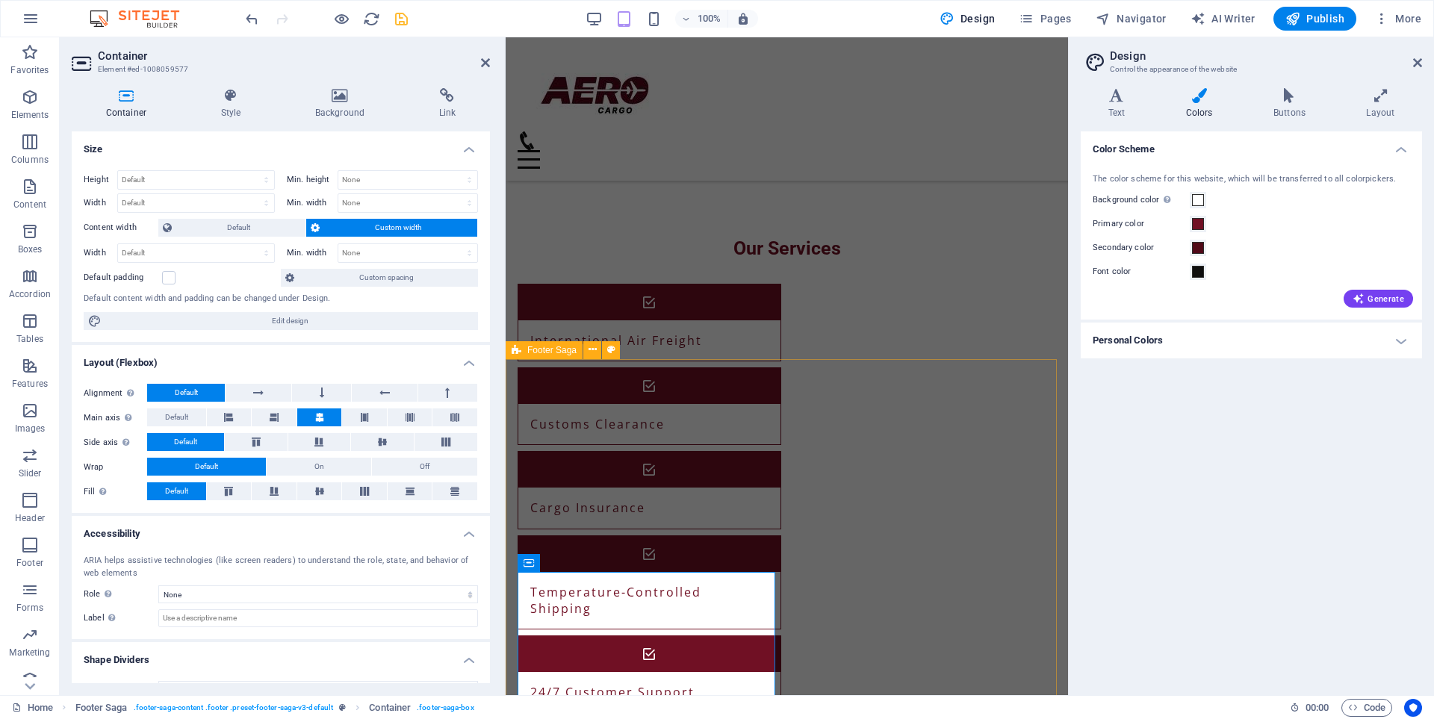
scroll to position [1580, 0]
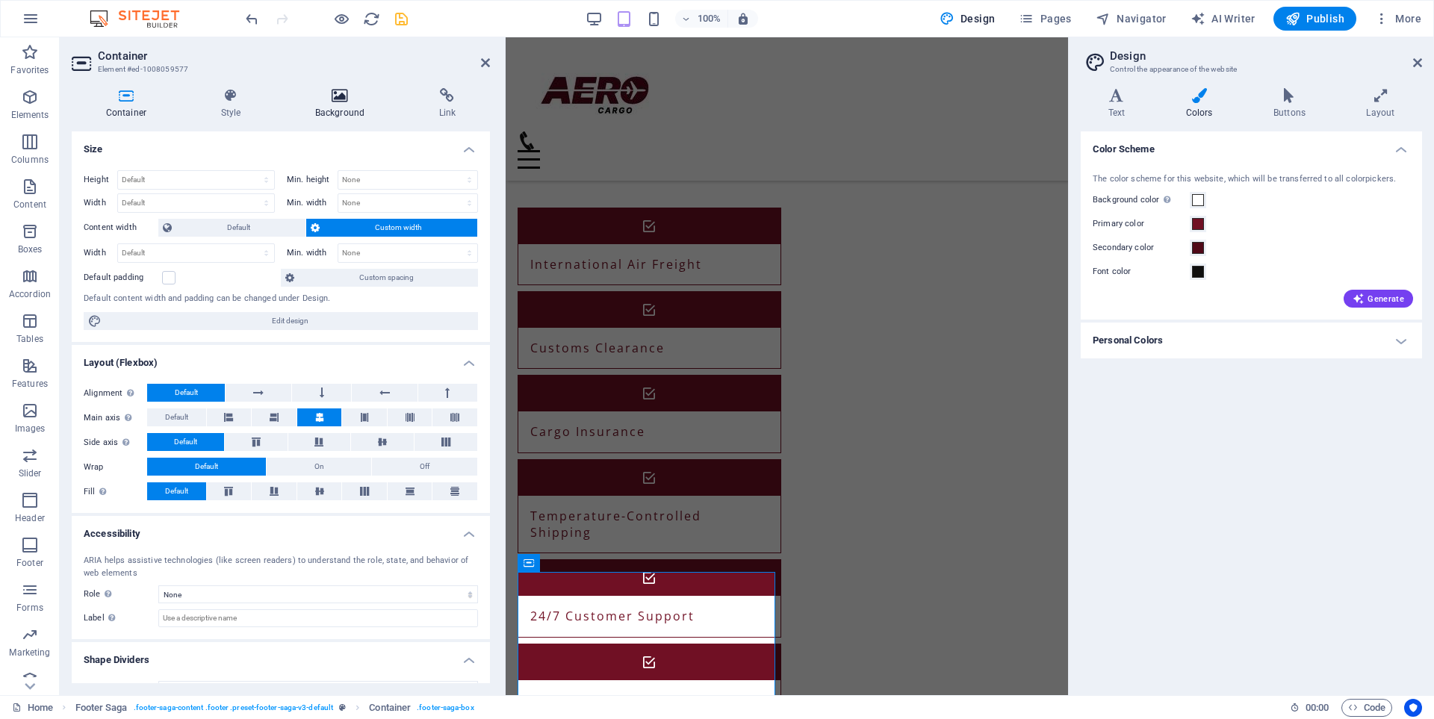
click at [351, 103] on h4 "Background" at bounding box center [343, 103] width 124 height 31
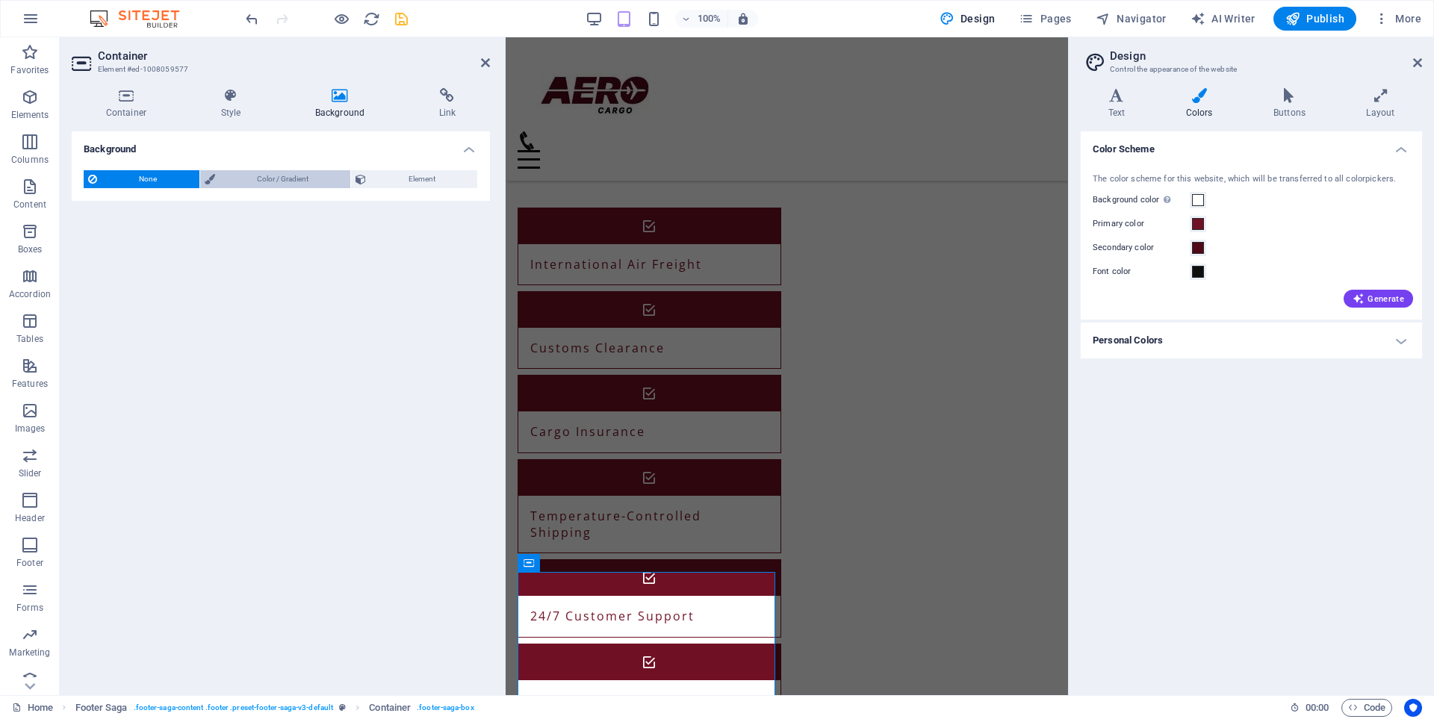
click at [253, 180] on span "Color / Gradient" at bounding box center [283, 179] width 127 height 18
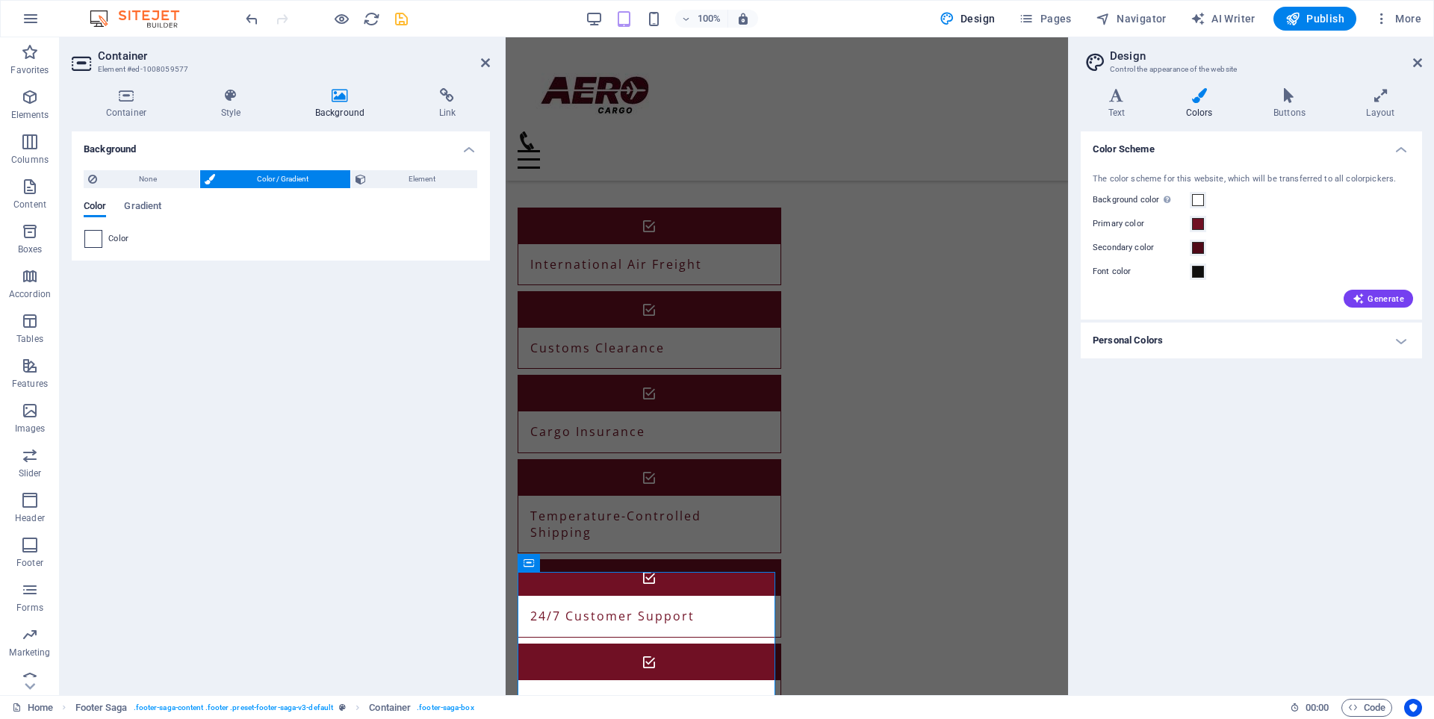
click at [93, 231] on span at bounding box center [93, 239] width 16 height 16
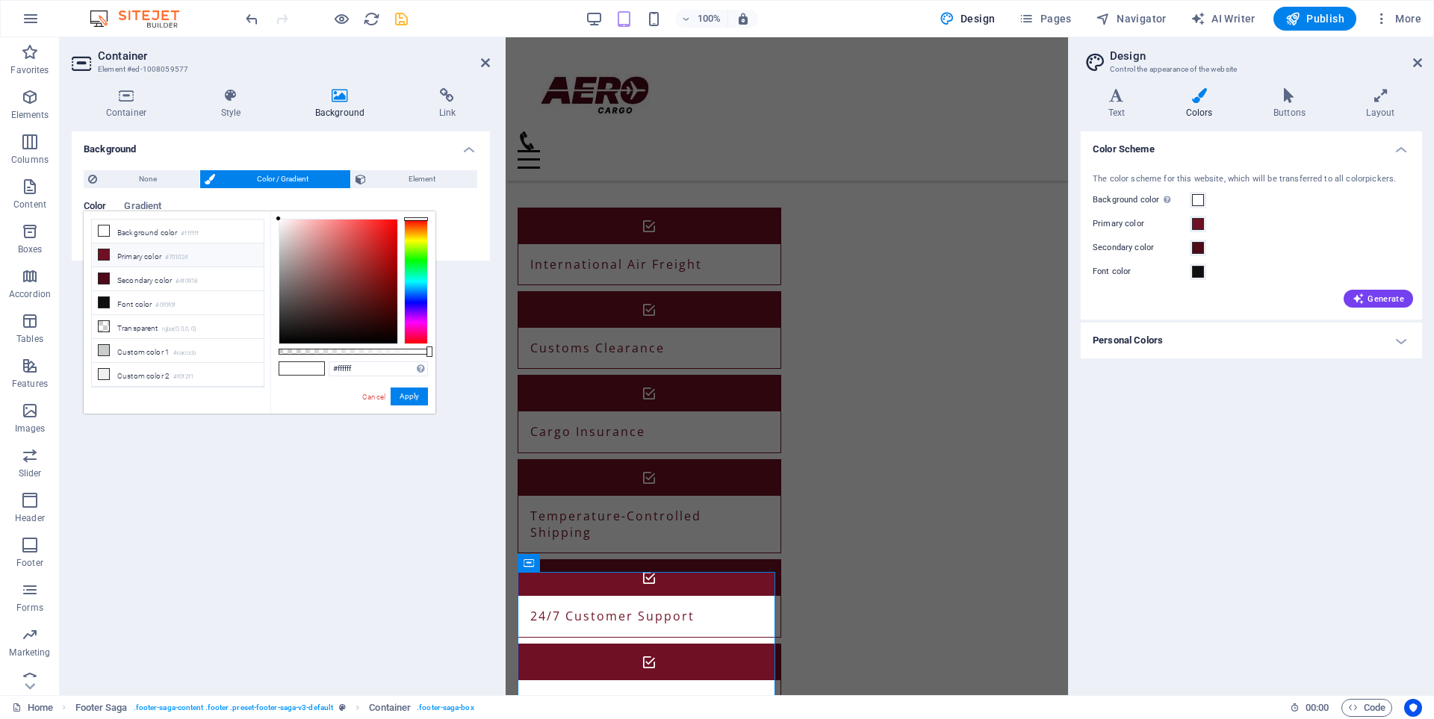
click at [103, 258] on icon at bounding box center [104, 254] width 10 height 10
type input "#701024"
click at [103, 258] on icon at bounding box center [104, 254] width 10 height 10
click at [402, 393] on button "Apply" at bounding box center [409, 397] width 37 height 18
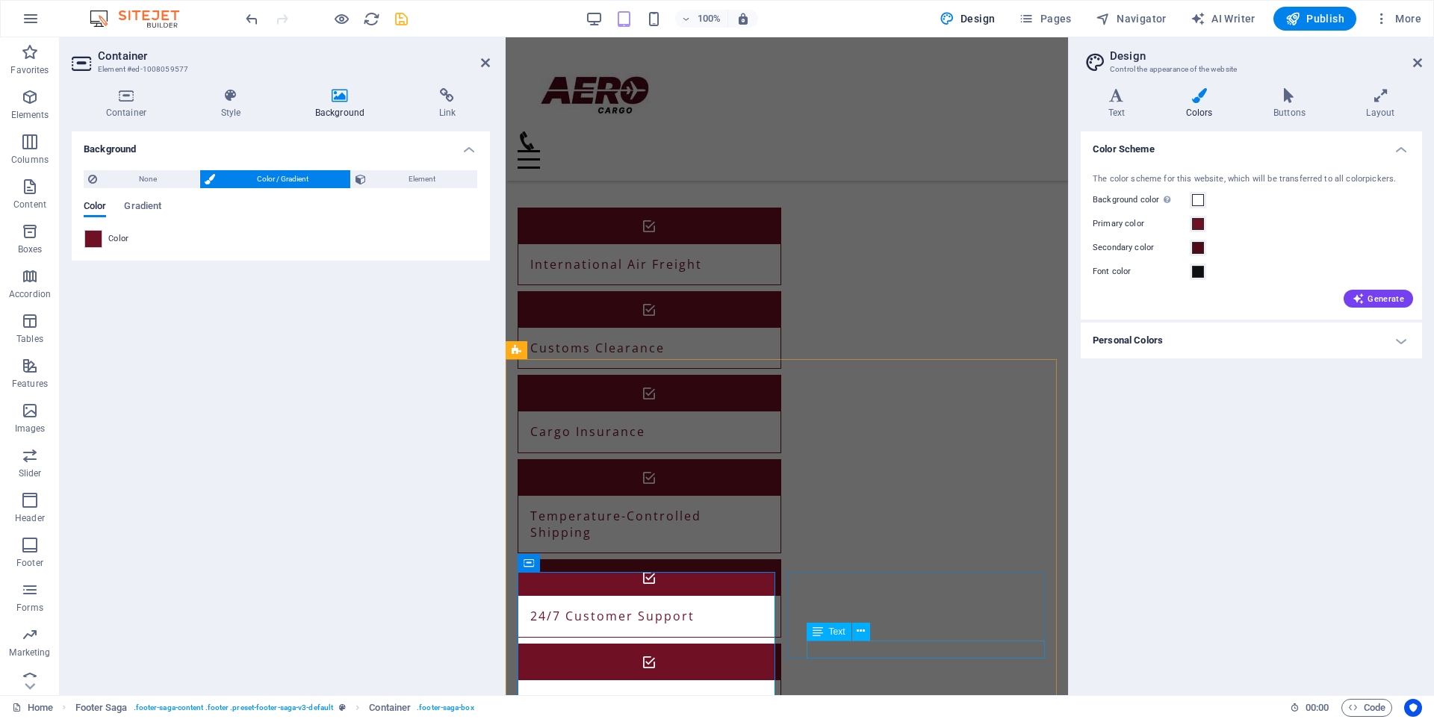
click at [823, 641] on div "Text" at bounding box center [842, 632] width 73 height 19
click at [799, 559] on icon at bounding box center [798, 563] width 10 height 18
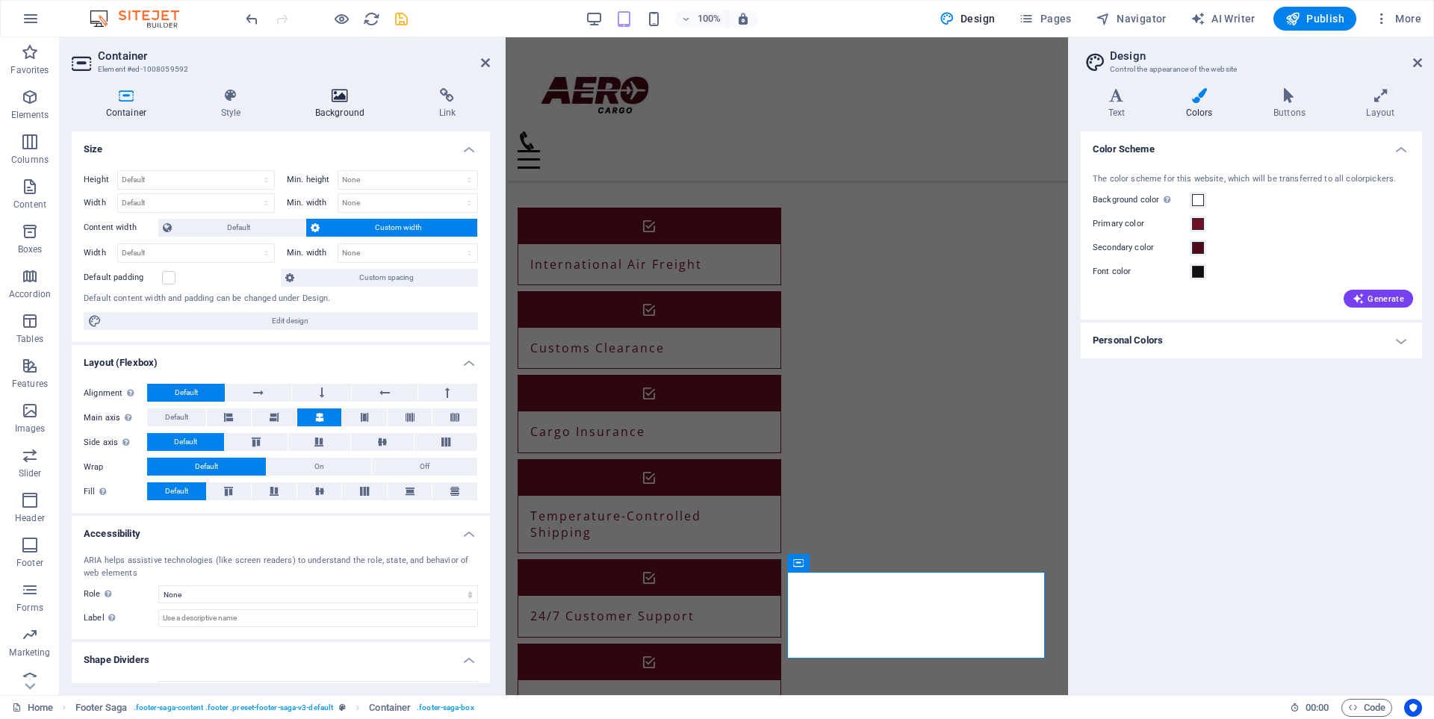
click at [351, 96] on icon at bounding box center [340, 95] width 118 height 15
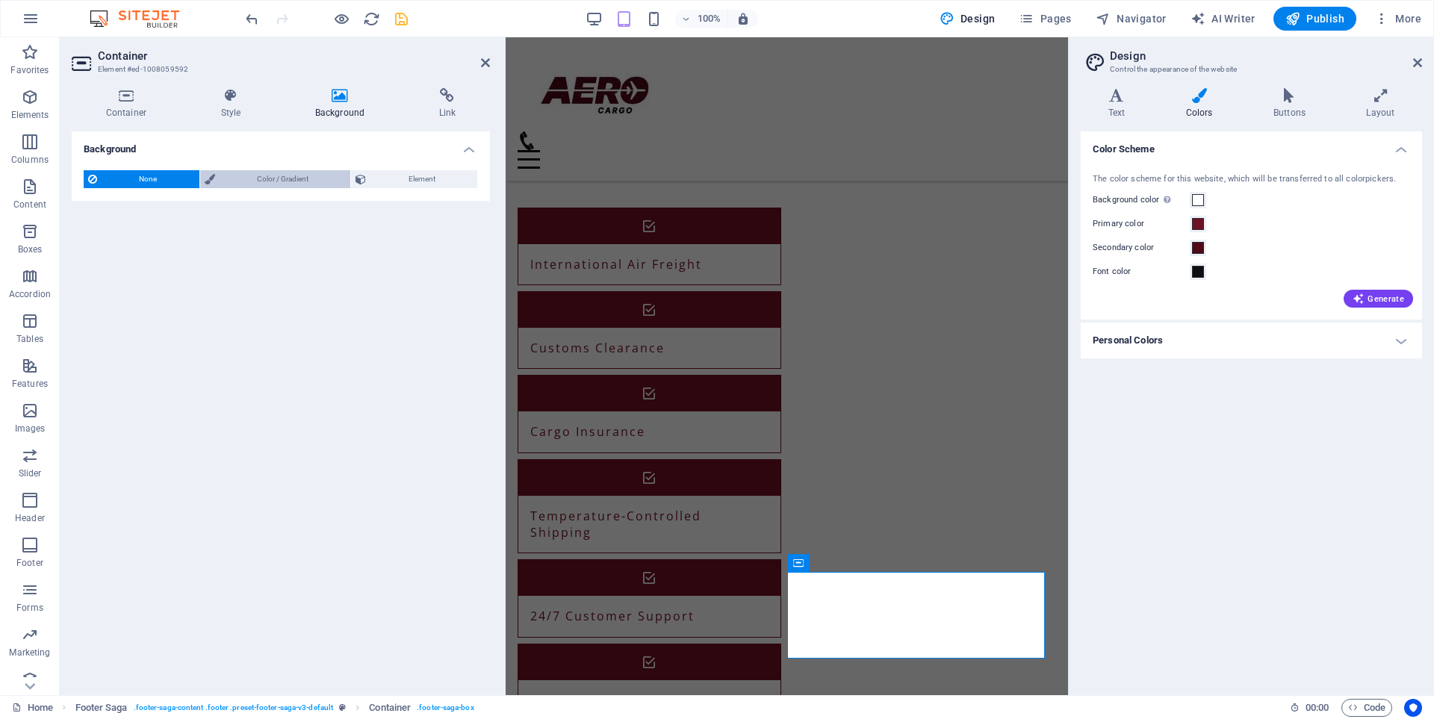
click at [264, 181] on span "Color / Gradient" at bounding box center [283, 179] width 127 height 18
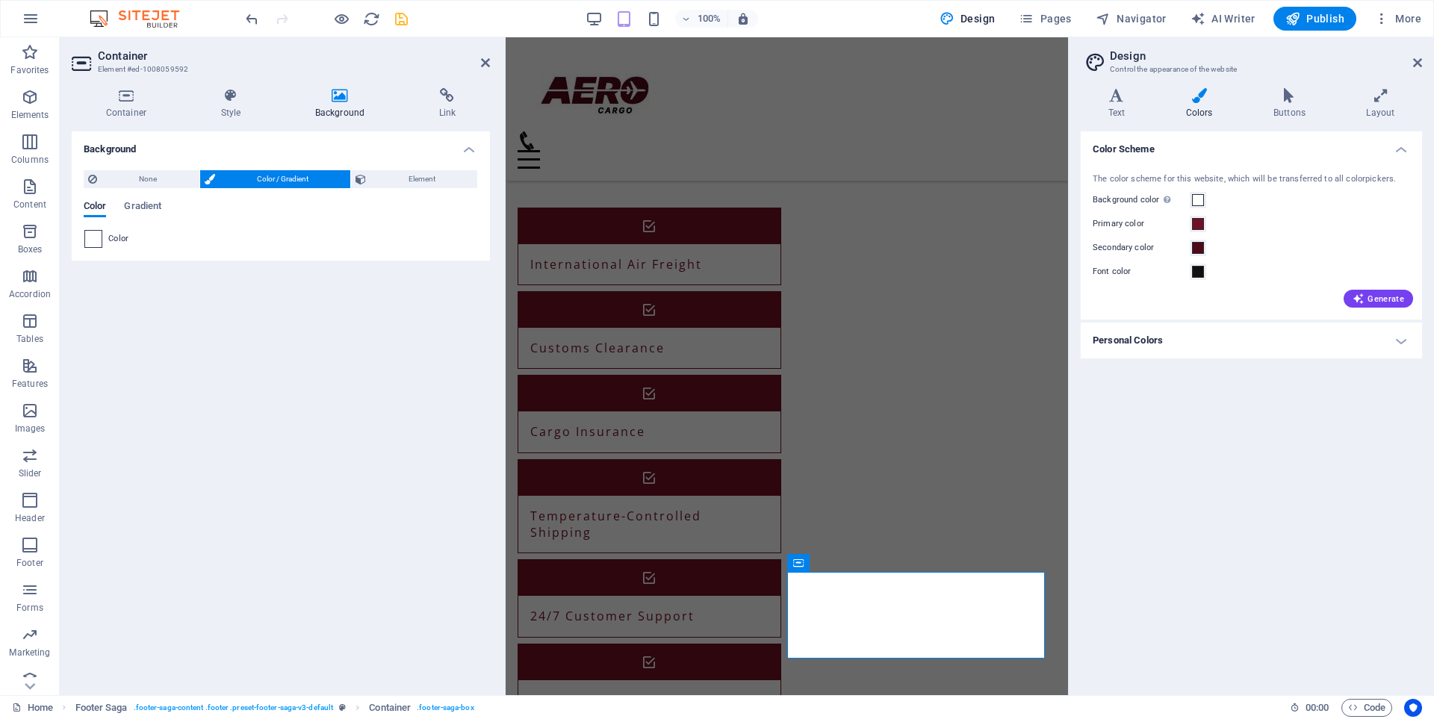
click at [93, 235] on span at bounding box center [93, 239] width 16 height 16
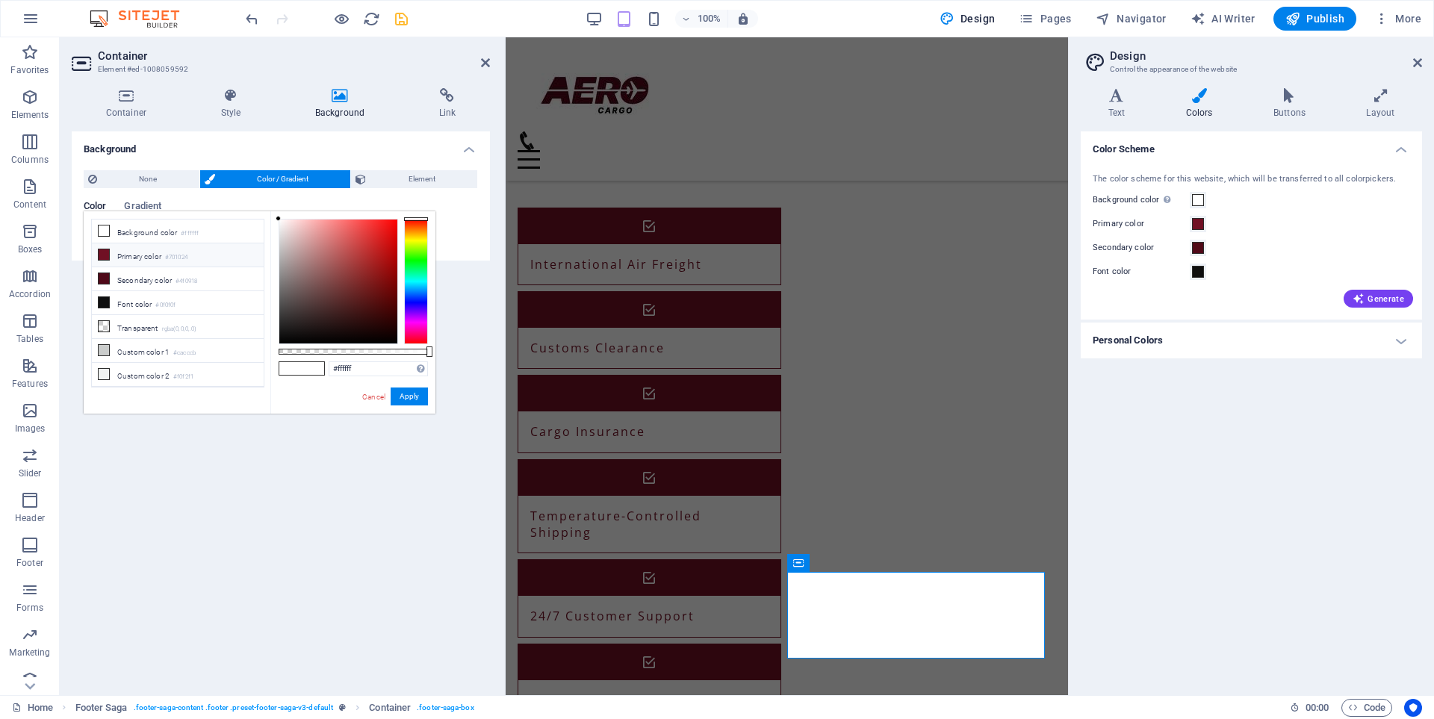
click at [101, 253] on icon at bounding box center [104, 254] width 10 height 10
type input "#701024"
click at [101, 253] on icon at bounding box center [104, 254] width 10 height 10
click at [408, 395] on button "Apply" at bounding box center [409, 397] width 37 height 18
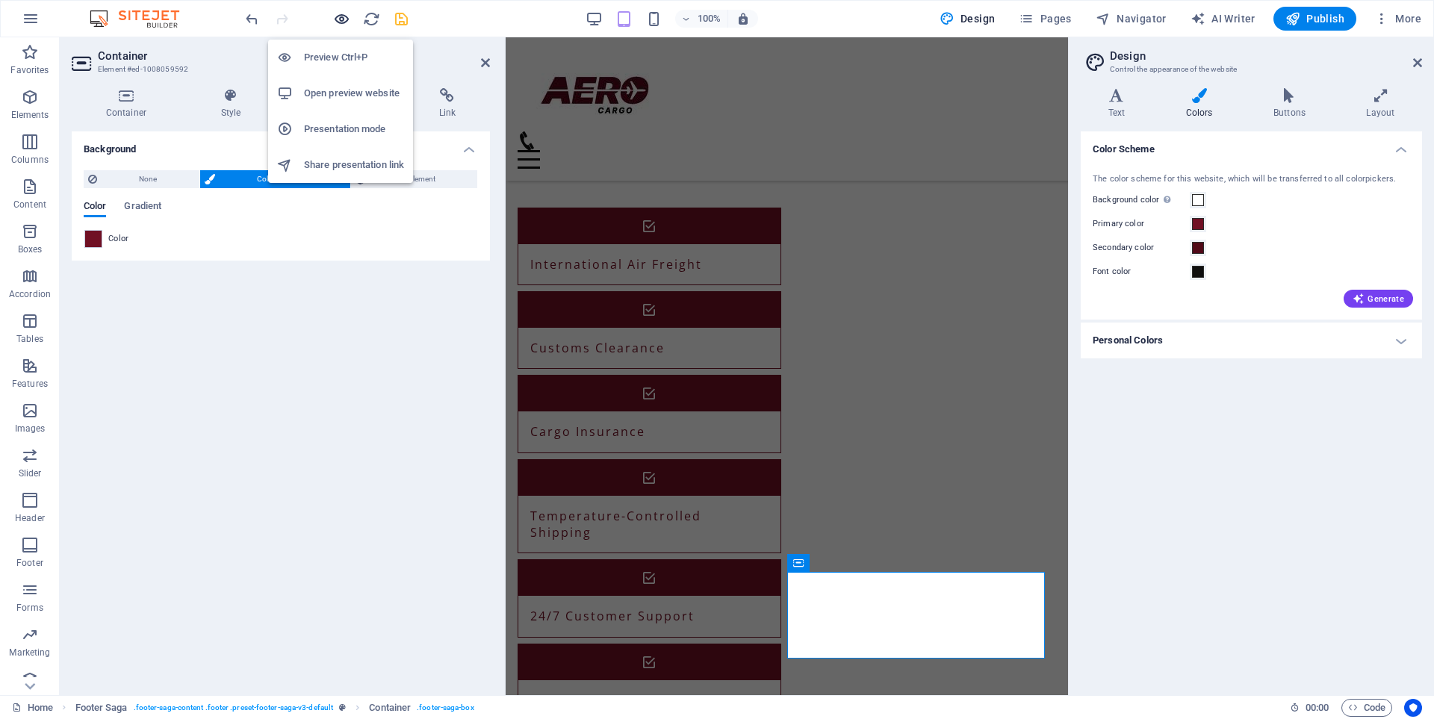
click at [344, 13] on icon "button" at bounding box center [341, 18] width 17 height 17
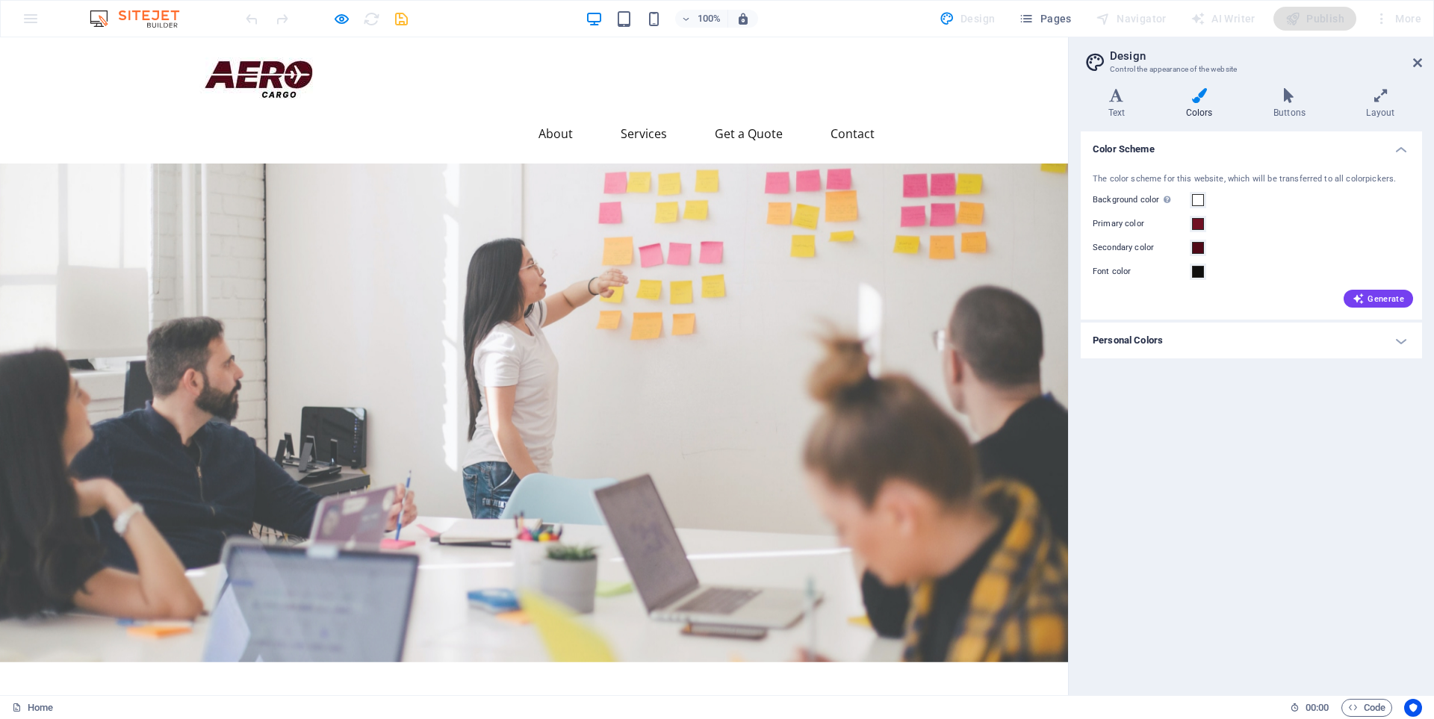
scroll to position [0, 0]
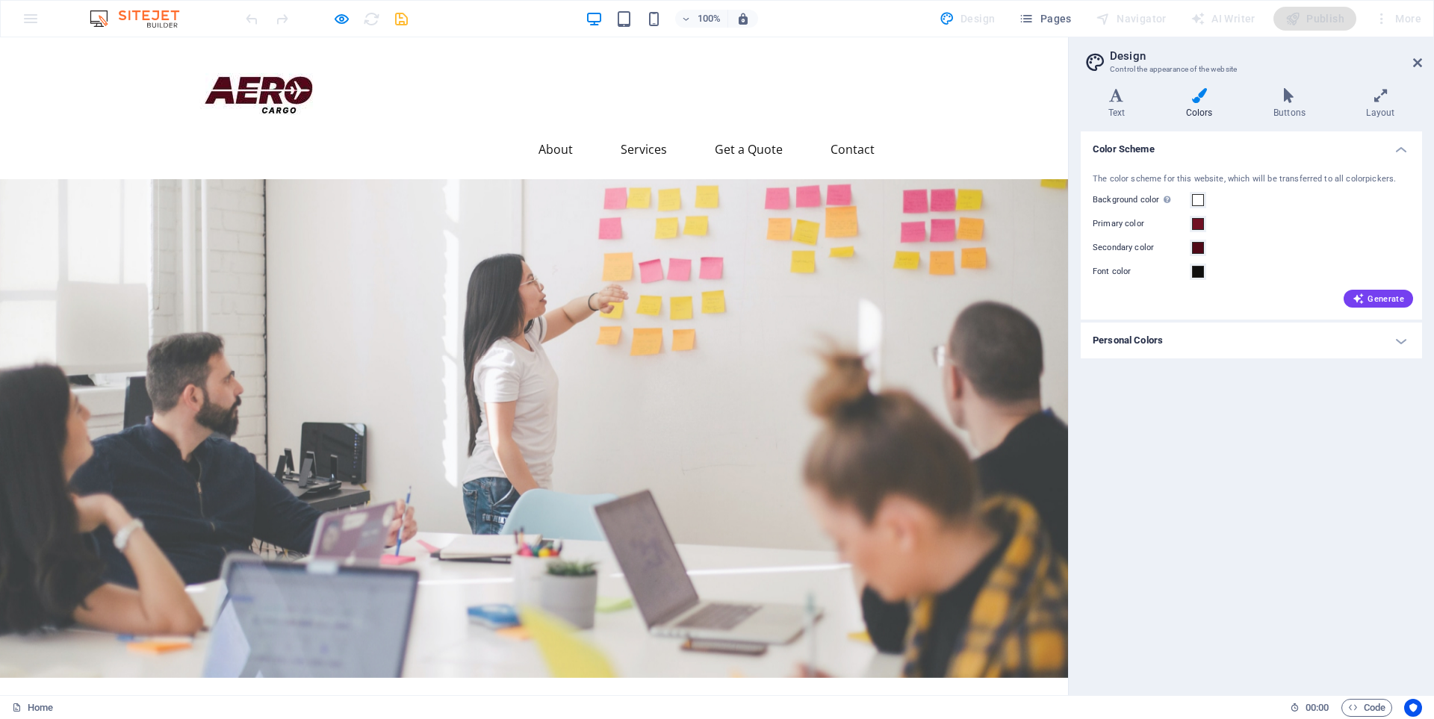
click at [718, 281] on div at bounding box center [534, 428] width 1068 height 499
click at [756, 266] on div at bounding box center [534, 428] width 1068 height 499
click at [713, 240] on div at bounding box center [534, 428] width 1068 height 499
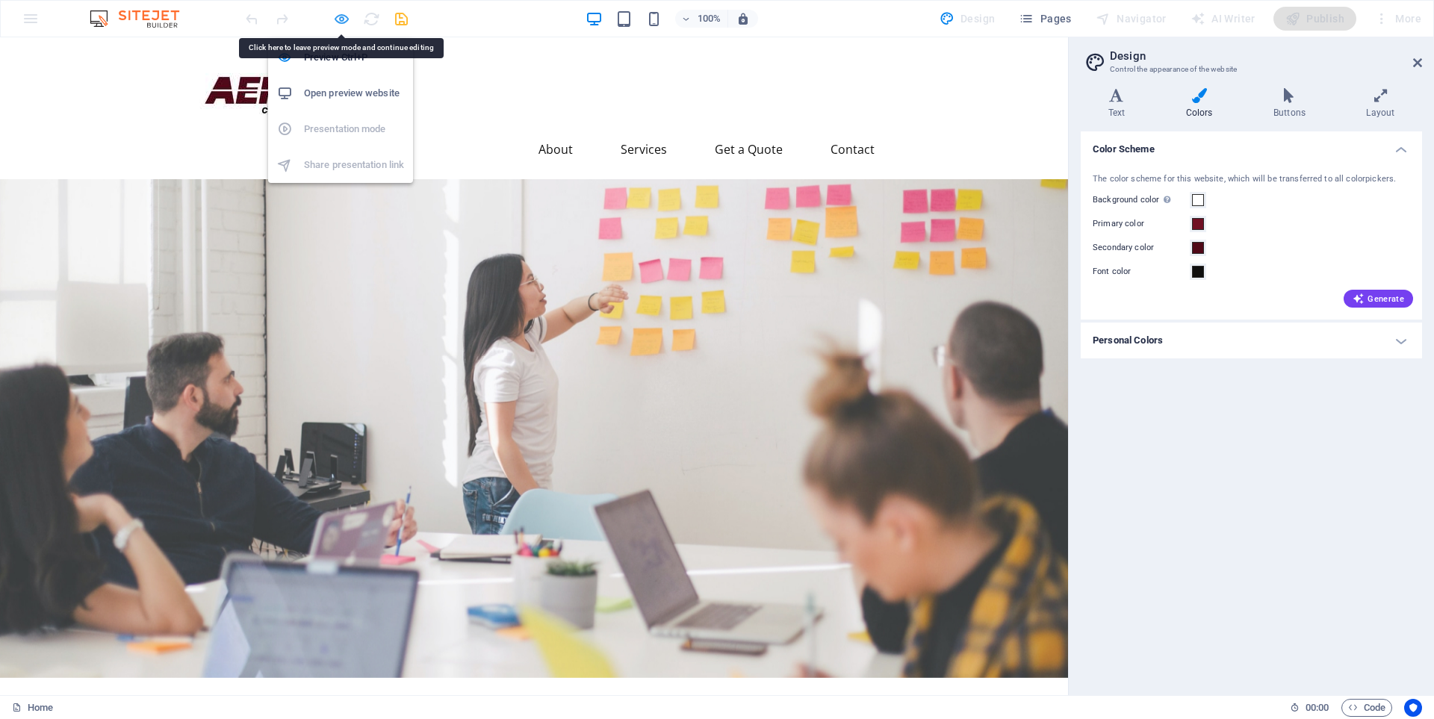
click at [340, 16] on icon "button" at bounding box center [341, 18] width 17 height 17
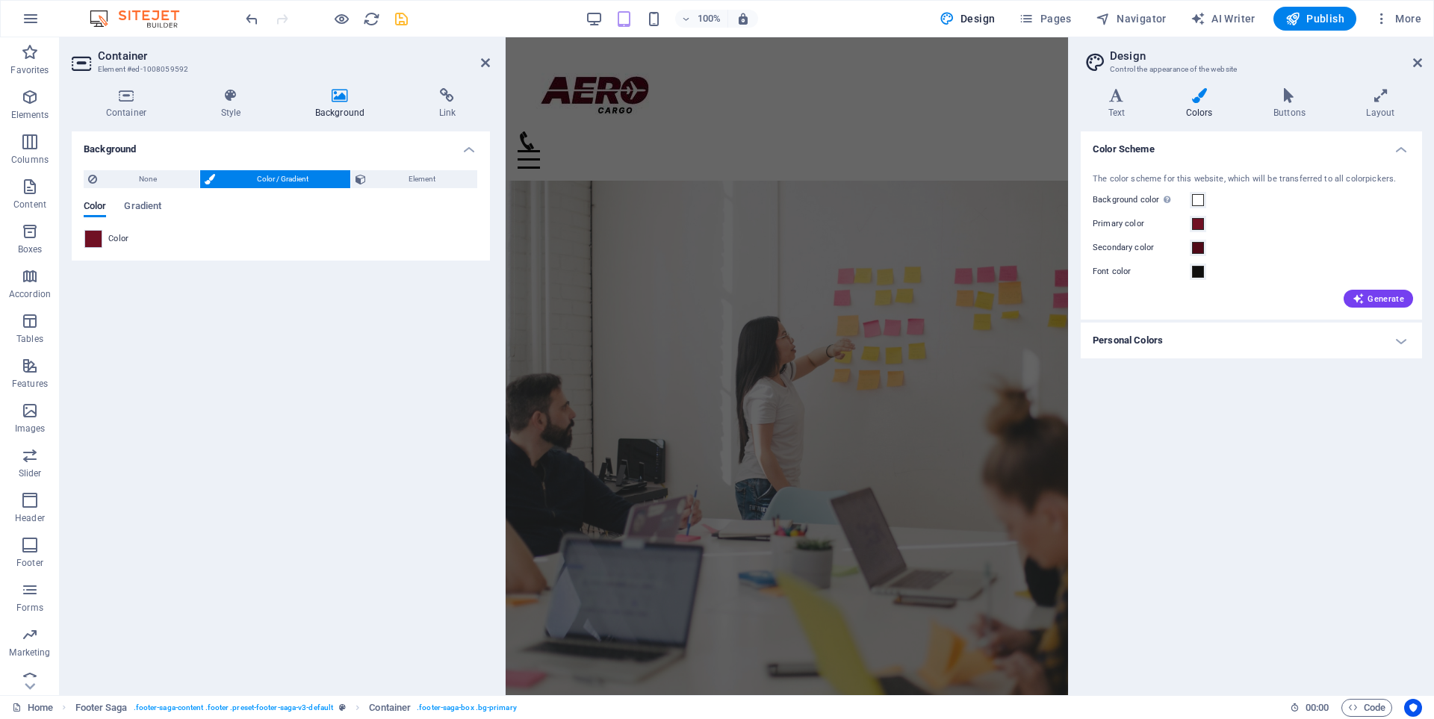
click at [777, 181] on figure at bounding box center [786, 443] width 562 height 525
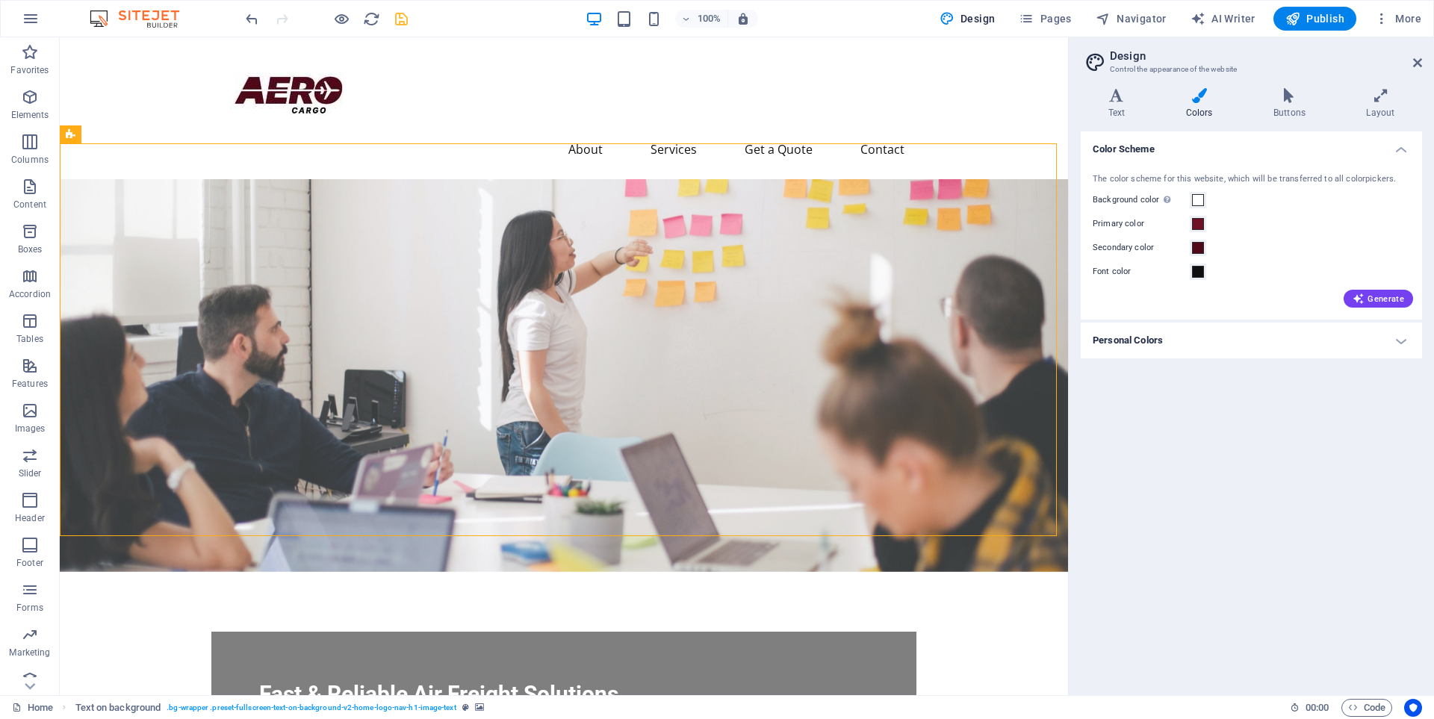
click at [671, 180] on figure at bounding box center [564, 375] width 1008 height 393
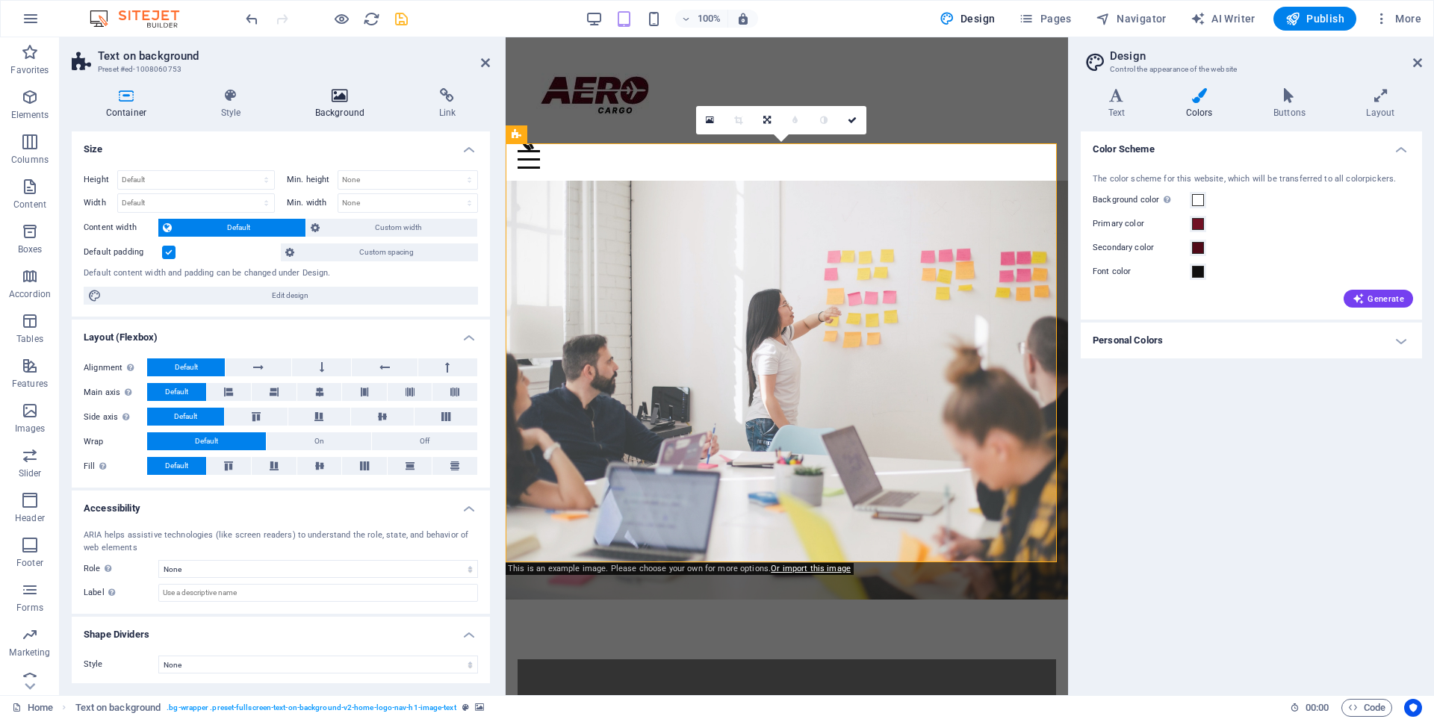
click at [342, 96] on icon at bounding box center [340, 95] width 118 height 15
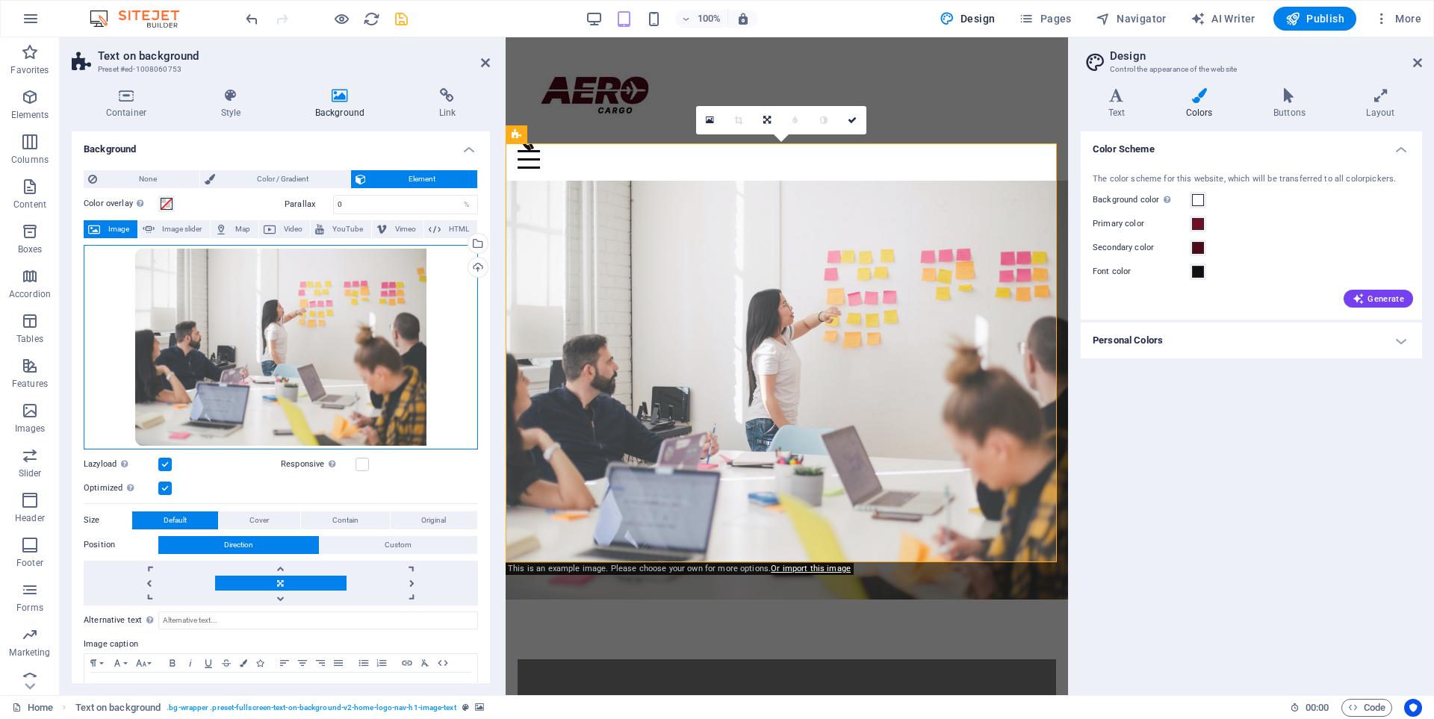
click at [295, 329] on div "Drag files here, click to choose files or select files from Files or our free s…" at bounding box center [281, 347] width 394 height 205
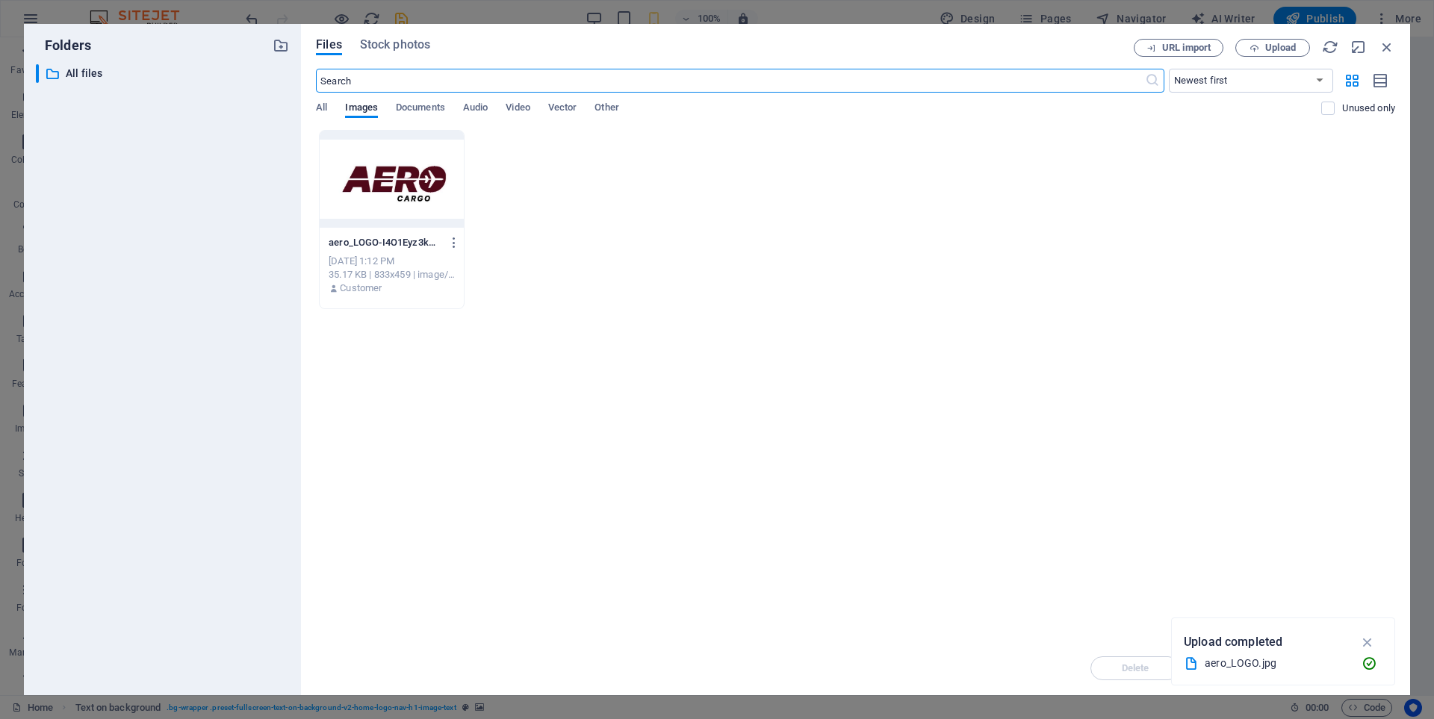
click at [495, 77] on input "text" at bounding box center [730, 81] width 828 height 24
click at [415, 46] on span "Stock photos" at bounding box center [395, 45] width 70 height 18
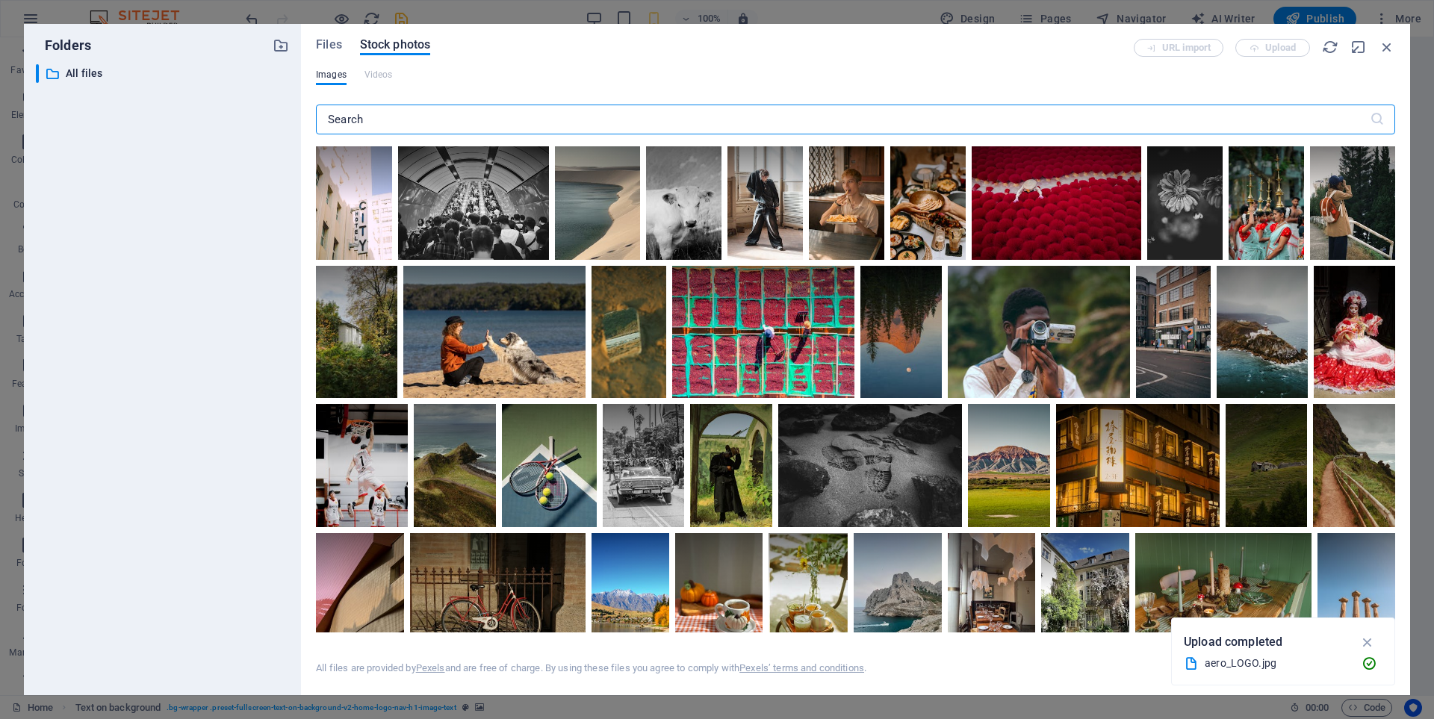
click at [367, 110] on input "text" at bounding box center [843, 120] width 1054 height 30
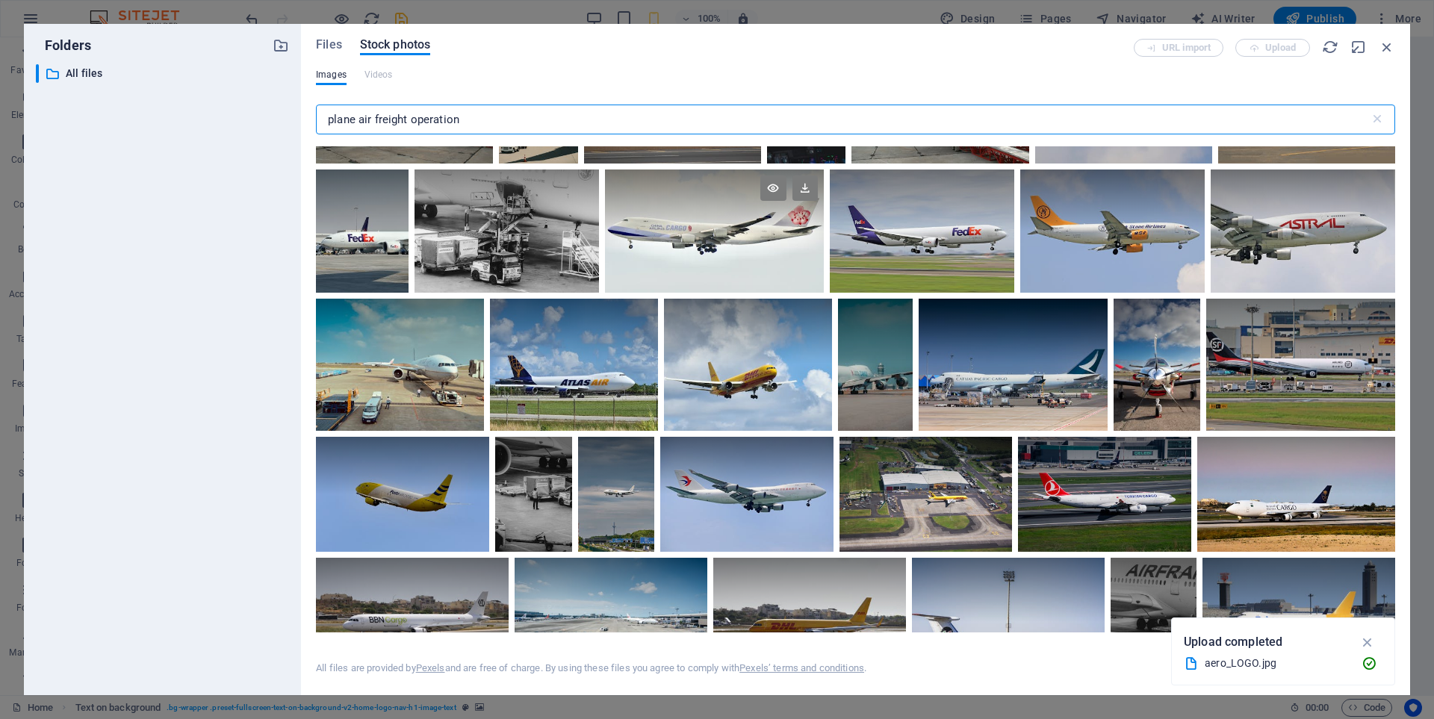
scroll to position [89, 0]
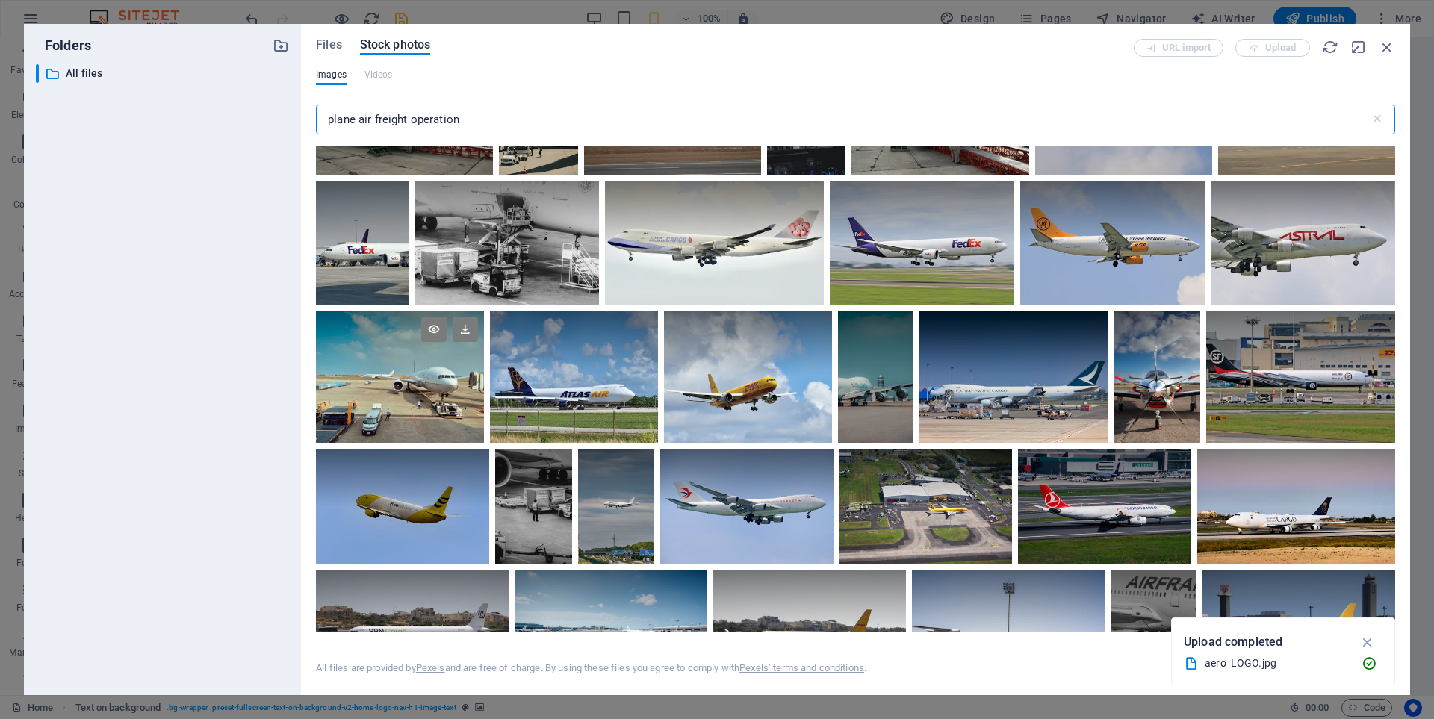
type input "plane air freight operation"
click at [418, 356] on div at bounding box center [400, 344] width 168 height 66
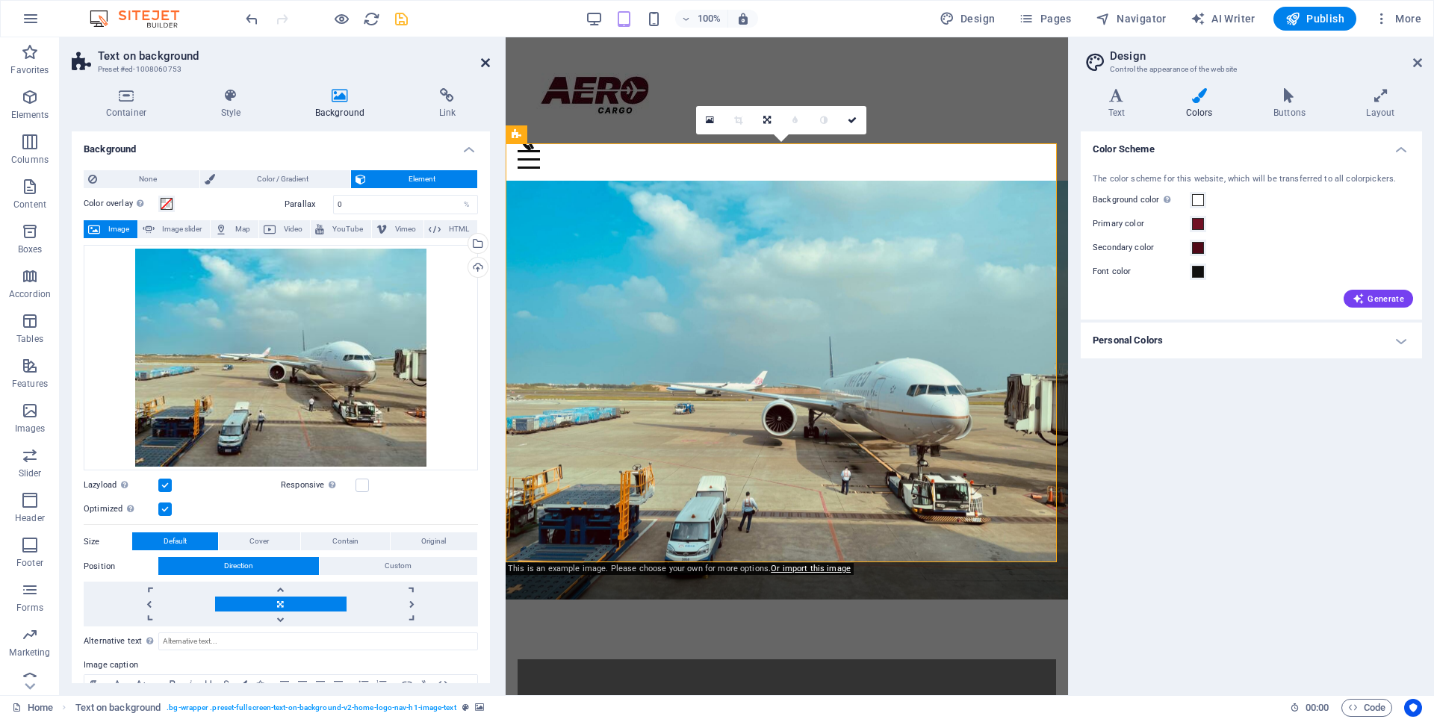
click at [483, 64] on icon at bounding box center [485, 63] width 9 height 12
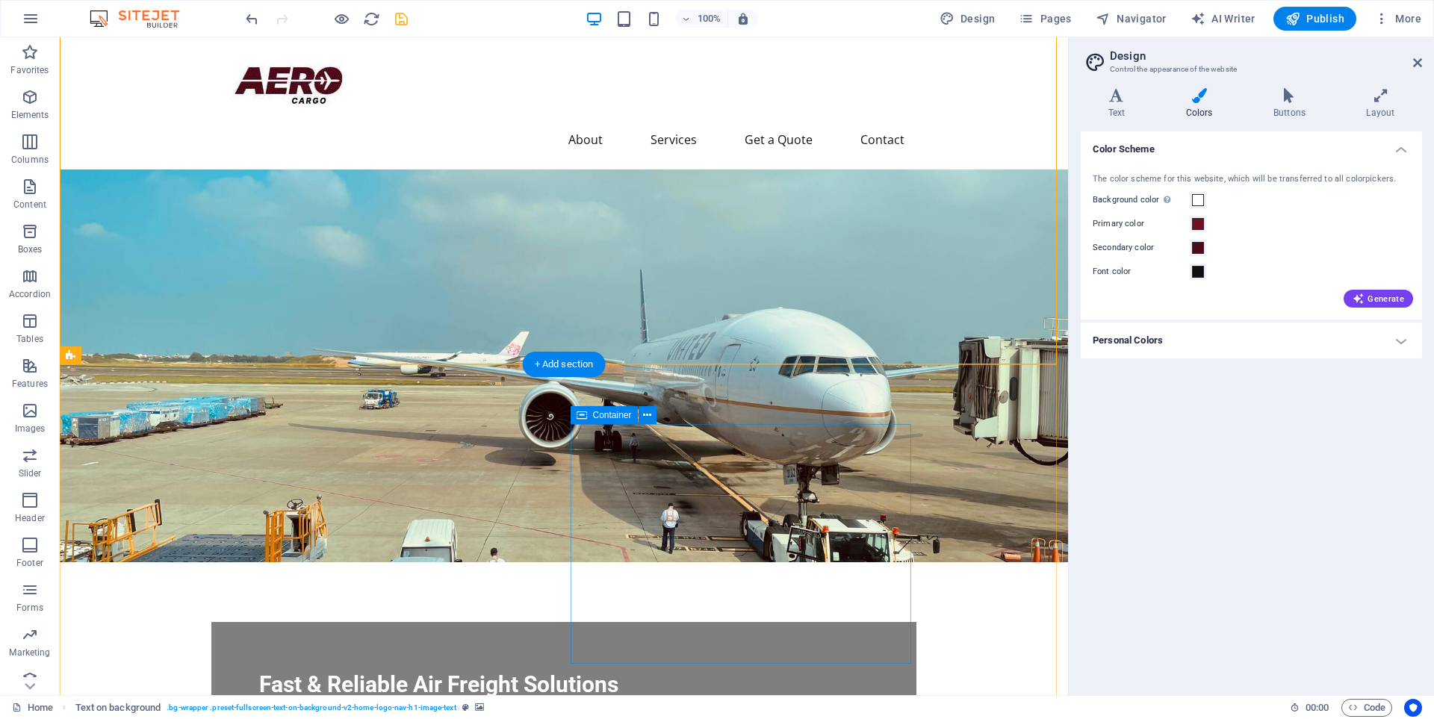
scroll to position [0, 0]
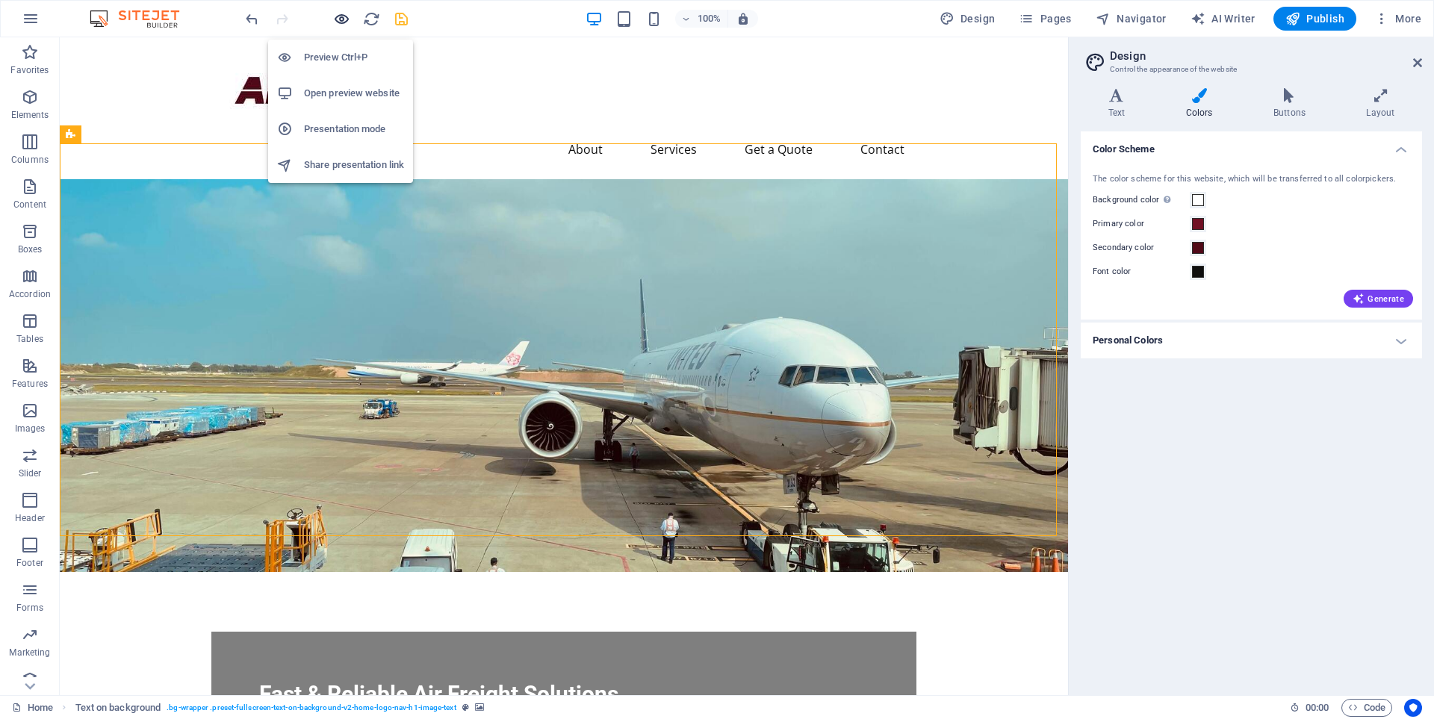
click at [336, 15] on icon "button" at bounding box center [341, 18] width 17 height 17
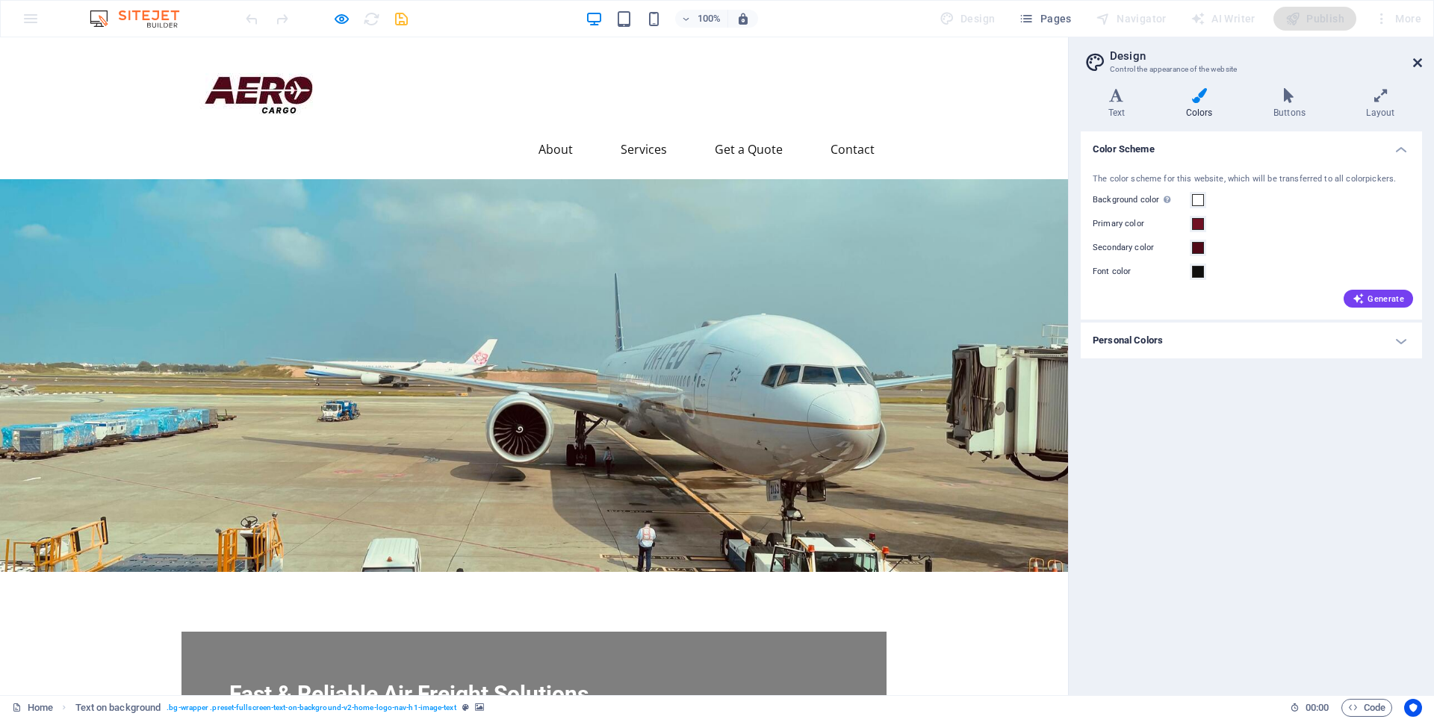
click at [1418, 61] on icon at bounding box center [1417, 63] width 9 height 12
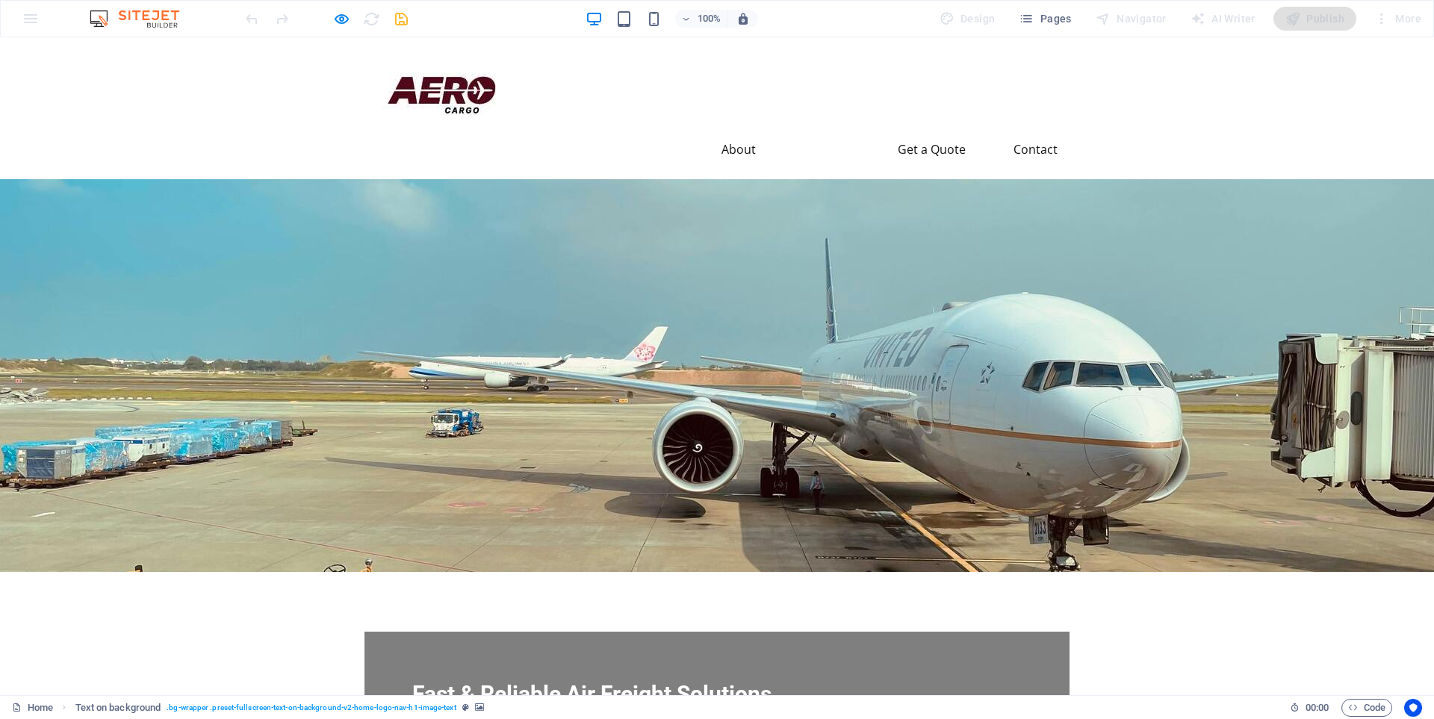
click at [821, 131] on link "Services" at bounding box center [826, 149] width 70 height 36
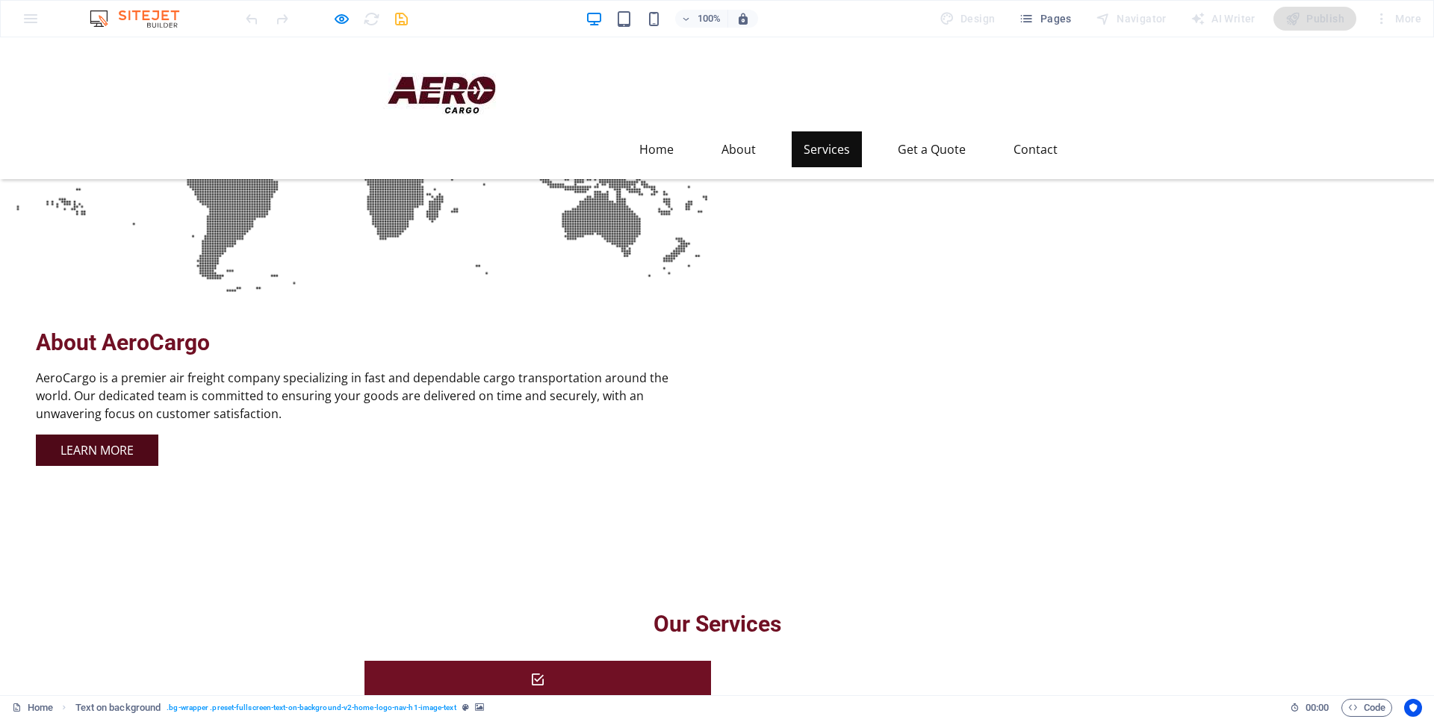
scroll to position [752, 0]
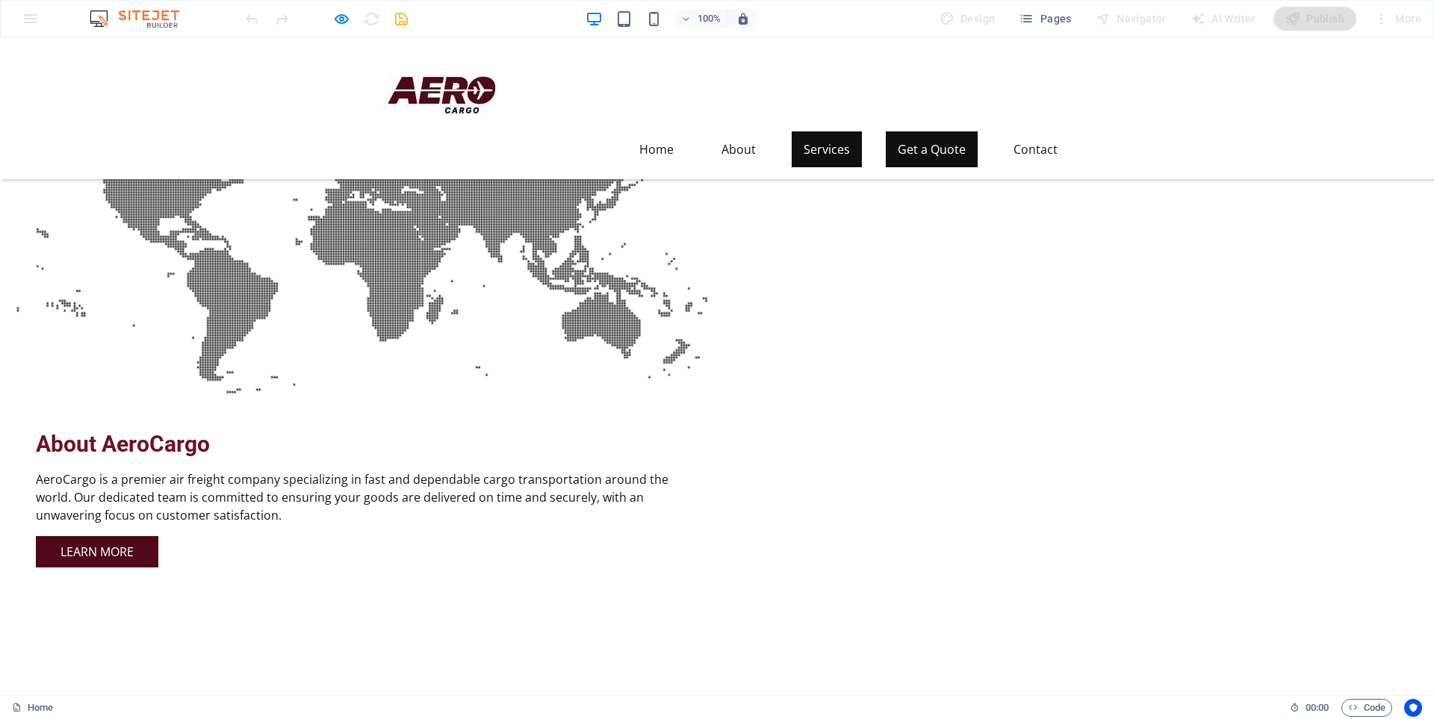
click at [920, 131] on link "Get a Quote" at bounding box center [932, 149] width 92 height 36
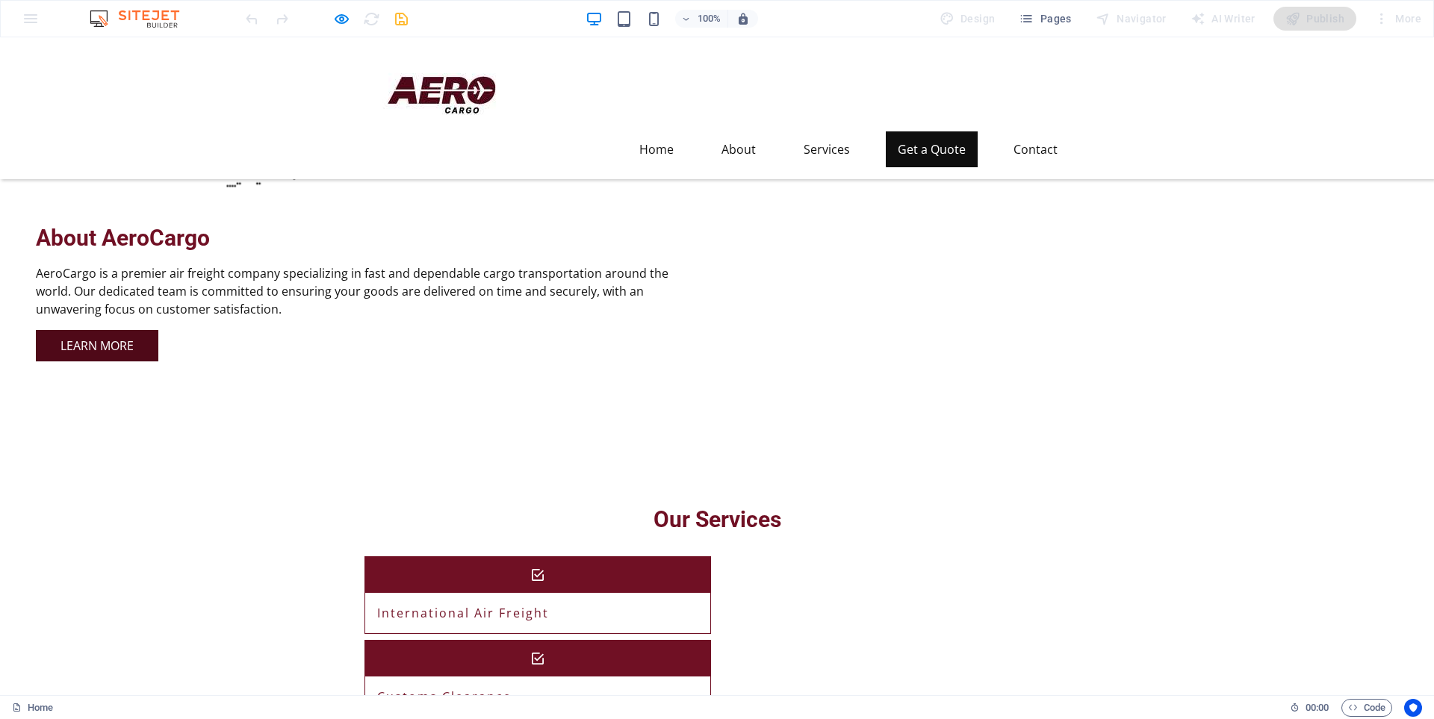
scroll to position [1073, 0]
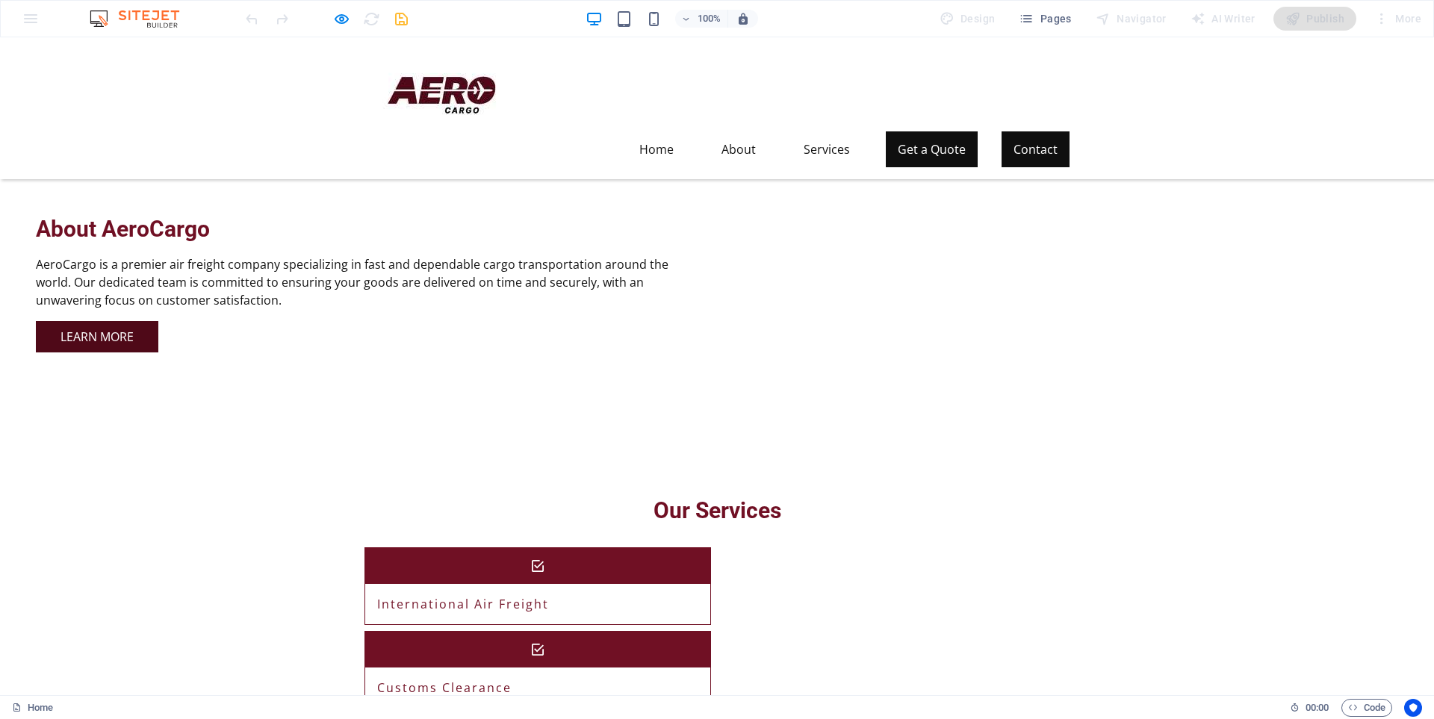
click at [1032, 131] on link "Contact" at bounding box center [1035, 149] width 68 height 36
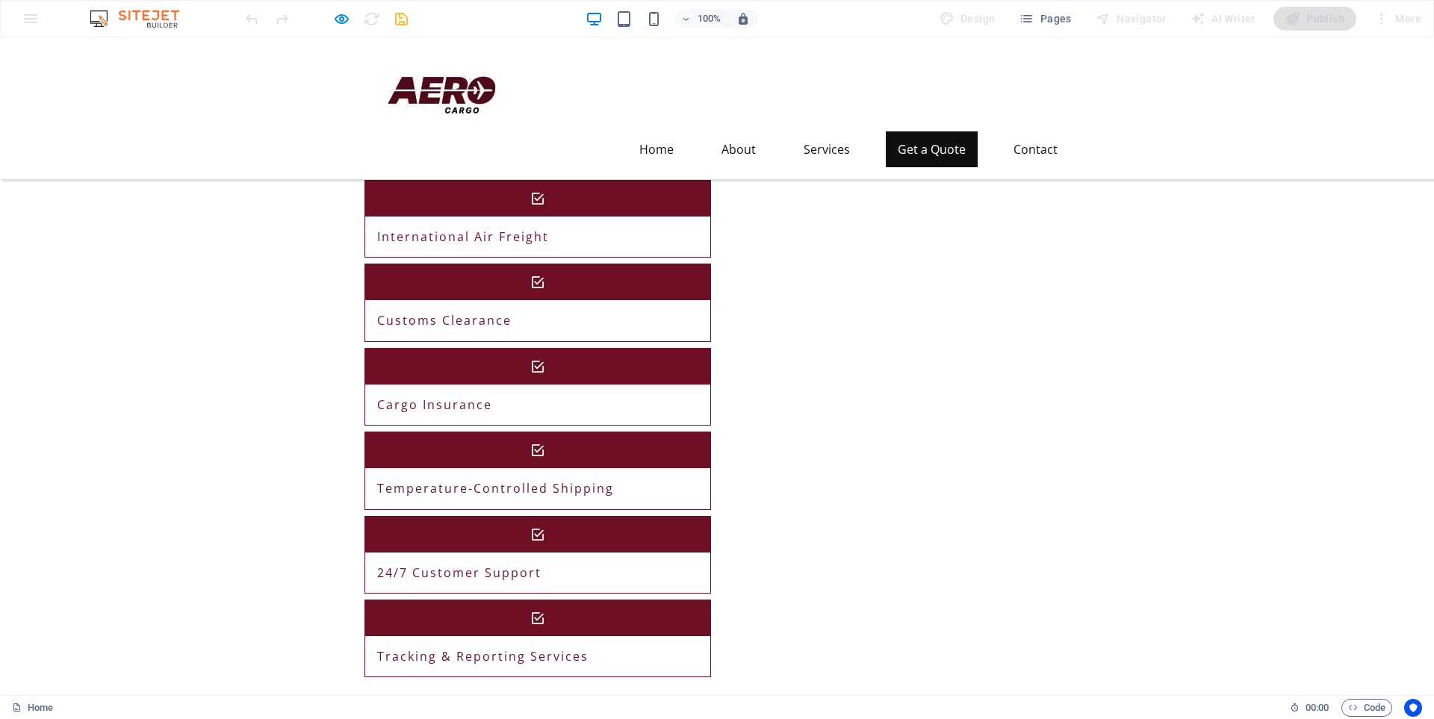
scroll to position [1504, 0]
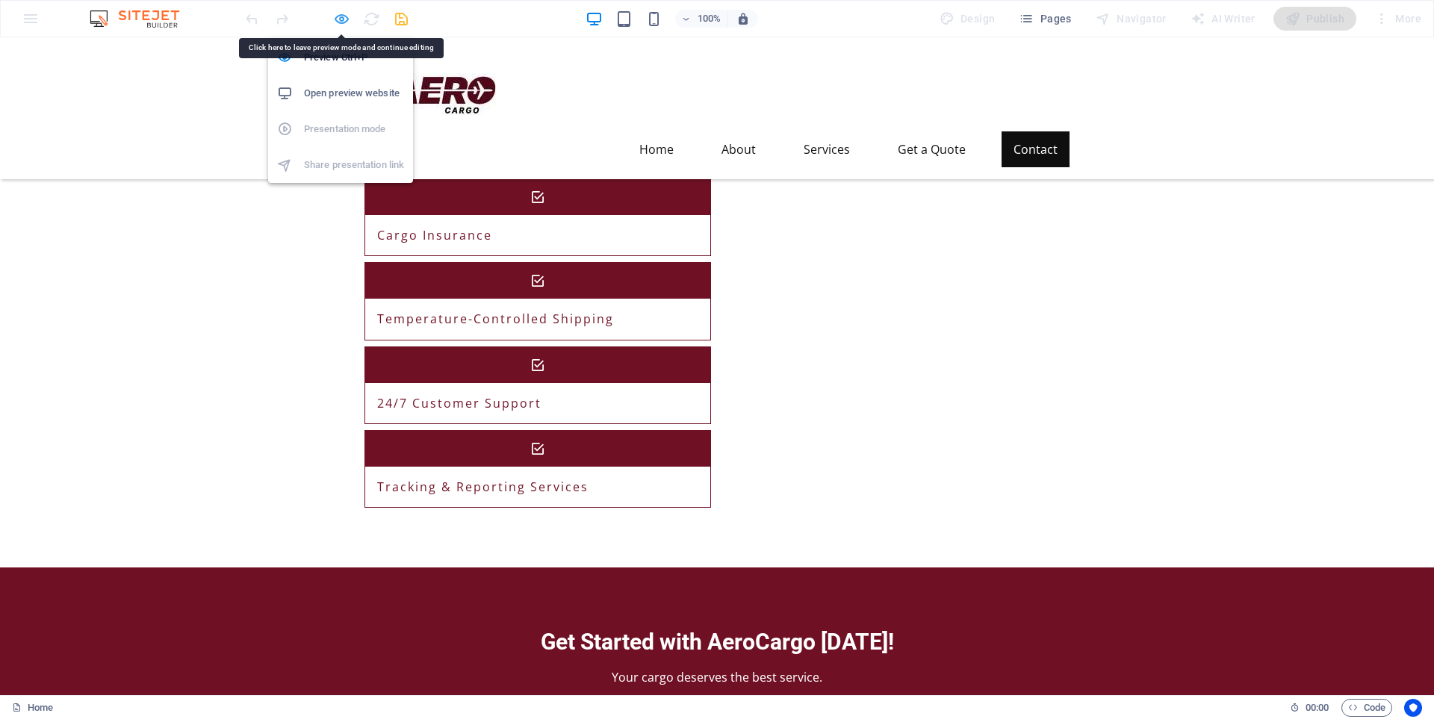
click at [340, 16] on icon "button" at bounding box center [341, 18] width 17 height 17
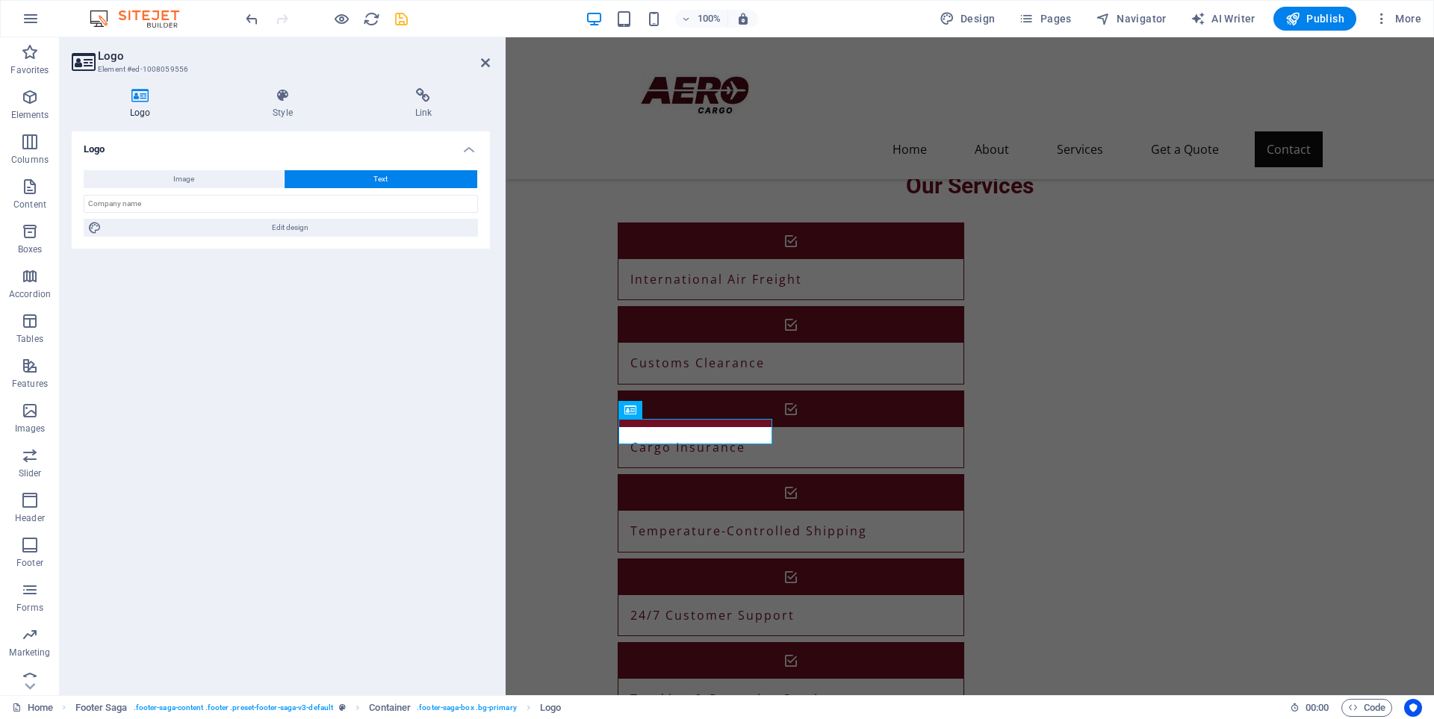
click at [140, 93] on icon at bounding box center [140, 95] width 137 height 15
click at [173, 181] on span "Image" at bounding box center [183, 179] width 21 height 18
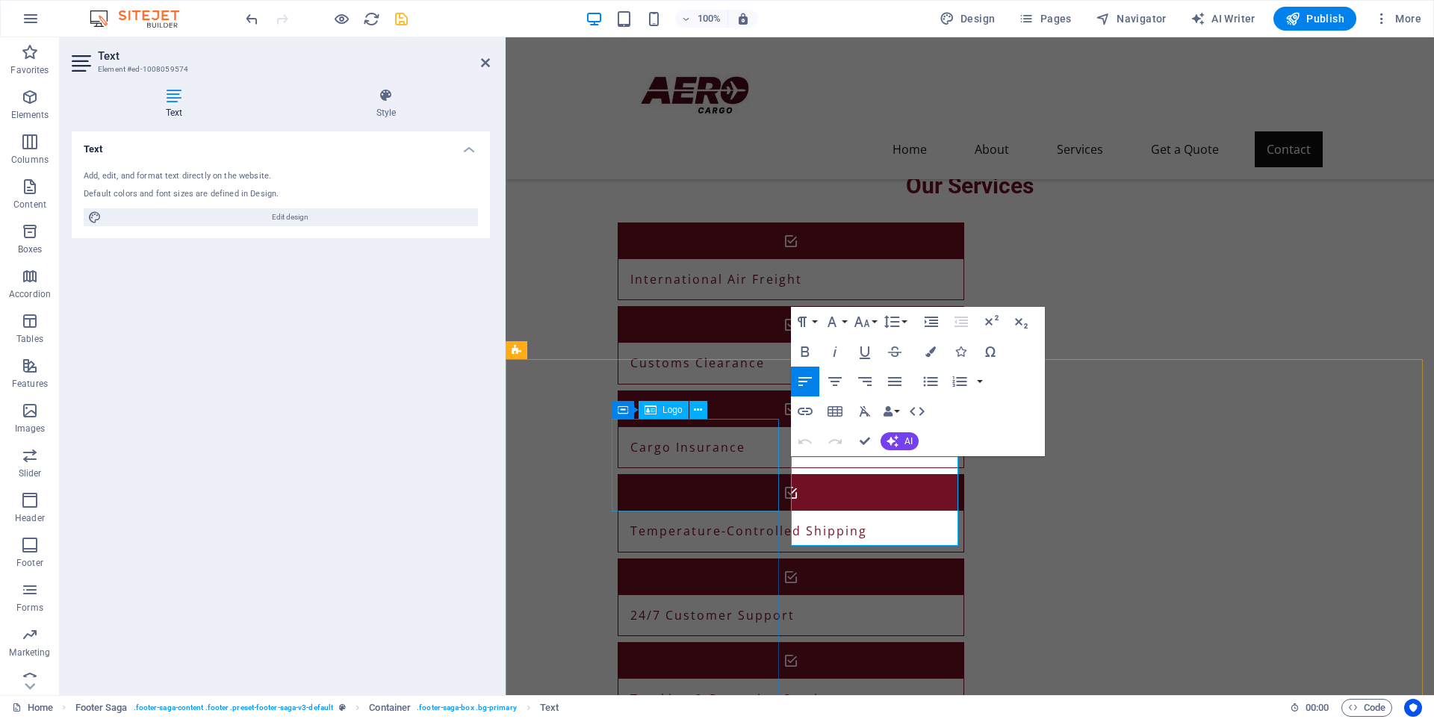
drag, startPoint x: 836, startPoint y: 518, endPoint x: 772, endPoint y: 446, distance: 95.7
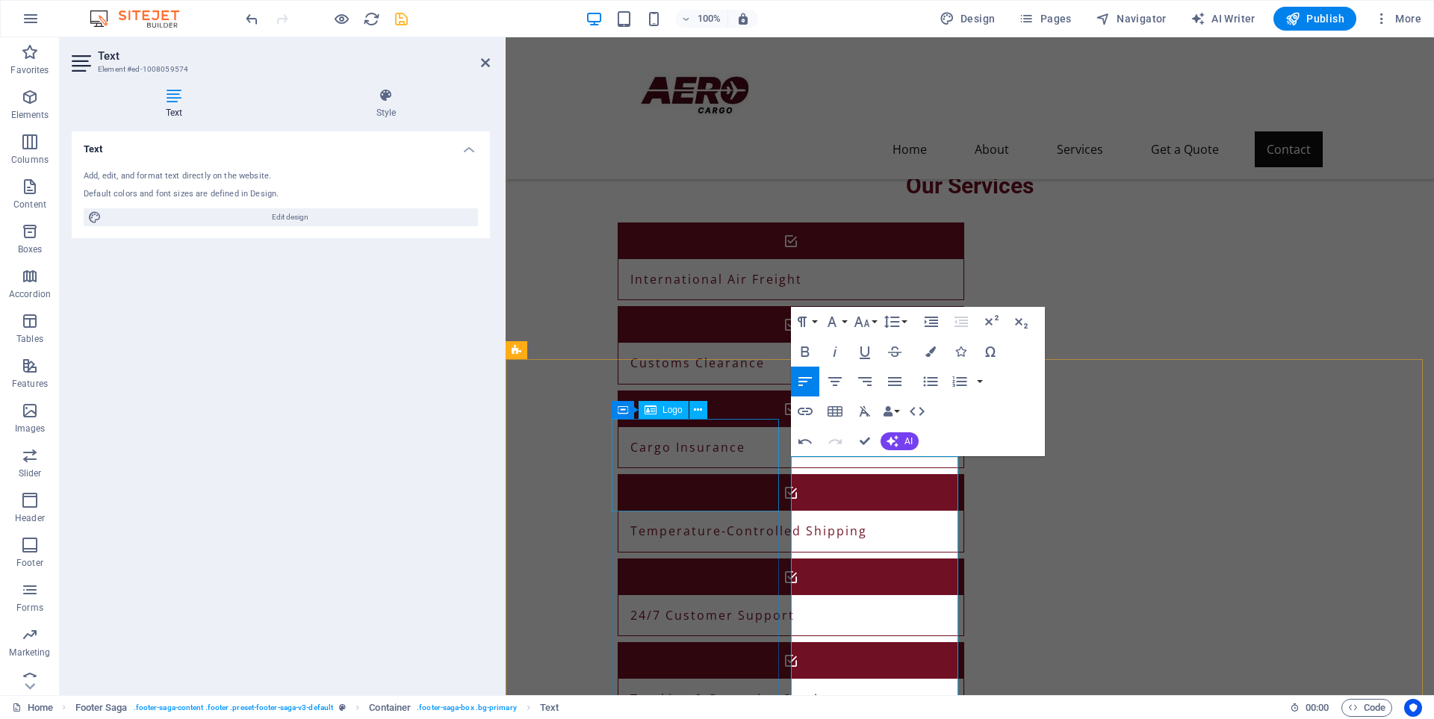
scroll to position [2956, 2]
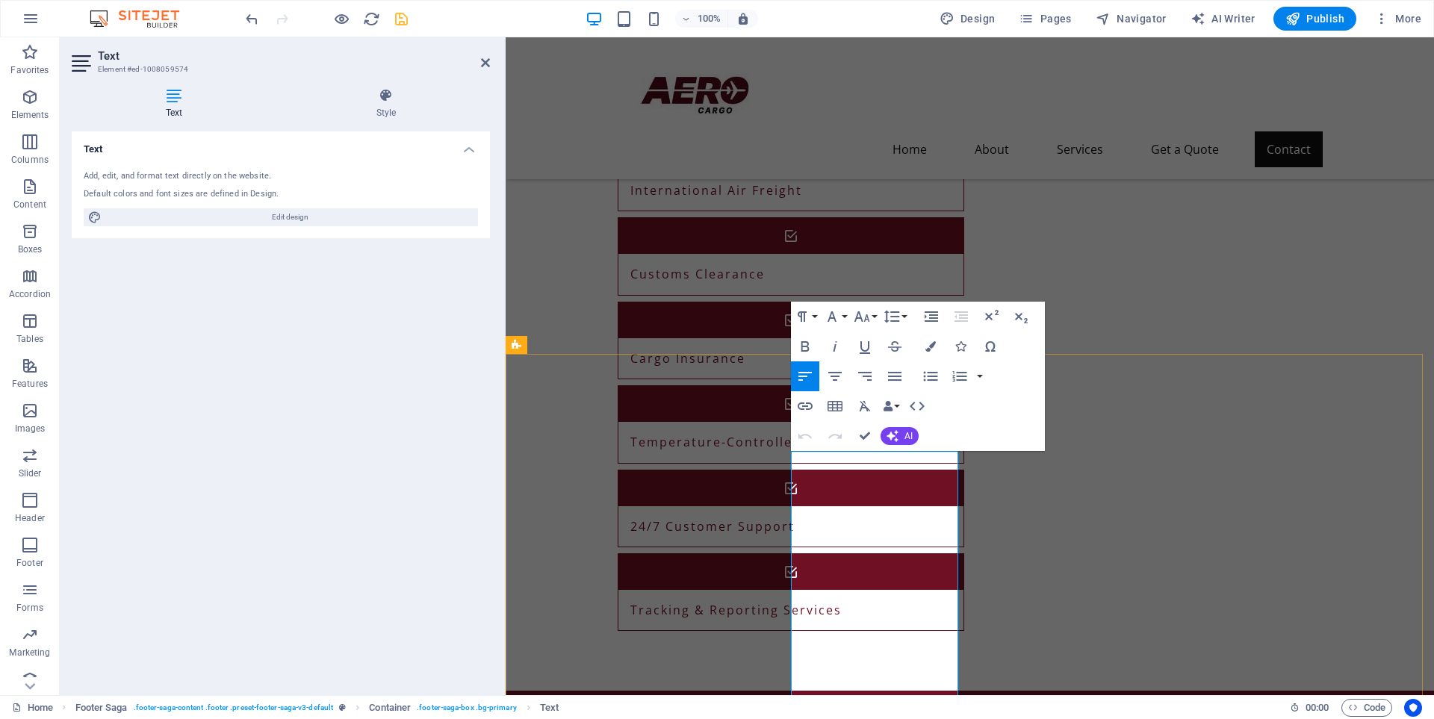
scroll to position [1683, 0]
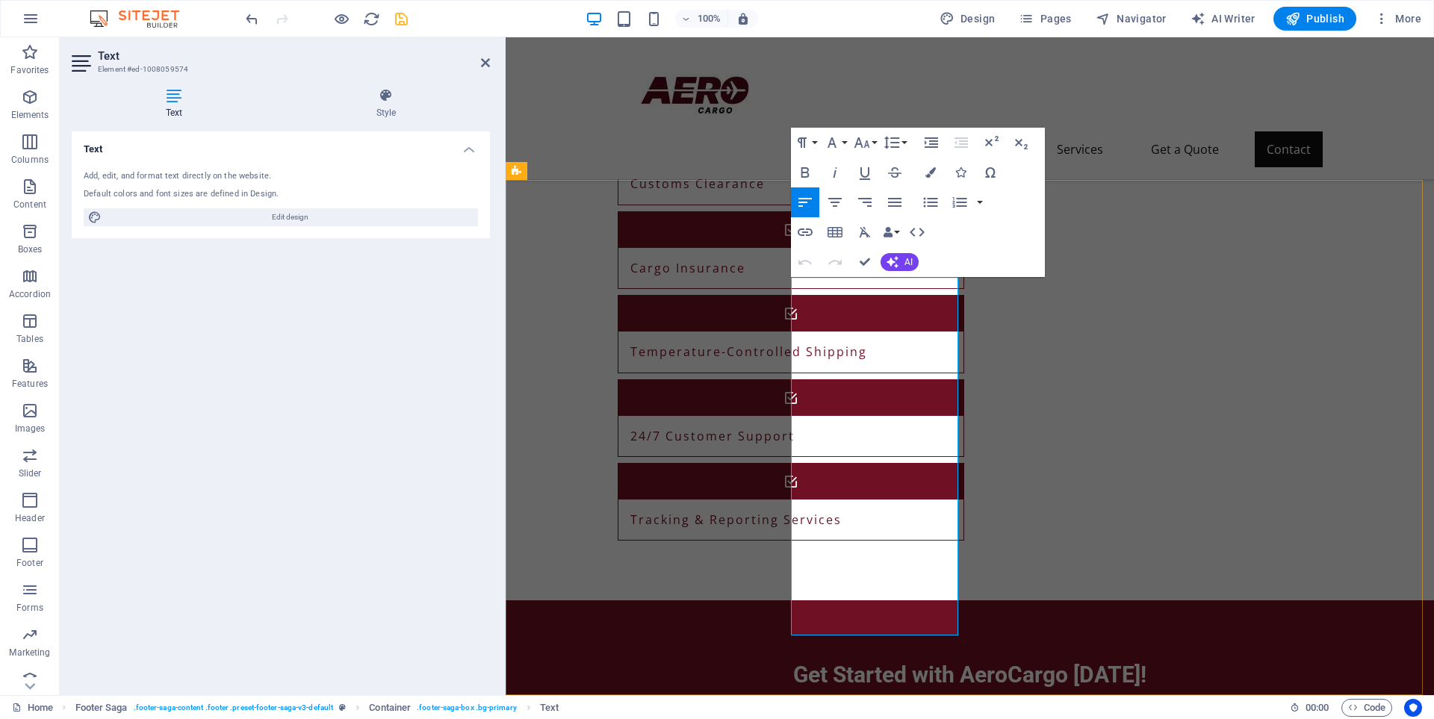
drag, startPoint x: 793, startPoint y: 464, endPoint x: 933, endPoint y: 594, distance: 191.8
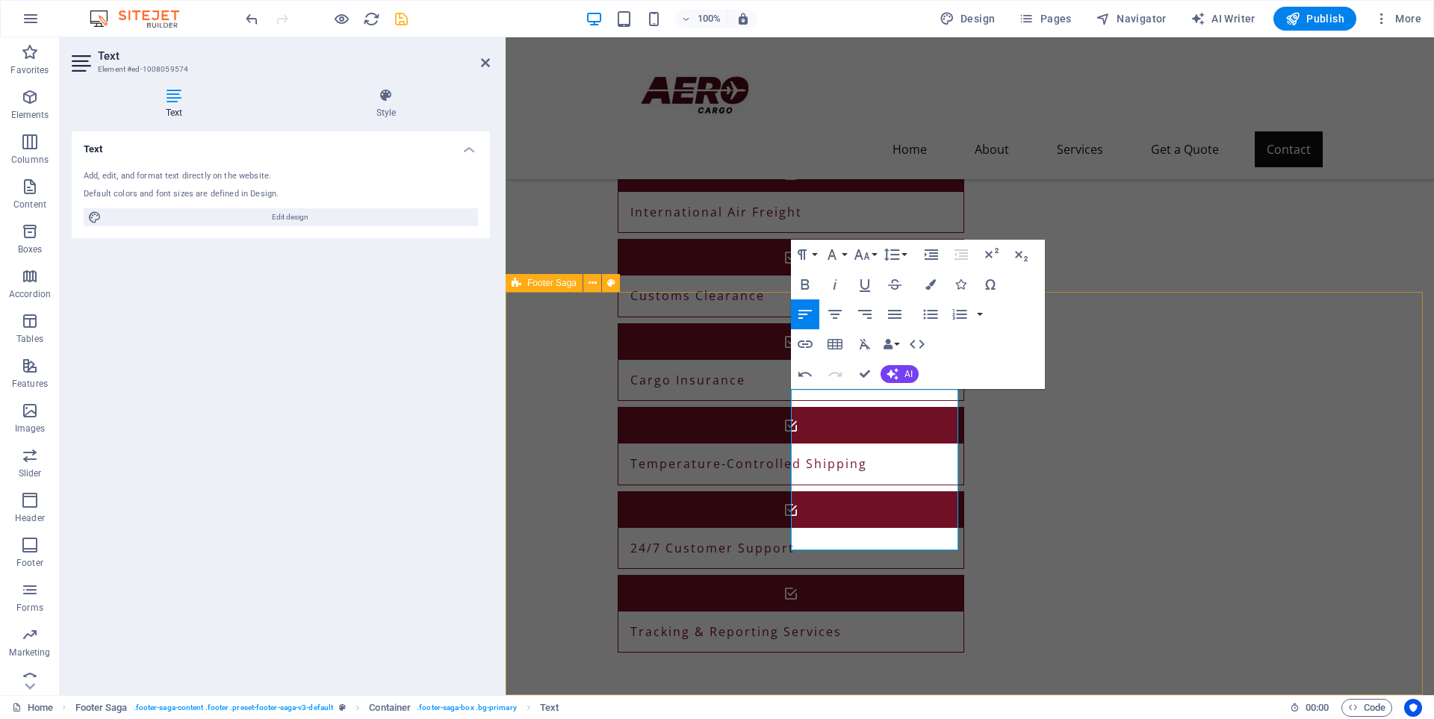
scroll to position [1199, 6]
drag, startPoint x: 883, startPoint y: 492, endPoint x: 943, endPoint y: 516, distance: 65.0
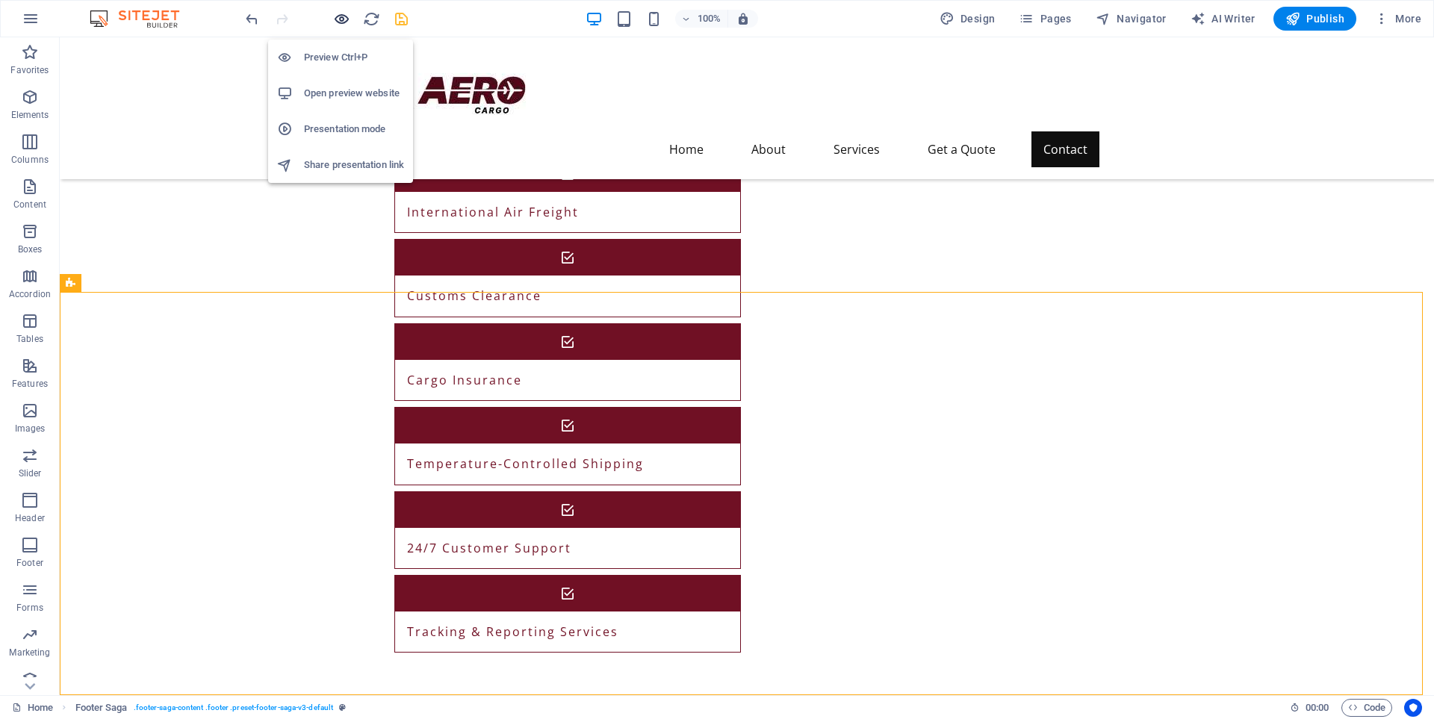
click at [337, 16] on icon "button" at bounding box center [341, 18] width 17 height 17
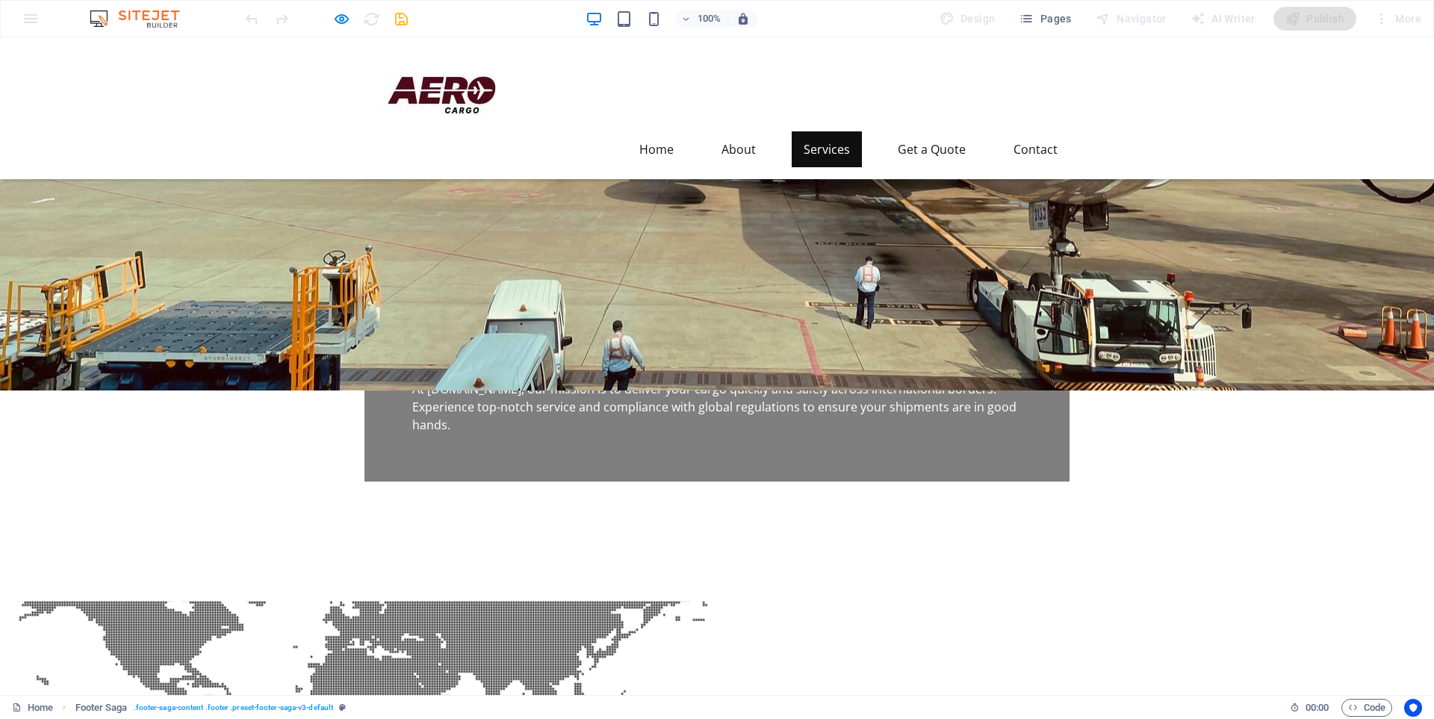
scroll to position [0, 0]
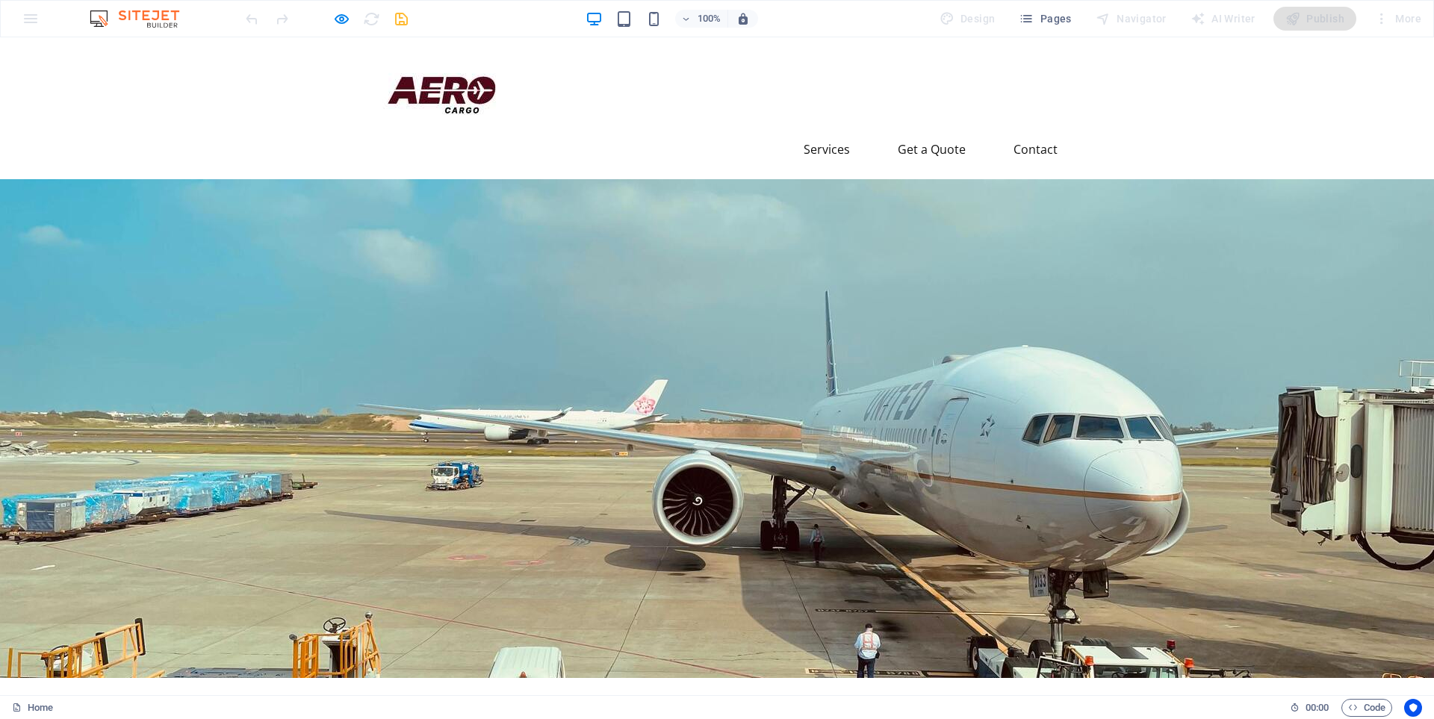
click at [730, 131] on link "About" at bounding box center [738, 149] width 58 height 36
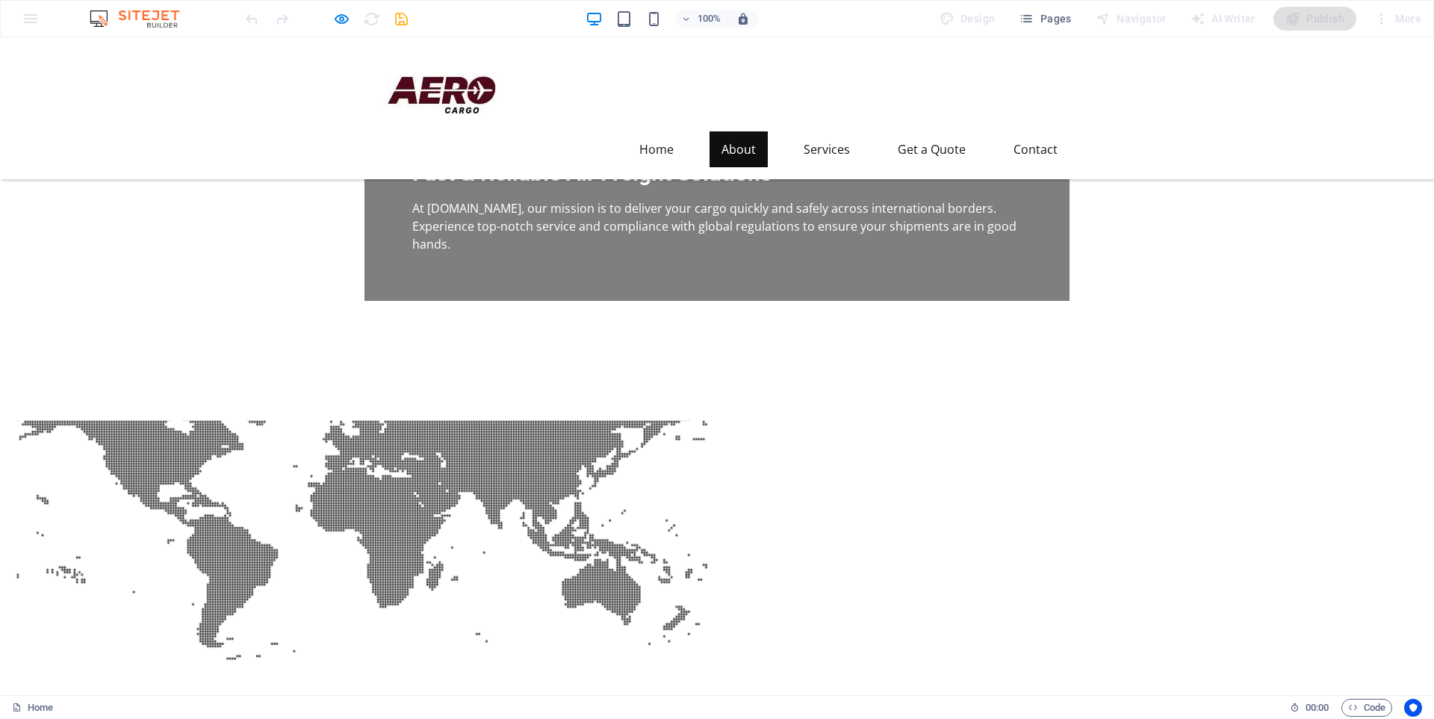
scroll to position [381, 0]
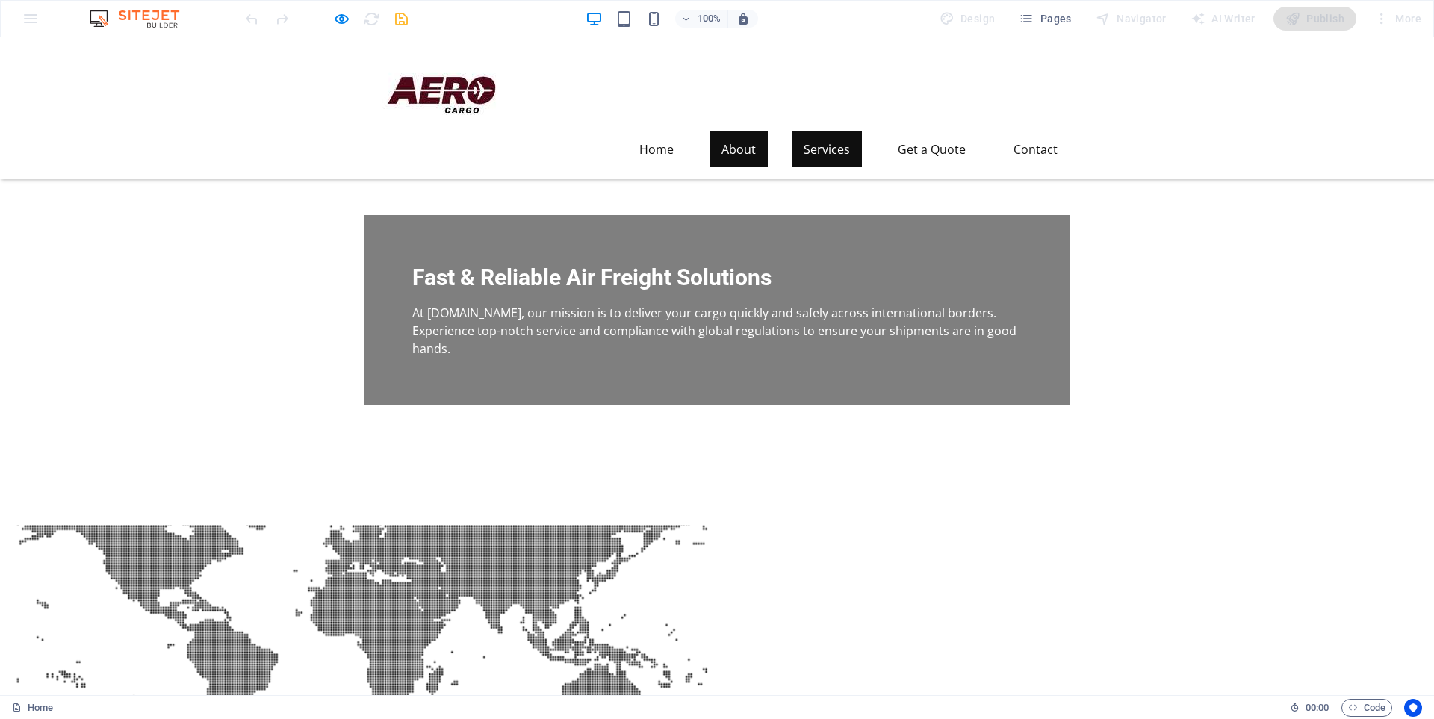
click at [821, 131] on link "Services" at bounding box center [826, 149] width 70 height 36
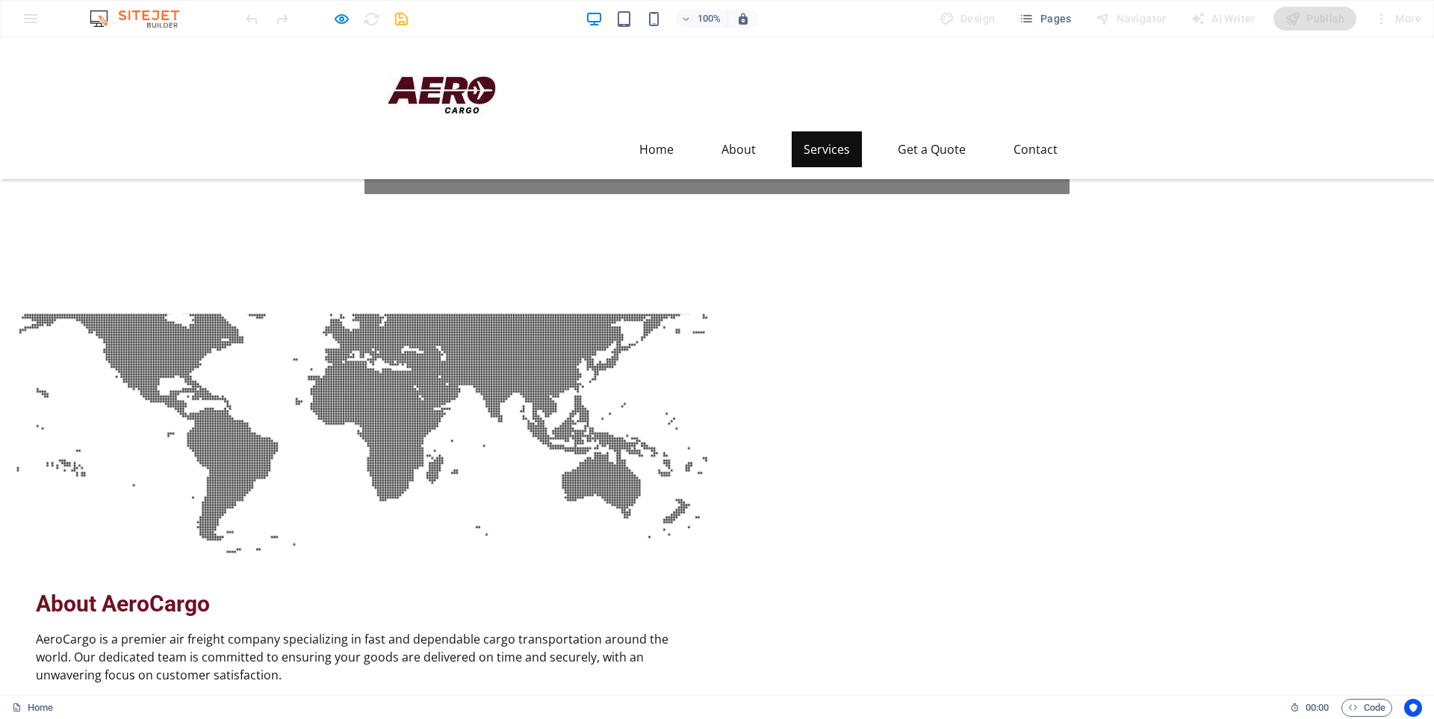
scroll to position [752, 0]
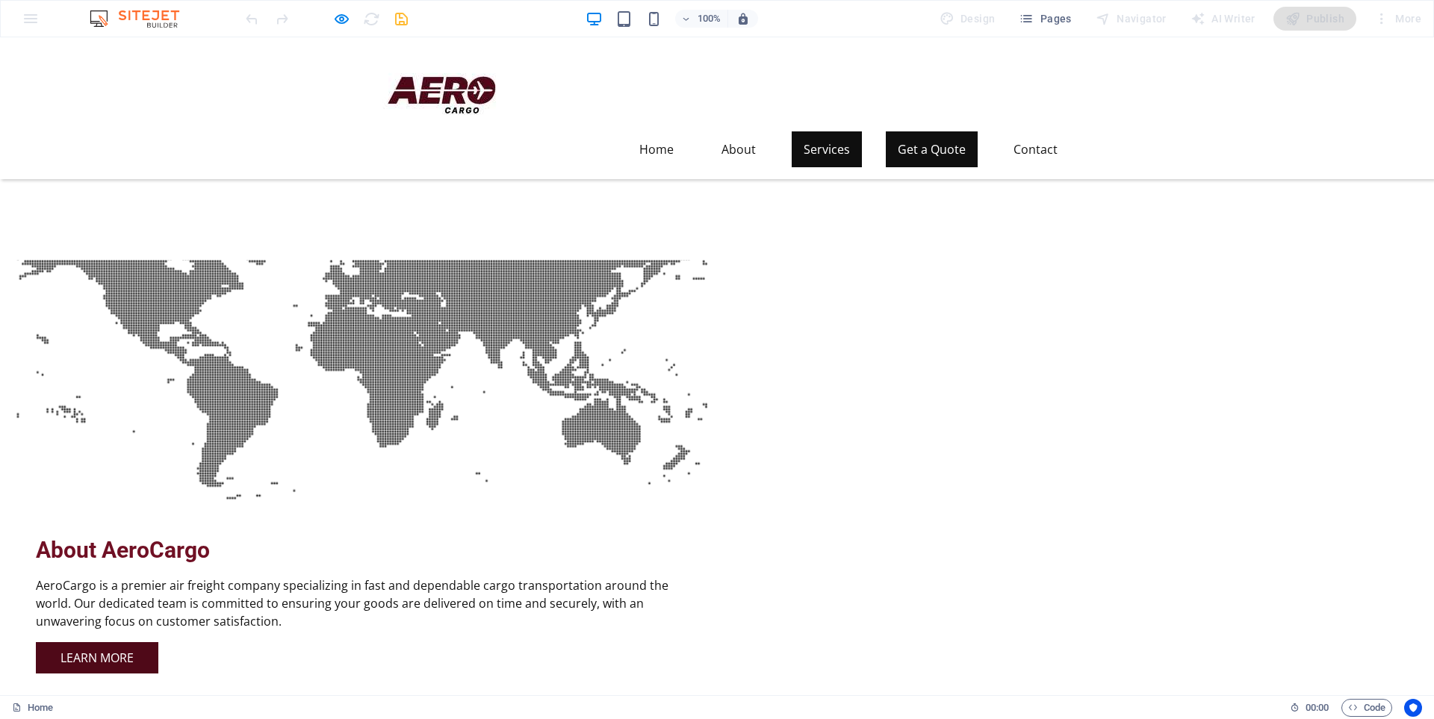
click at [912, 131] on link "Get a Quote" at bounding box center [932, 149] width 92 height 36
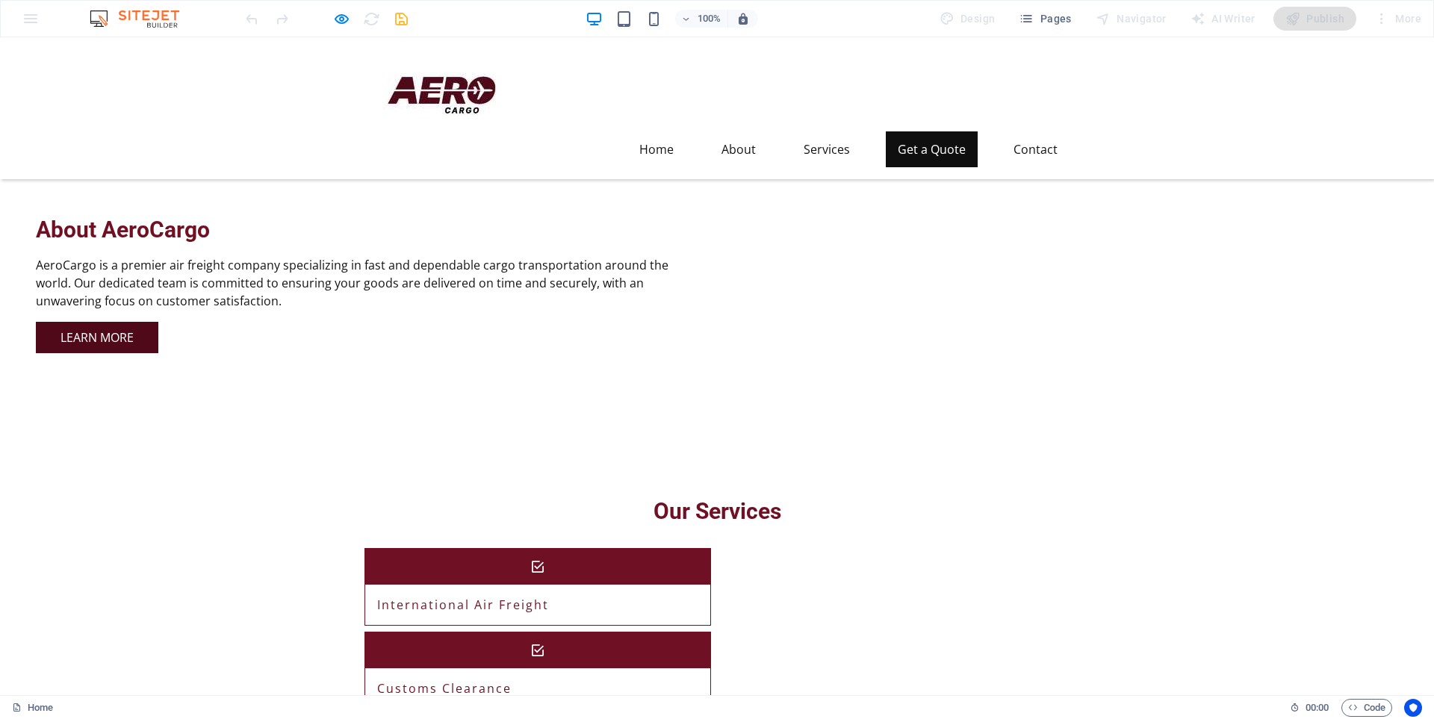
scroll to position [1073, 0]
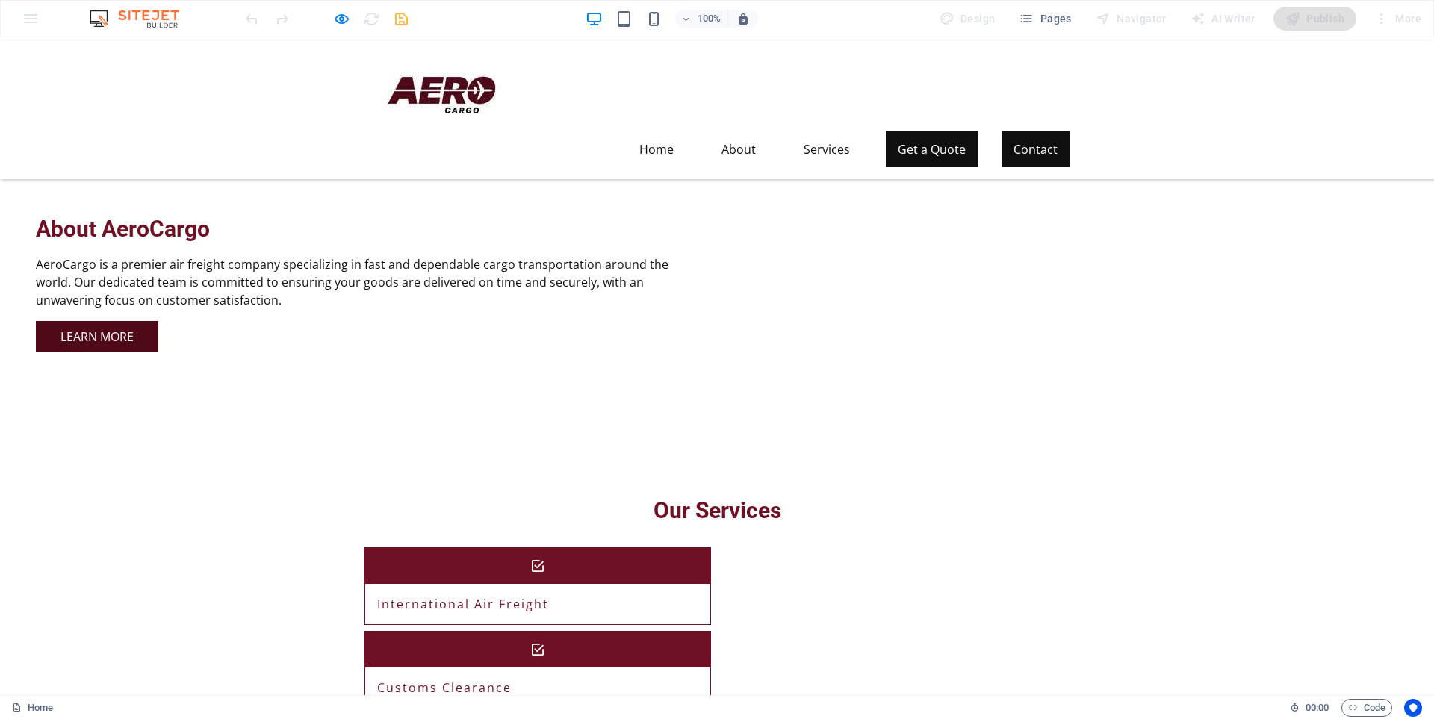
click at [1027, 131] on link "Contact" at bounding box center [1035, 149] width 68 height 36
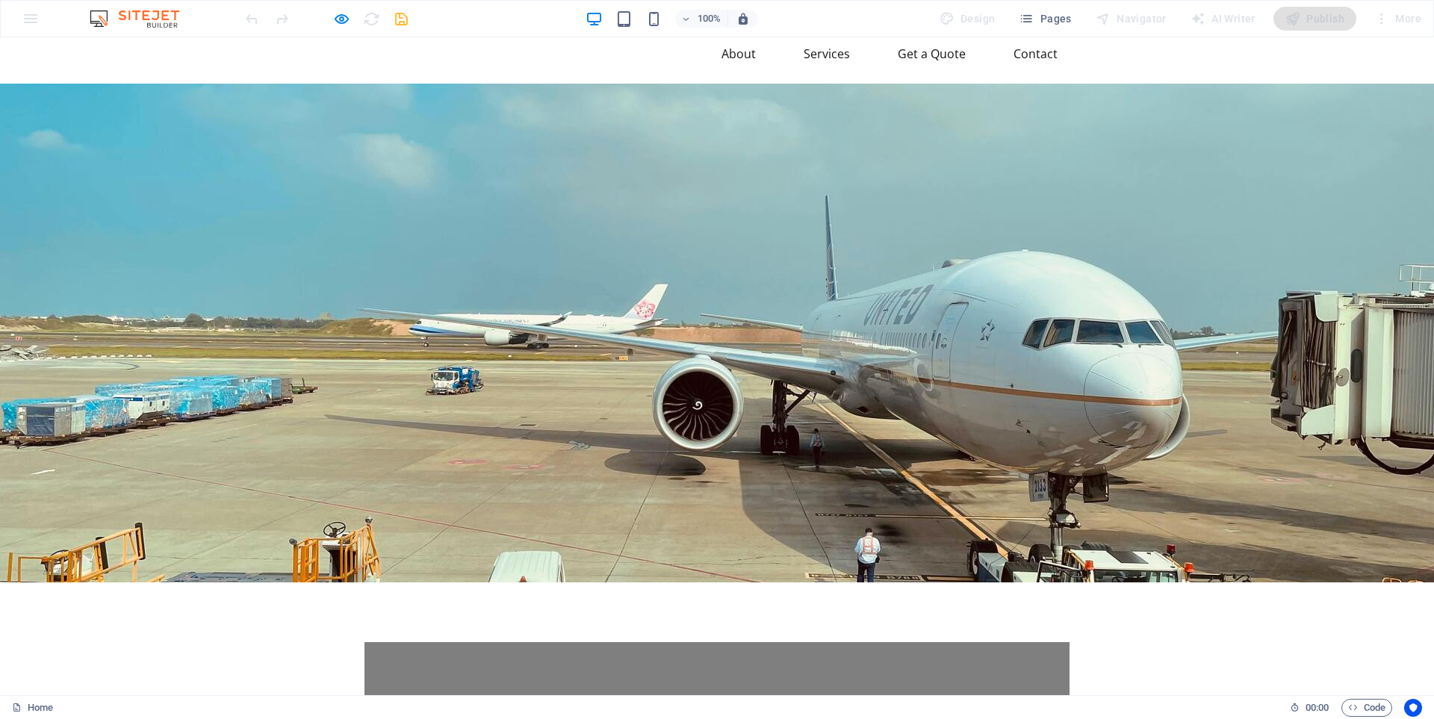
scroll to position [0, 0]
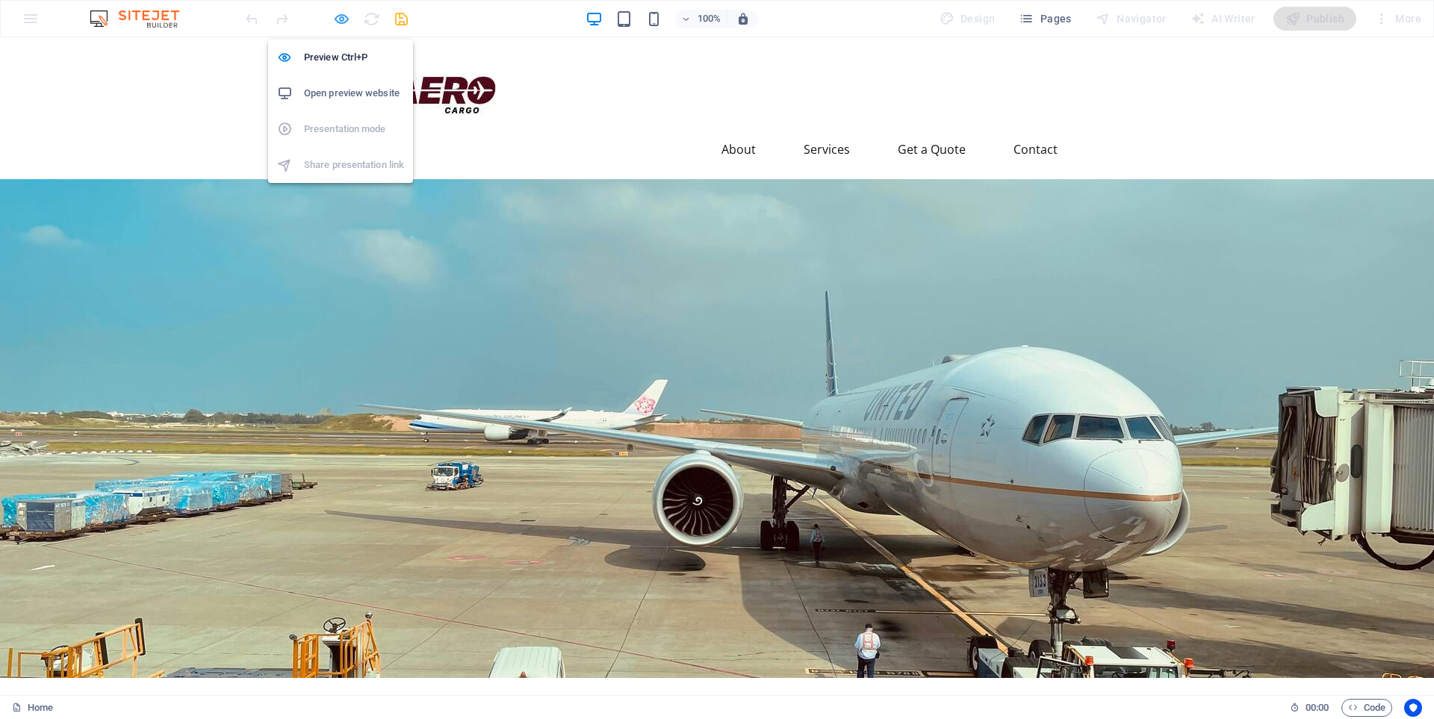
click at [337, 15] on icon "button" at bounding box center [341, 18] width 17 height 17
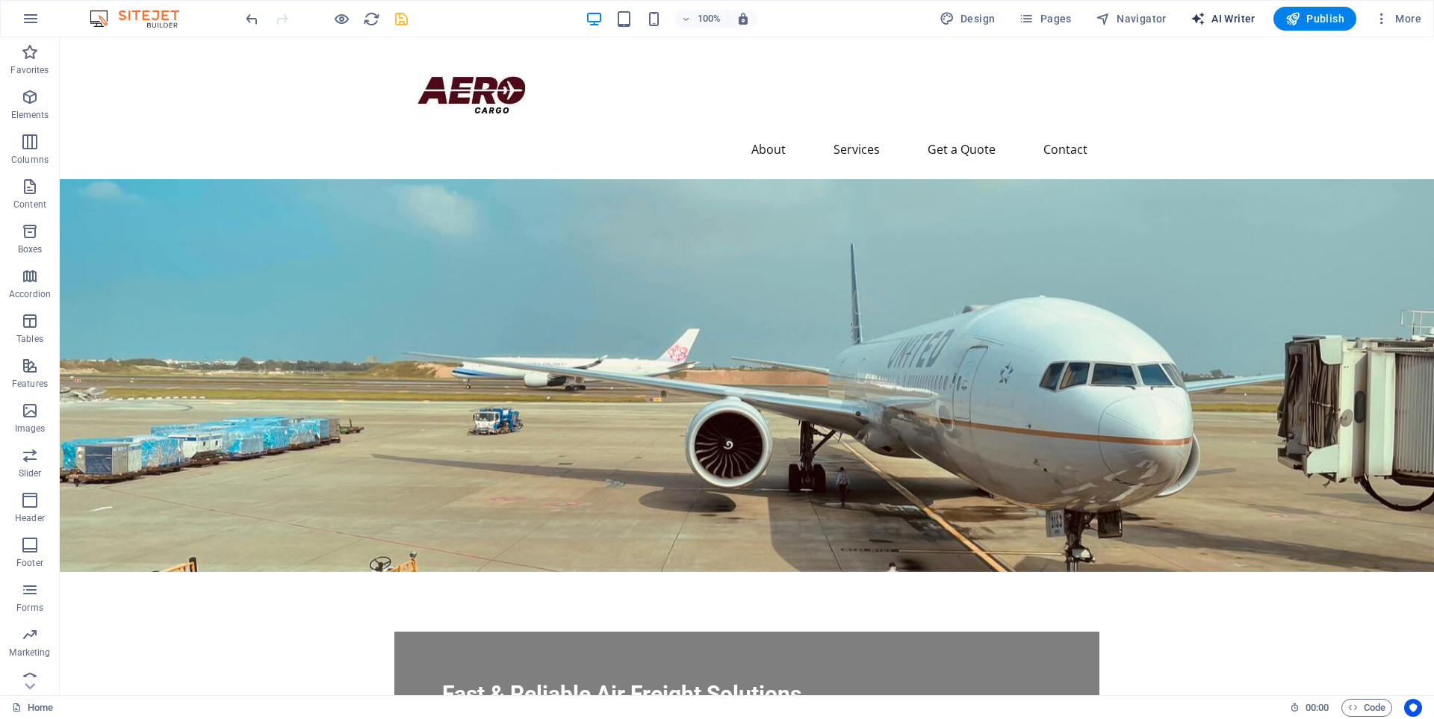
click at [1222, 19] on span "AI Writer" at bounding box center [1222, 18] width 65 height 15
select select "English"
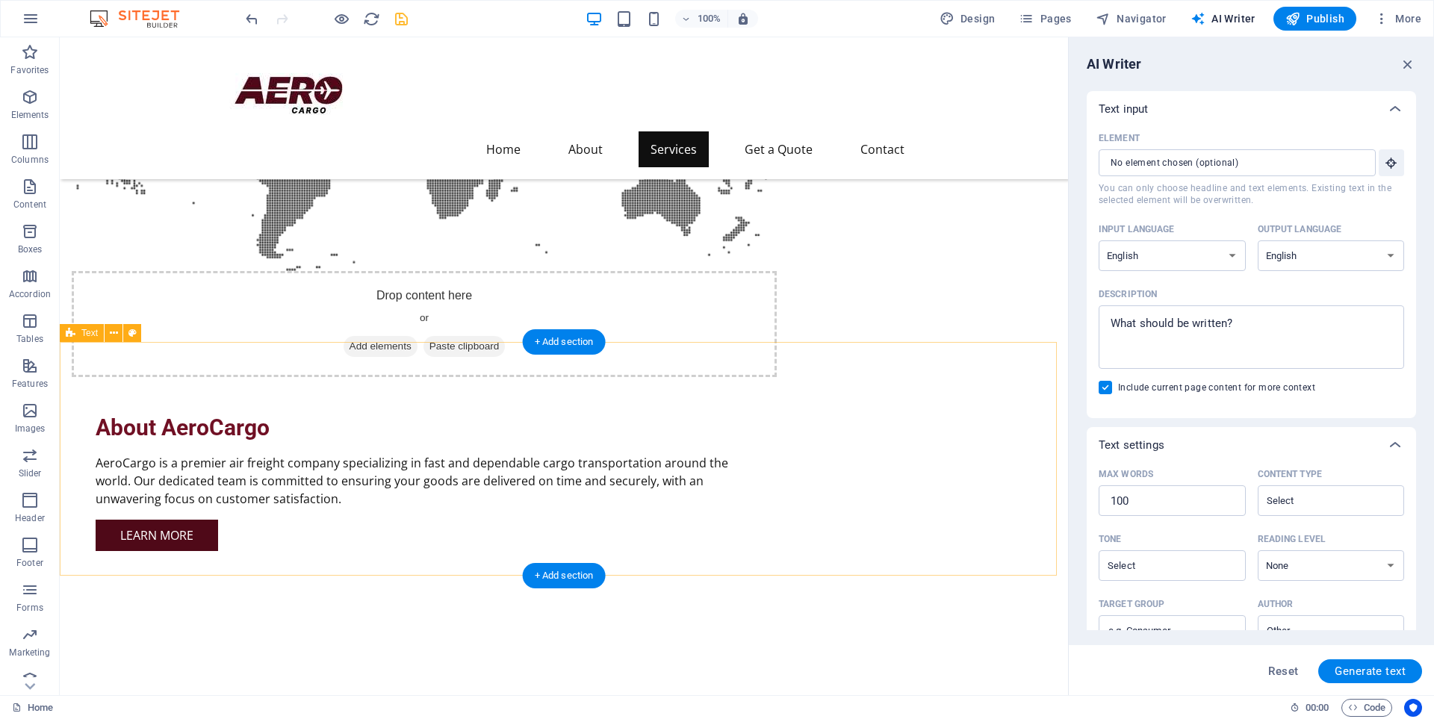
scroll to position [884, 0]
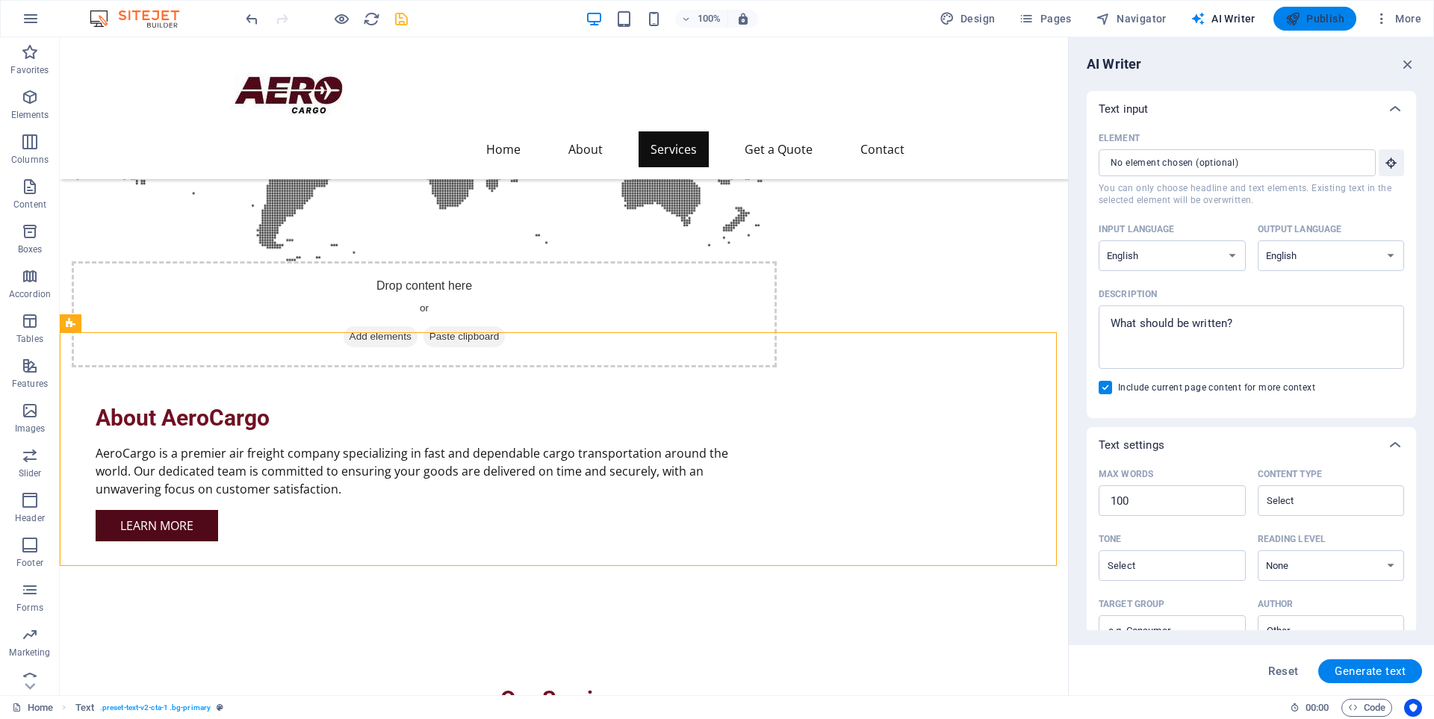
click at [1311, 22] on span "Publish" at bounding box center [1314, 18] width 59 height 15
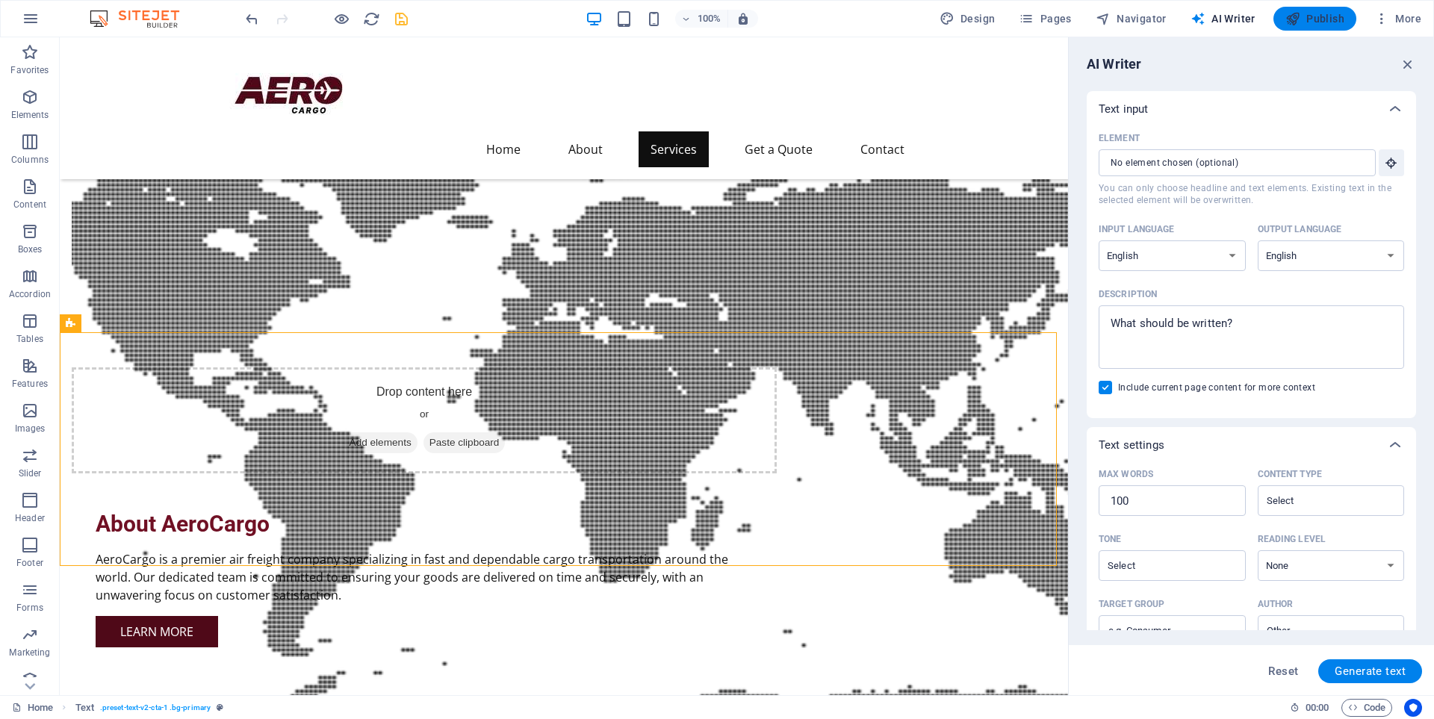
checkbox input "false"
